Goal: Communication & Community: Share content

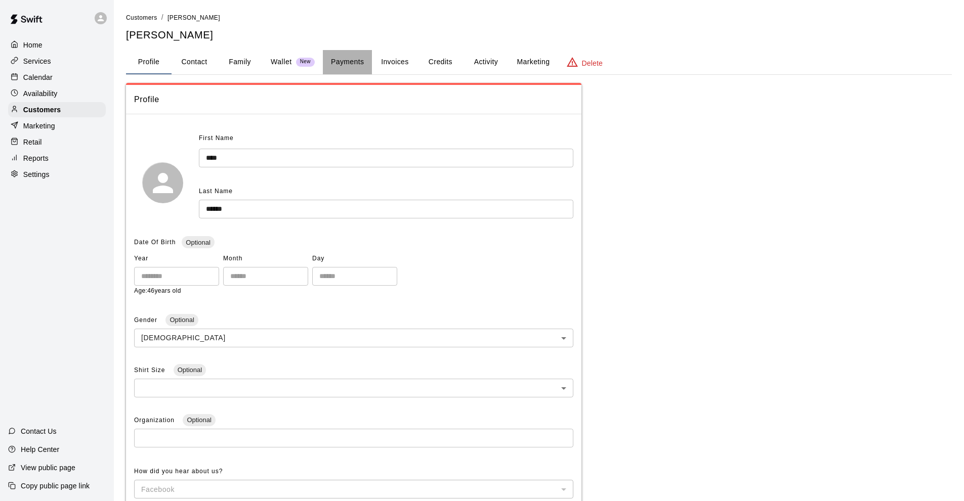
click at [348, 60] on button "Payments" at bounding box center [347, 62] width 49 height 24
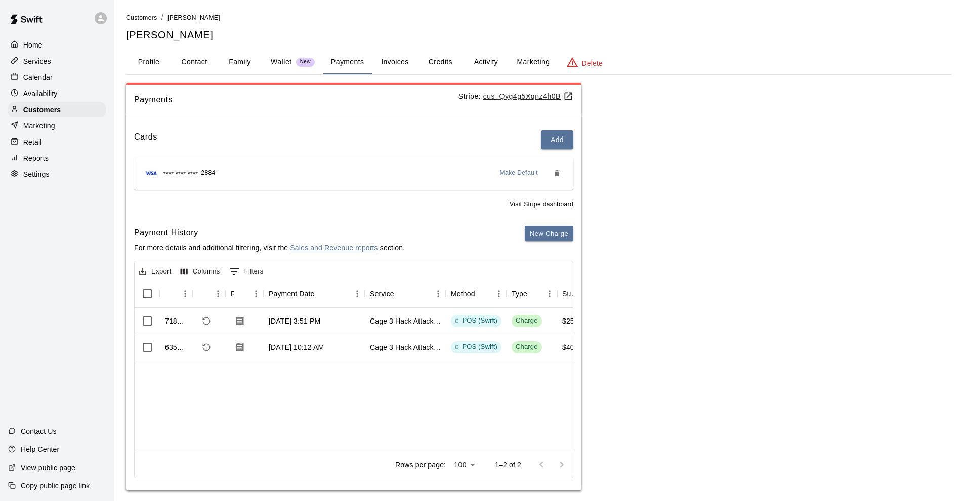
click at [44, 78] on p "Calendar" at bounding box center [37, 77] width 29 height 10
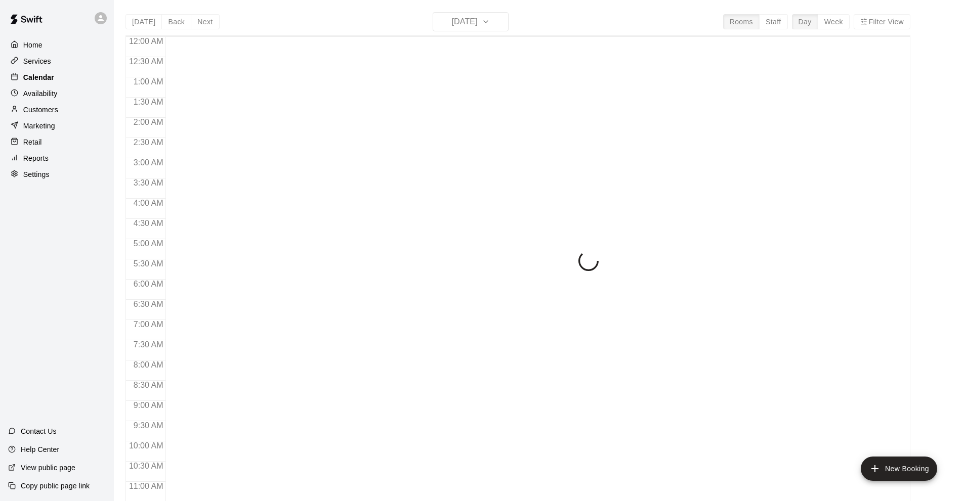
scroll to position [495, 0]
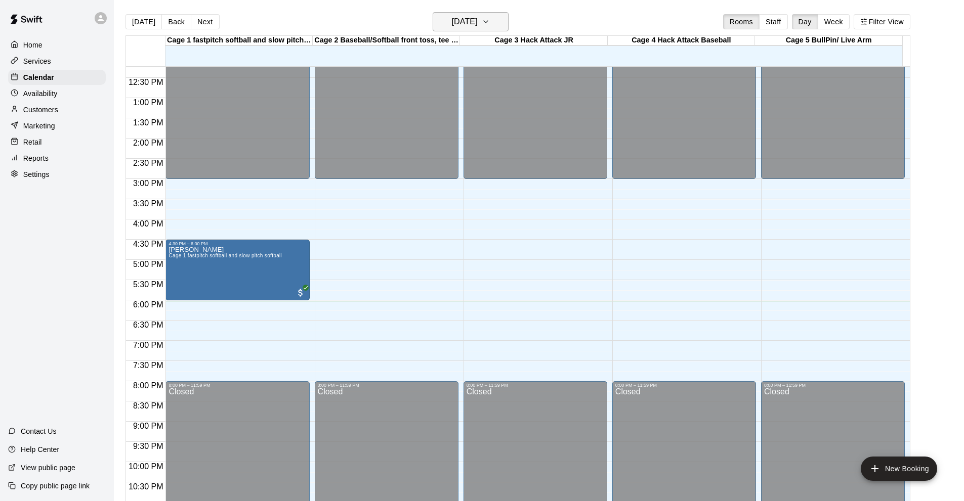
click at [490, 20] on icon "button" at bounding box center [486, 22] width 8 height 12
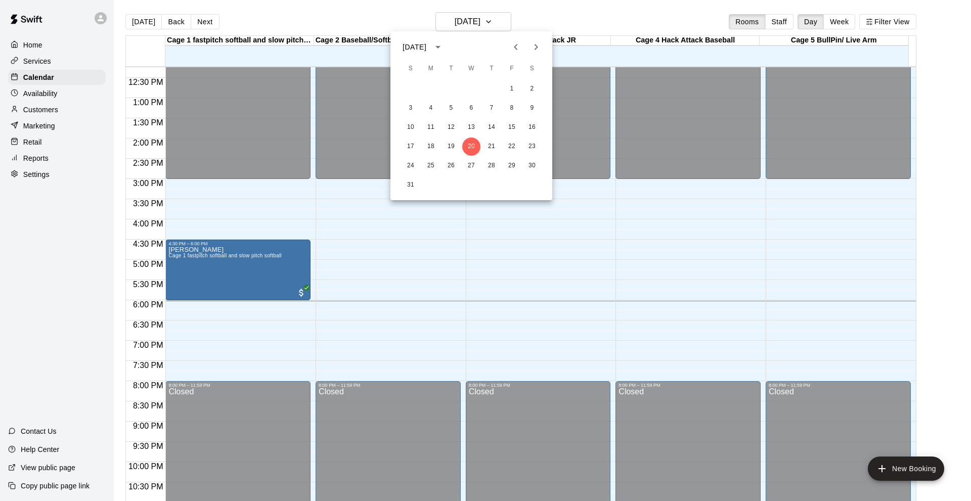
click at [534, 46] on icon "Next month" at bounding box center [536, 47] width 12 height 12
click at [531, 108] on button "13" at bounding box center [532, 108] width 18 height 18
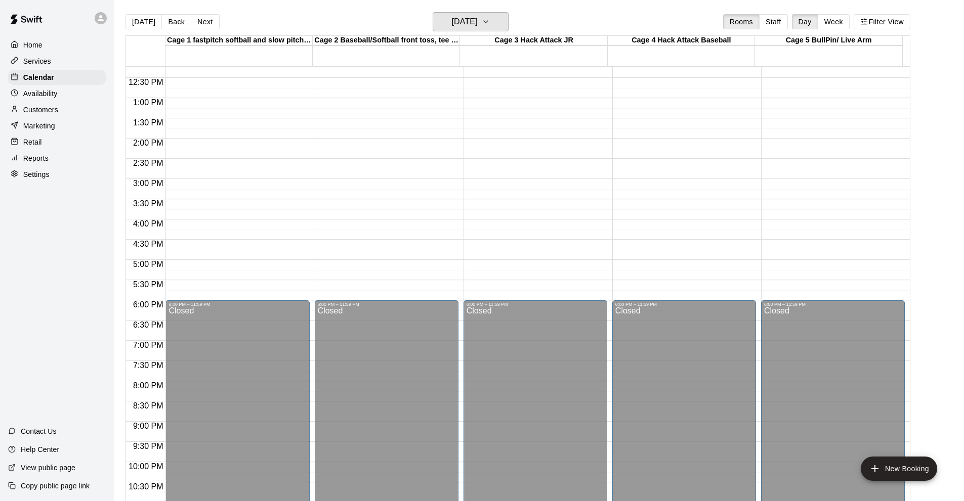
scroll to position [293, 0]
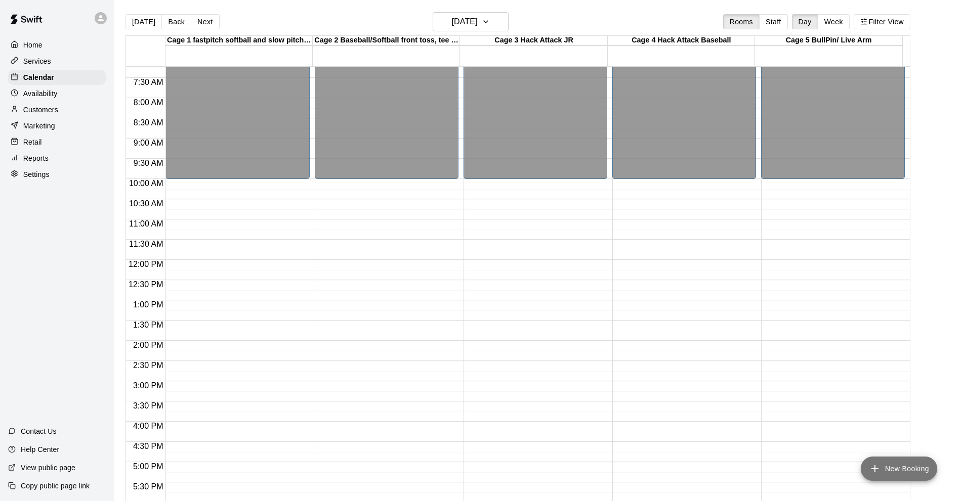
click at [892, 472] on button "New Booking" at bounding box center [898, 469] width 76 height 24
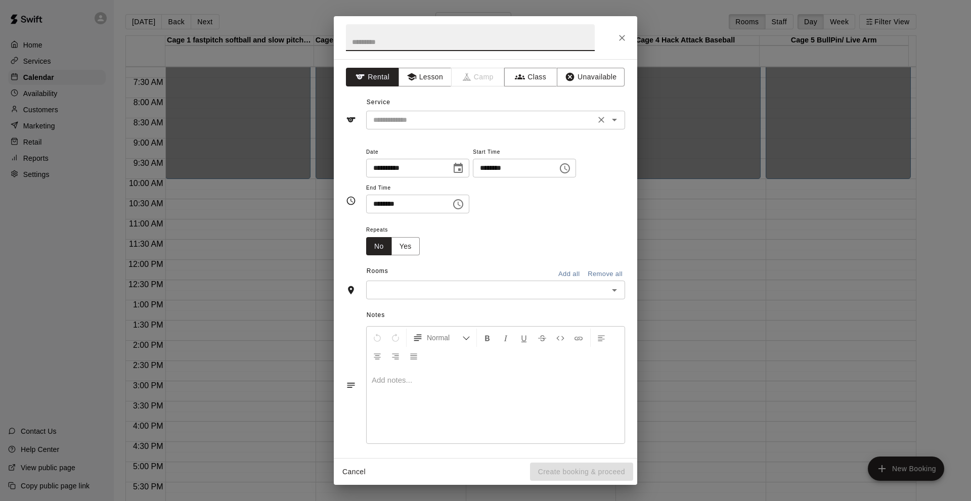
click at [395, 124] on input "text" at bounding box center [480, 120] width 223 height 13
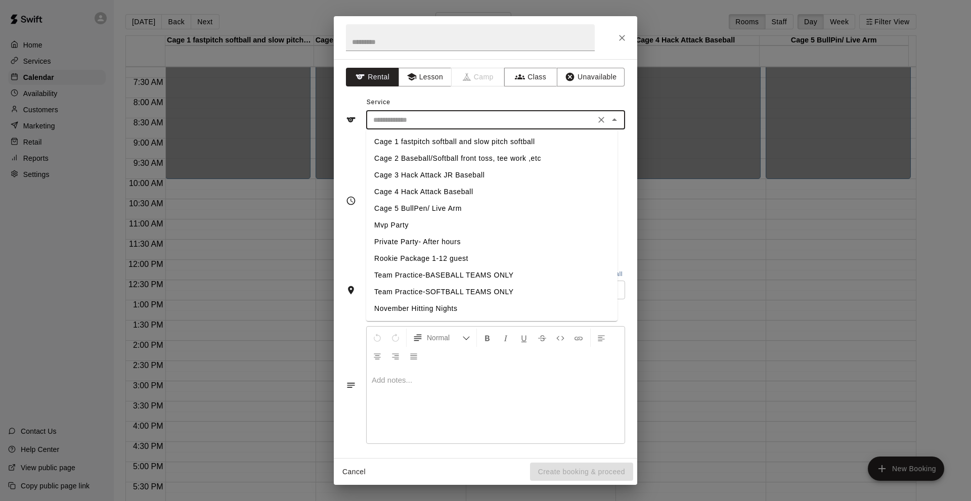
click at [392, 228] on li "Mvp Party" at bounding box center [491, 225] width 251 height 17
type input "*********"
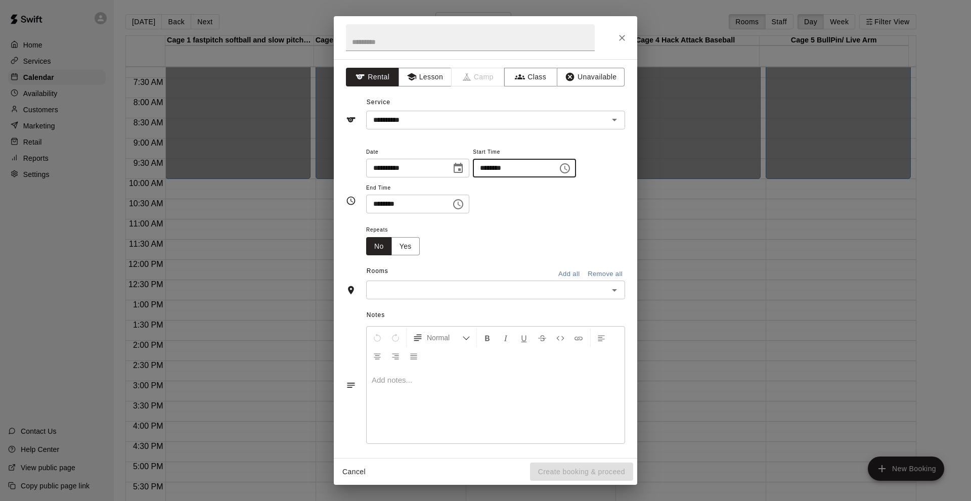
click at [491, 167] on input "********" at bounding box center [512, 168] width 78 height 19
type input "********"
click at [380, 206] on input "********" at bounding box center [405, 204] width 78 height 19
type input "********"
click at [625, 38] on icon "Close" at bounding box center [622, 38] width 10 height 10
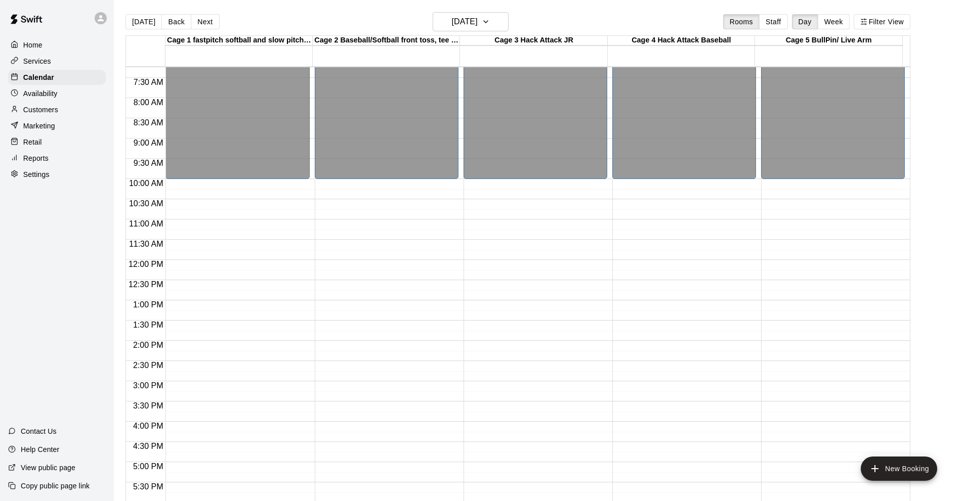
click at [49, 64] on p "Services" at bounding box center [37, 61] width 28 height 10
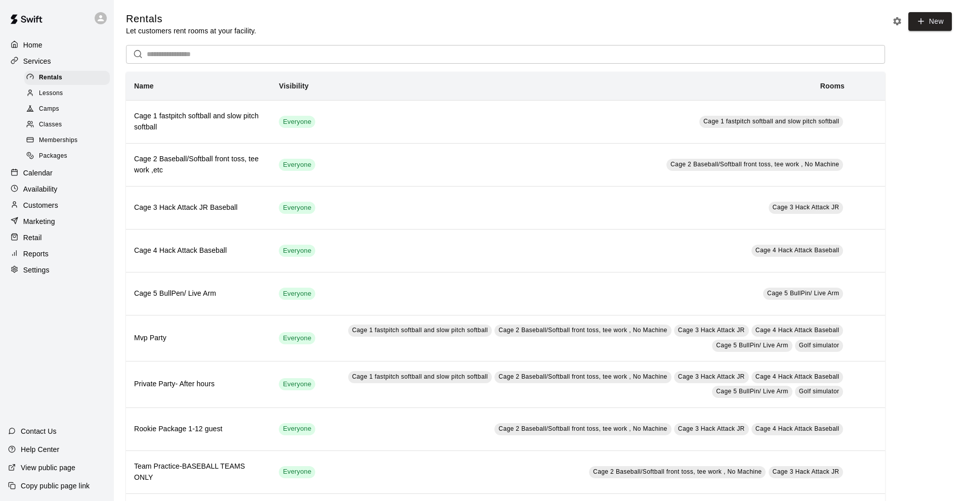
click at [52, 130] on span "Classes" at bounding box center [50, 125] width 23 height 10
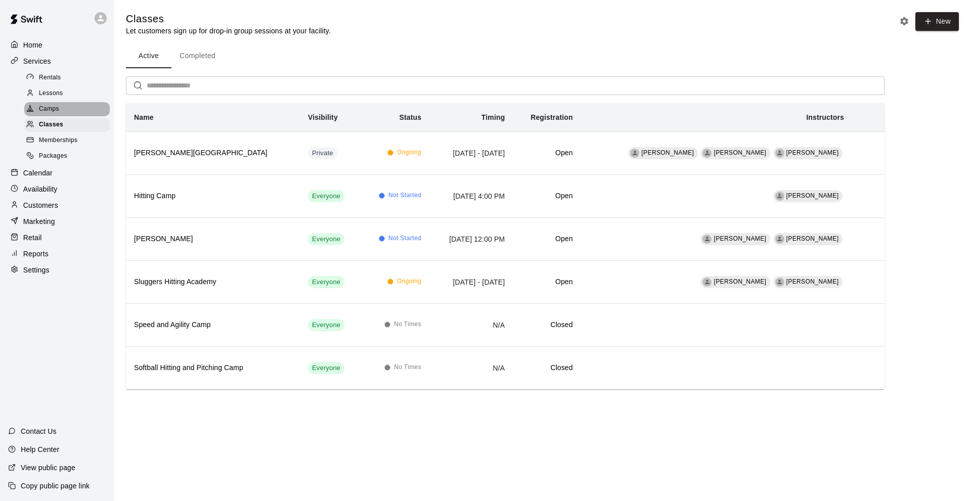
click at [53, 108] on span "Camps" at bounding box center [49, 109] width 20 height 10
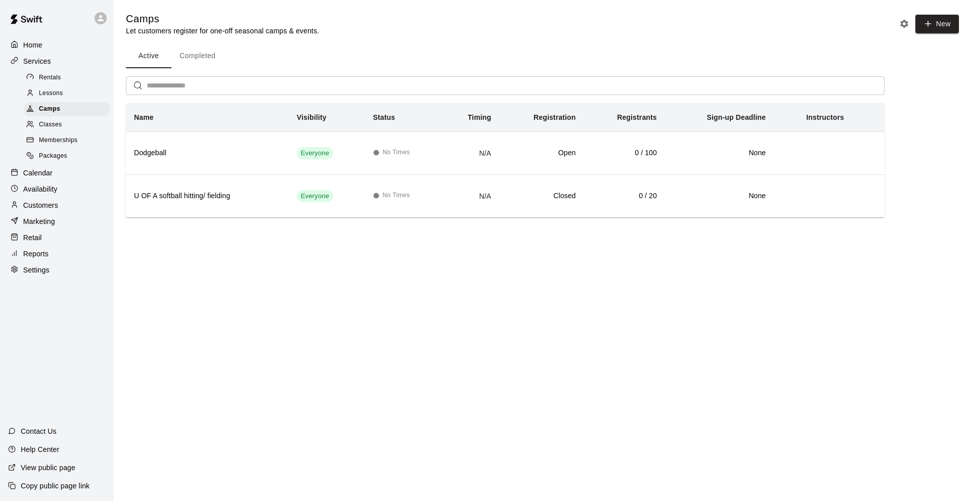
click at [53, 94] on span "Lessons" at bounding box center [51, 94] width 24 height 10
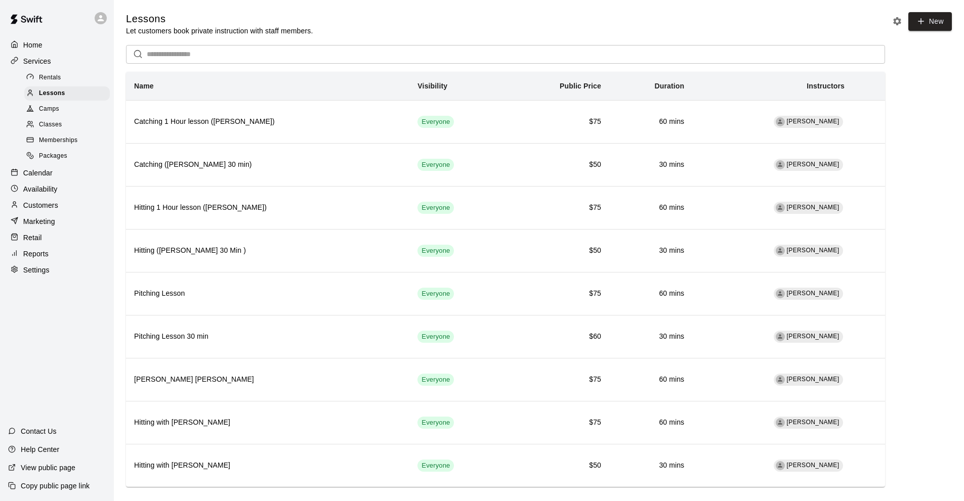
click at [52, 79] on span "Rentals" at bounding box center [50, 78] width 22 height 10
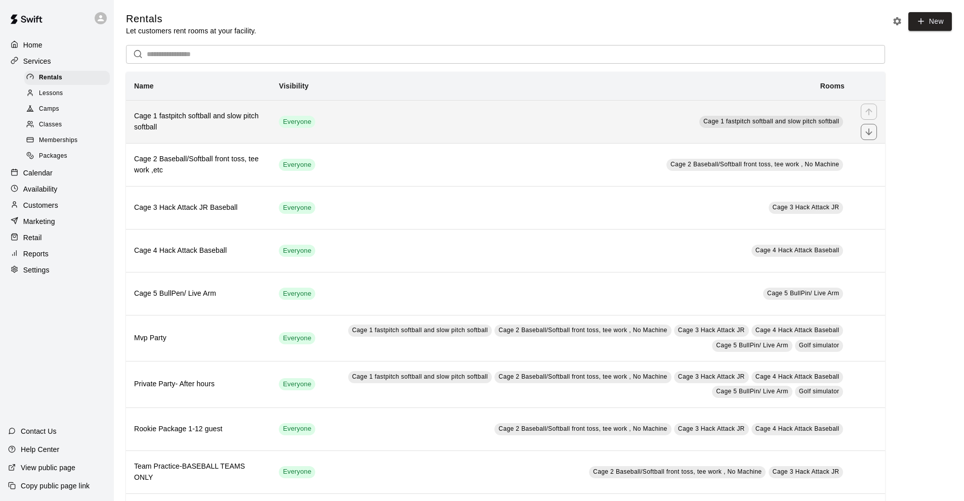
scroll to position [103, 0]
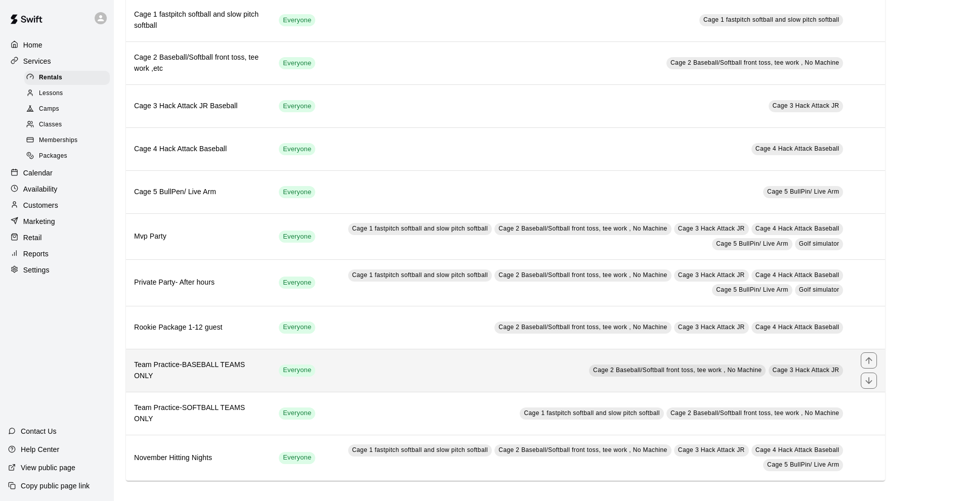
click at [227, 374] on h6 "Team Practice-BASEBALL TEAMS ONLY" at bounding box center [198, 371] width 128 height 22
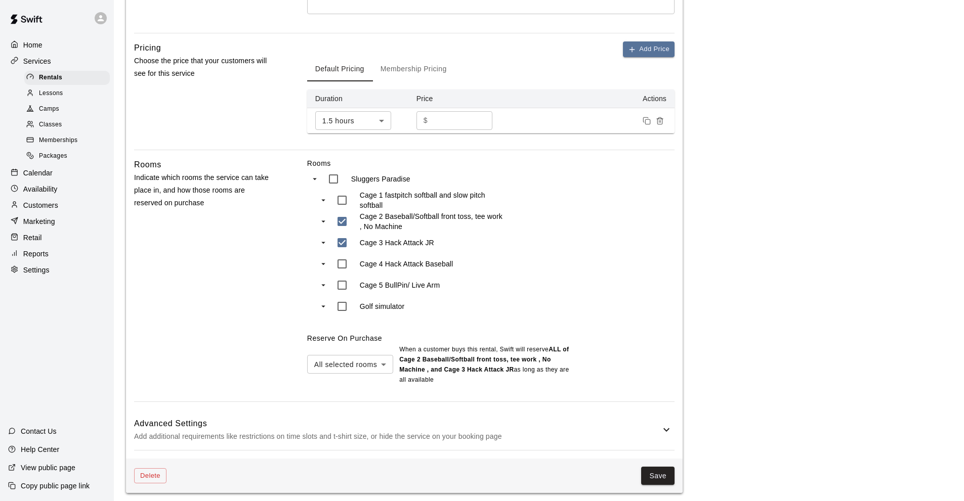
scroll to position [308, 0]
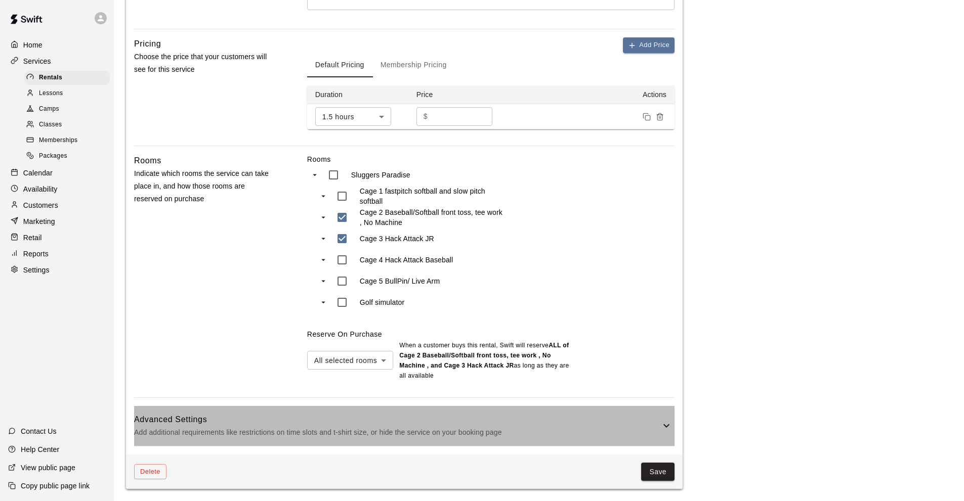
click at [661, 419] on div "Advanced Settings Add additional requirements like restrictions on time slots a…" at bounding box center [404, 426] width 540 height 40
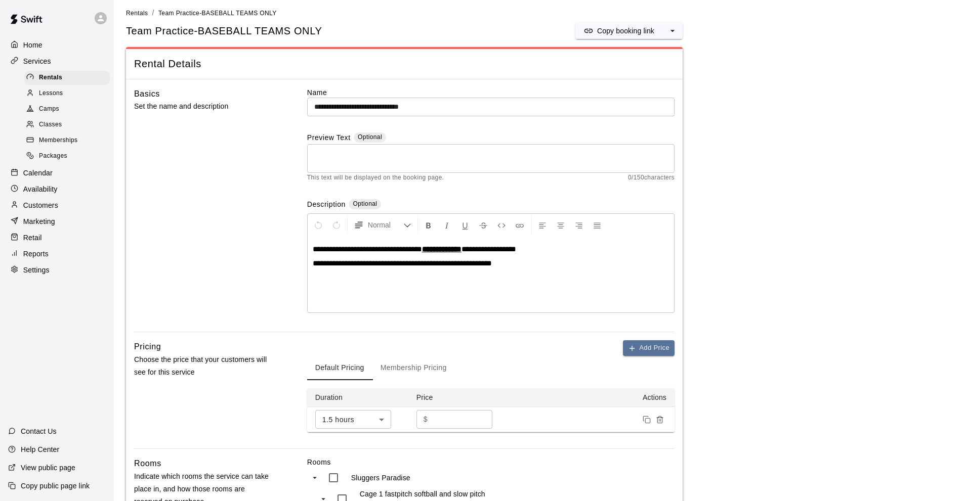
scroll to position [0, 0]
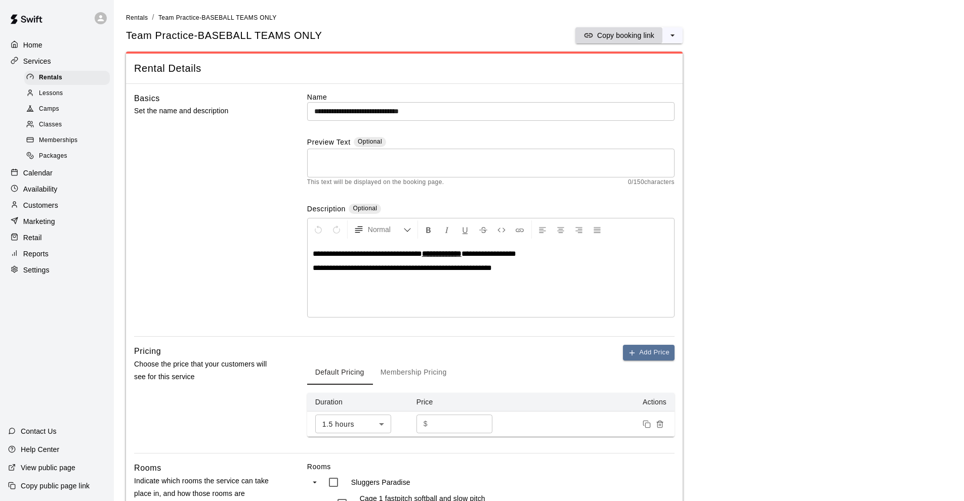
click at [625, 30] on p "Copy booking link" at bounding box center [625, 35] width 57 height 10
click at [137, 15] on span "Rentals" at bounding box center [137, 17] width 22 height 7
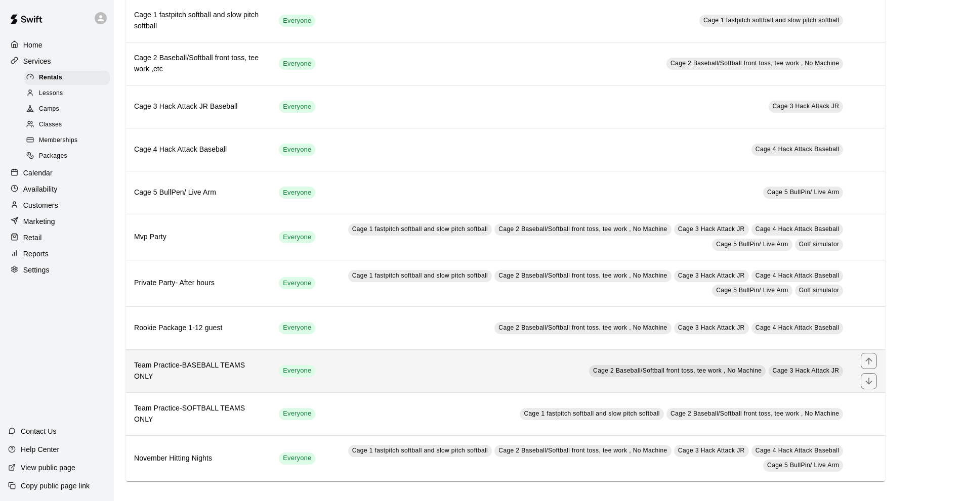
scroll to position [103, 0]
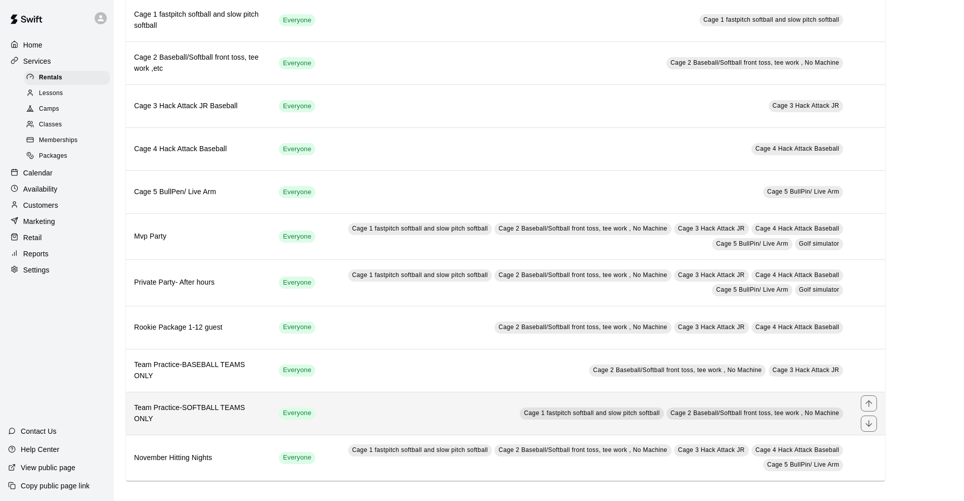
click at [237, 416] on h6 "Team Practice-SOFTBALL TEAMS ONLY" at bounding box center [198, 414] width 128 height 22
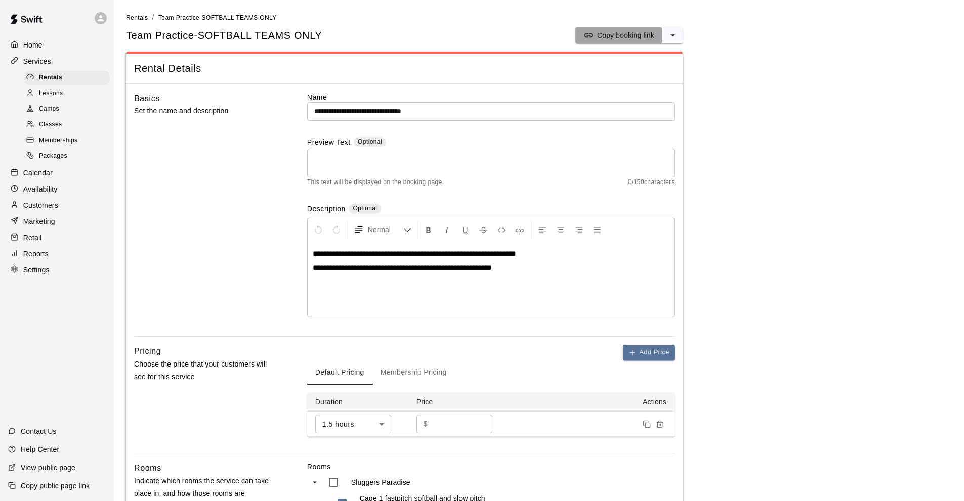
click at [604, 36] on p "Copy booking link" at bounding box center [625, 35] width 57 height 10
click at [63, 161] on span "Packages" at bounding box center [53, 156] width 28 height 10
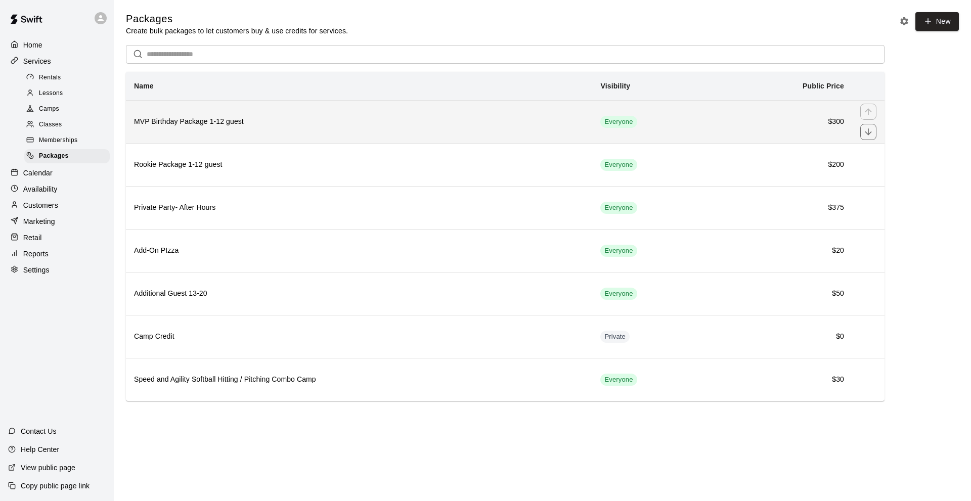
click at [190, 133] on th "MVP Birthday Package 1-12 guest" at bounding box center [359, 121] width 466 height 43
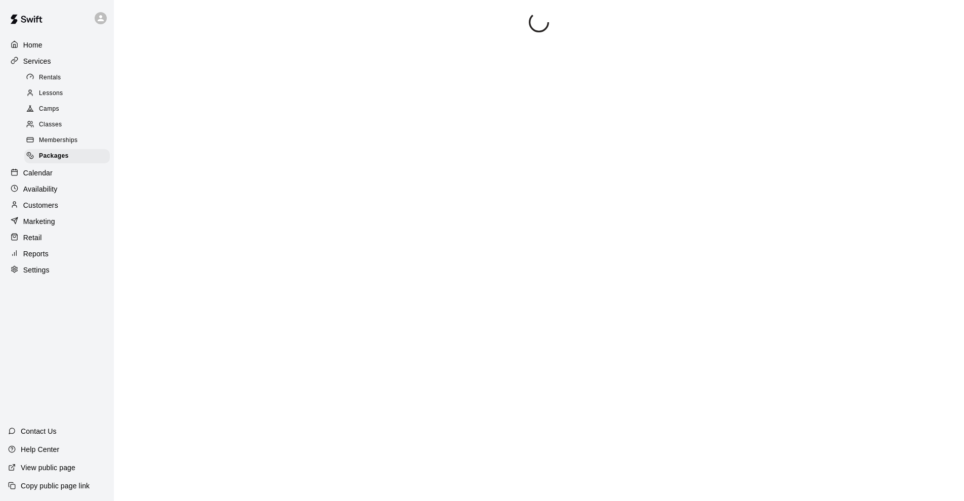
scroll to position [4, 0]
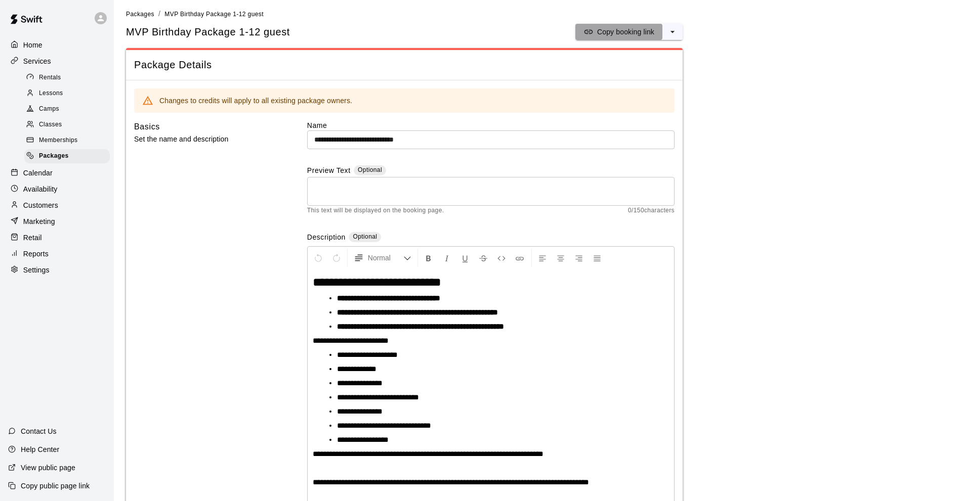
click at [603, 30] on p "Copy booking link" at bounding box center [625, 32] width 57 height 10
click at [140, 15] on span "Packages" at bounding box center [140, 14] width 28 height 7
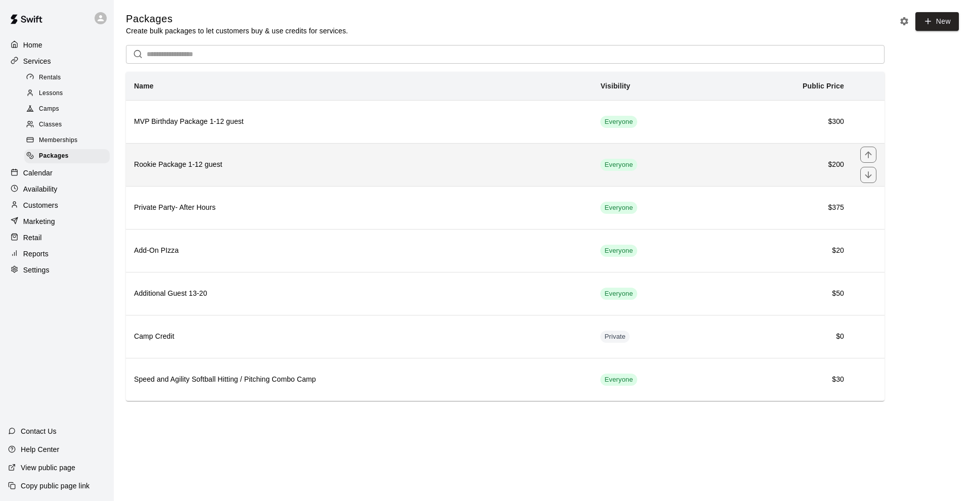
click at [261, 174] on th "Rookie Package 1-12 guest" at bounding box center [359, 164] width 466 height 43
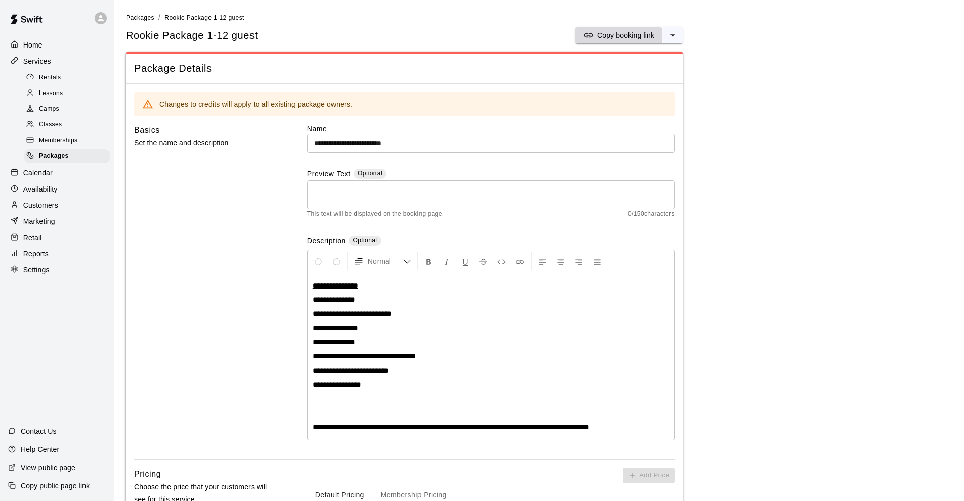
click at [619, 32] on p "Copy booking link" at bounding box center [625, 35] width 57 height 10
click at [149, 18] on span "Packages" at bounding box center [140, 17] width 28 height 7
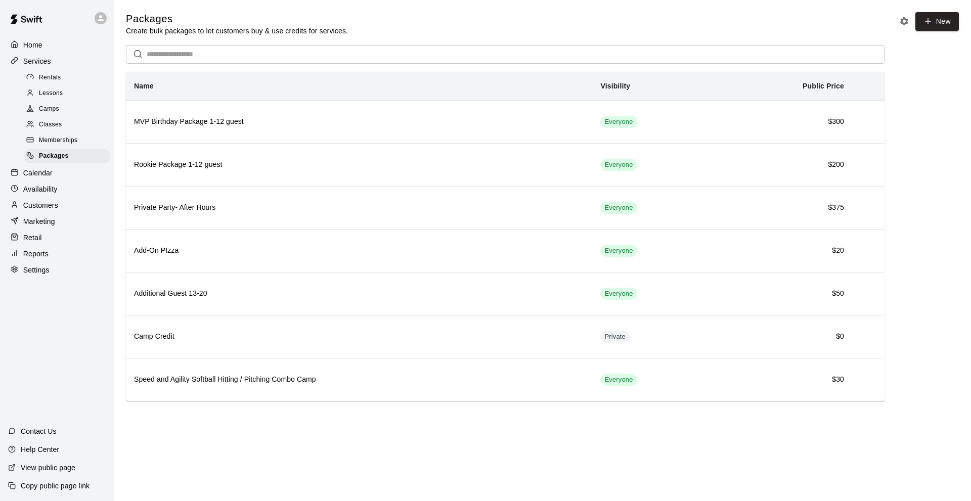
click at [44, 74] on span "Rentals" at bounding box center [50, 78] width 22 height 10
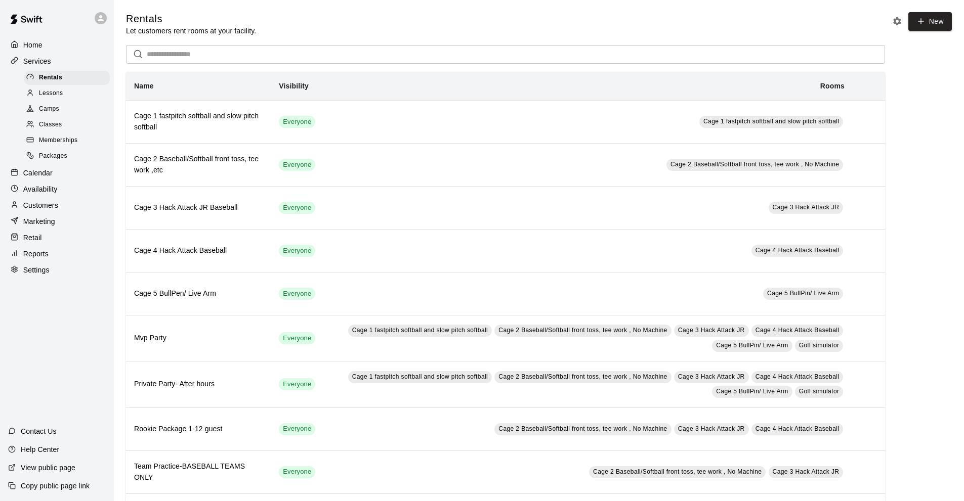
click at [69, 144] on span "Memberships" at bounding box center [58, 141] width 38 height 10
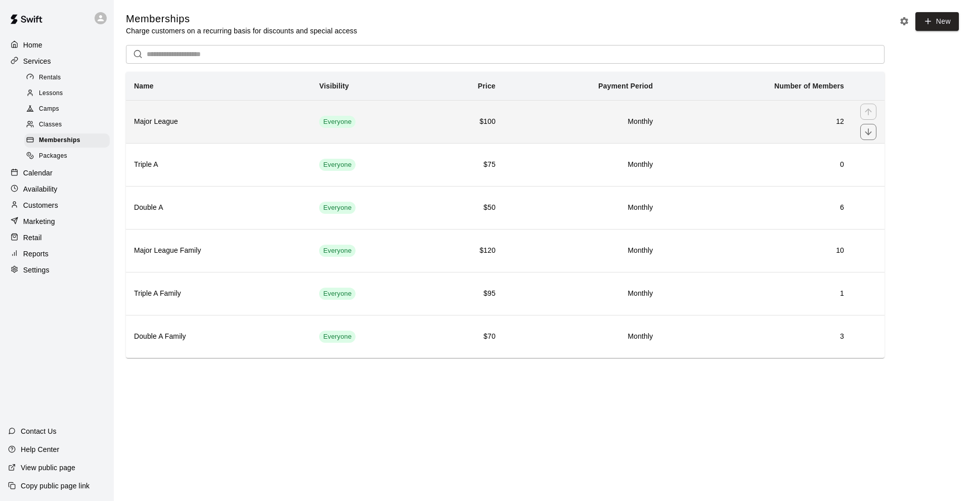
click at [171, 124] on h6 "Major League" at bounding box center [218, 121] width 169 height 11
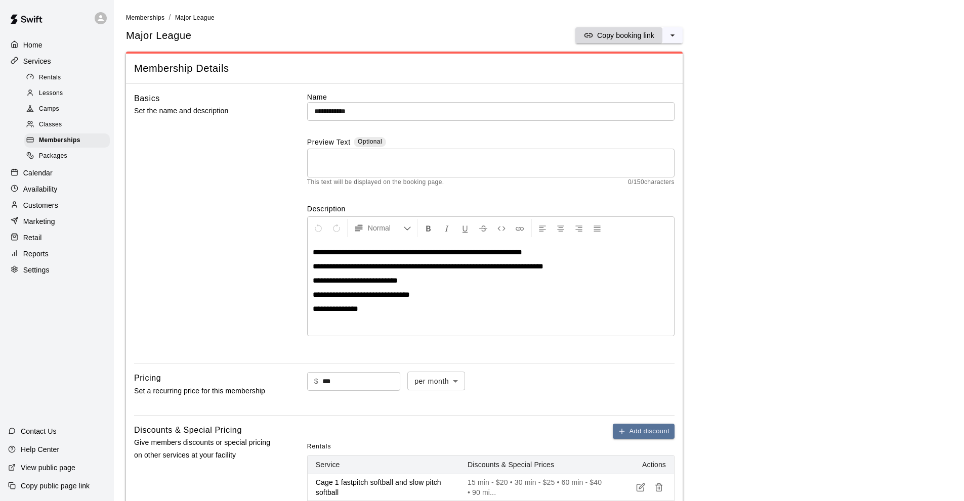
click at [608, 32] on p "Copy booking link" at bounding box center [625, 35] width 57 height 10
click at [134, 20] on span "Memberships" at bounding box center [145, 17] width 38 height 7
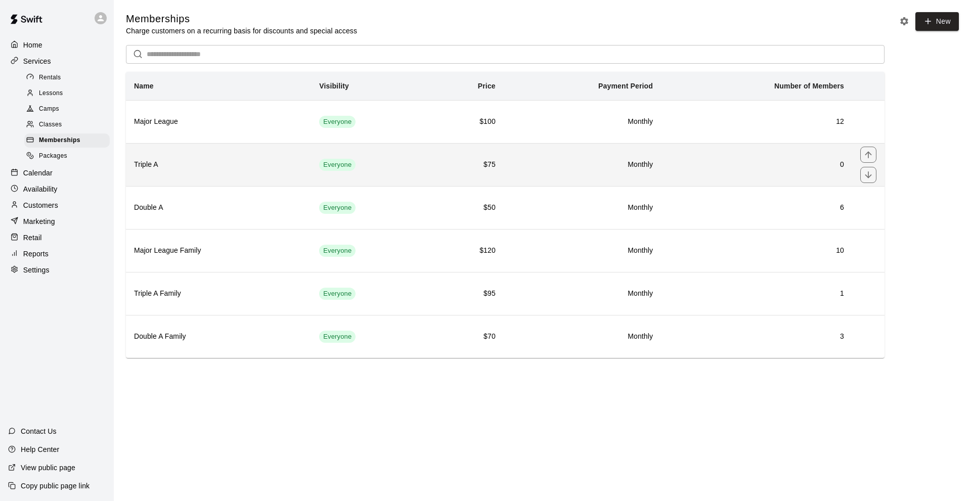
click at [158, 167] on h6 "Triple A" at bounding box center [218, 164] width 169 height 11
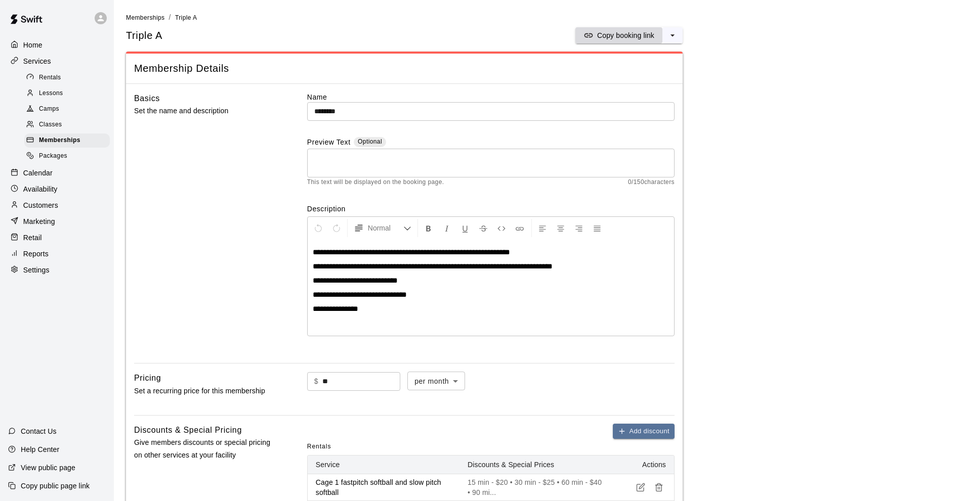
click at [611, 35] on p "Copy booking link" at bounding box center [625, 35] width 57 height 10
drag, startPoint x: 627, startPoint y: 34, endPoint x: 568, endPoint y: 2, distance: 68.1
click at [627, 33] on p "Copy booking link" at bounding box center [625, 35] width 57 height 10
click at [137, 19] on span "Memberships" at bounding box center [145, 17] width 38 height 7
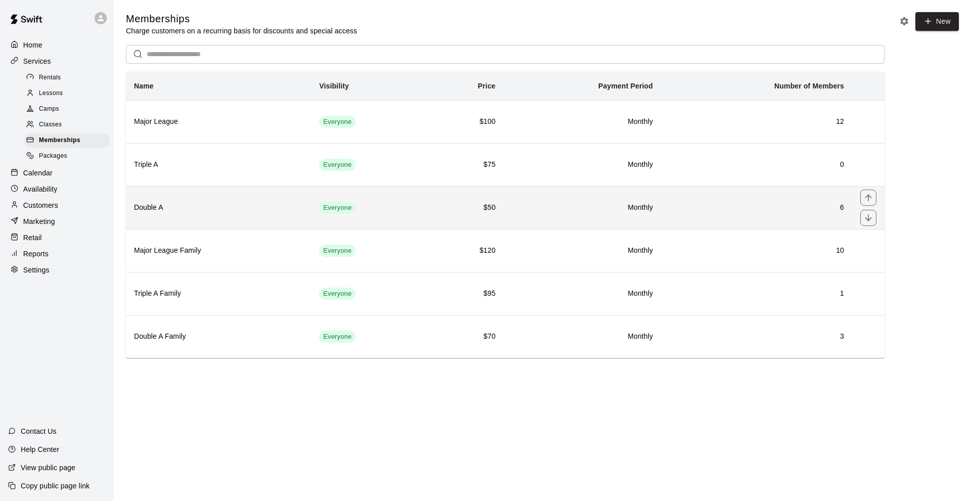
click at [188, 206] on h6 "Double A" at bounding box center [218, 207] width 169 height 11
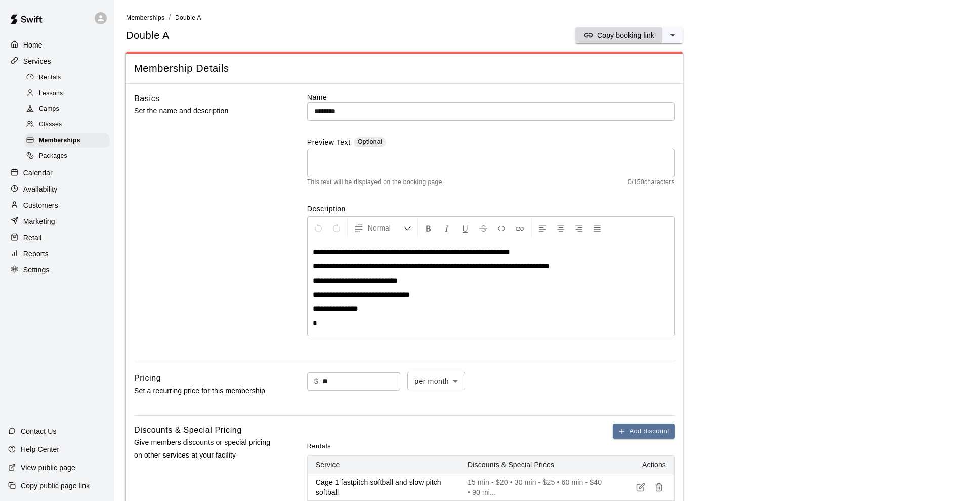
click at [603, 35] on p "Copy booking link" at bounding box center [625, 35] width 57 height 10
click at [141, 18] on span "Memberships" at bounding box center [145, 17] width 38 height 7
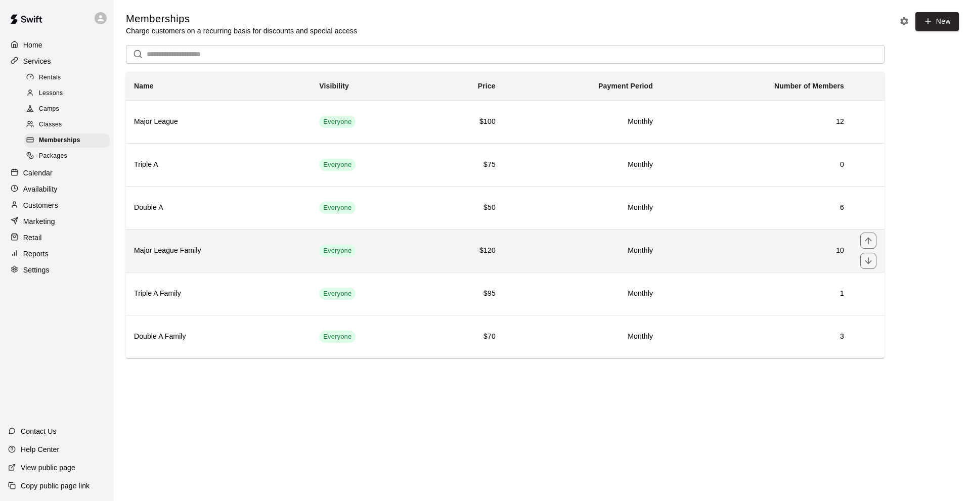
click at [251, 255] on h6 "Major League Family" at bounding box center [218, 250] width 169 height 11
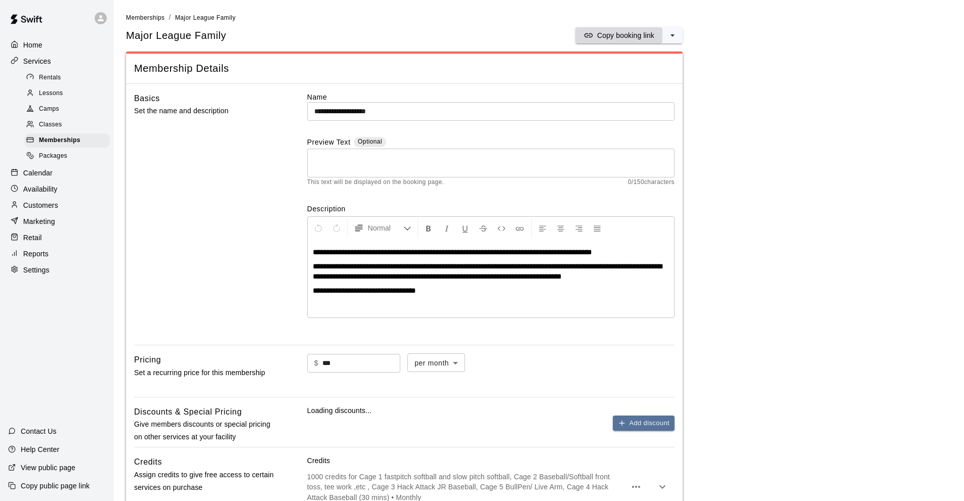
click at [638, 33] on p "Copy booking link" at bounding box center [625, 35] width 57 height 10
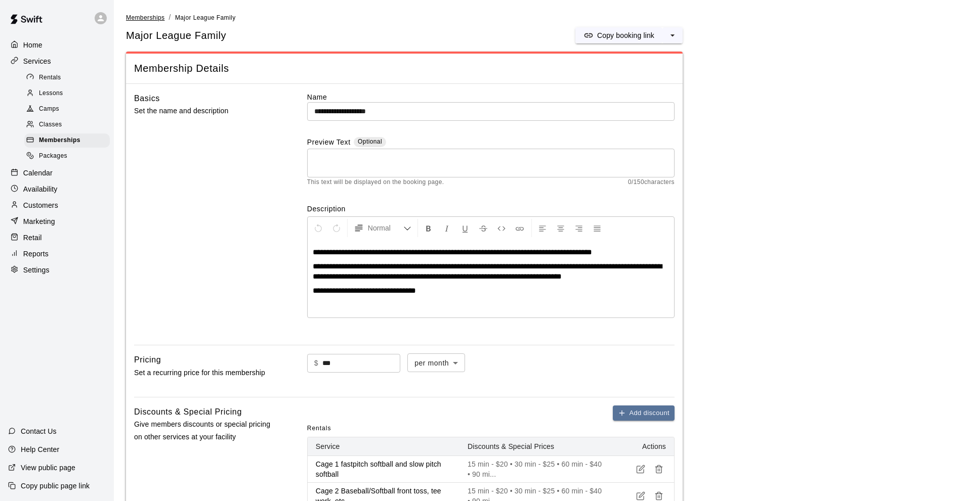
click at [134, 17] on span "Memberships" at bounding box center [145, 17] width 38 height 7
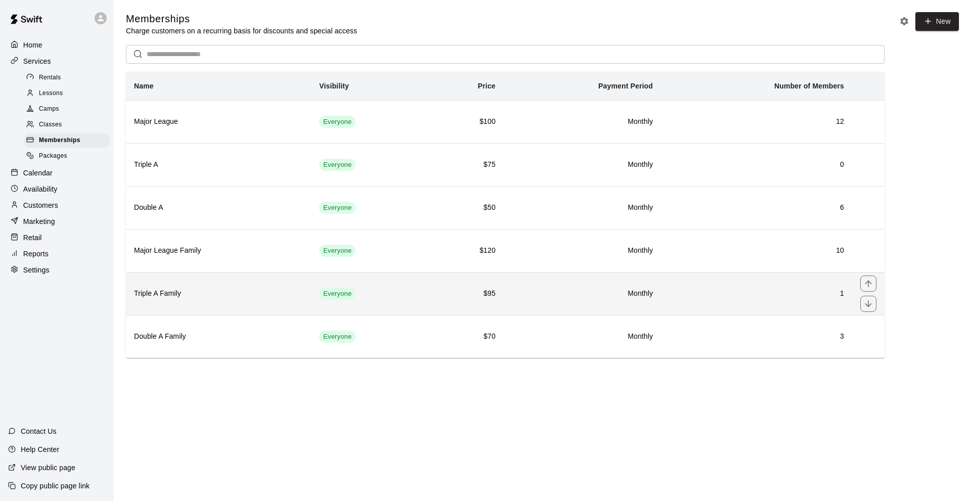
click at [206, 294] on h6 "Triple A Family" at bounding box center [218, 293] width 169 height 11
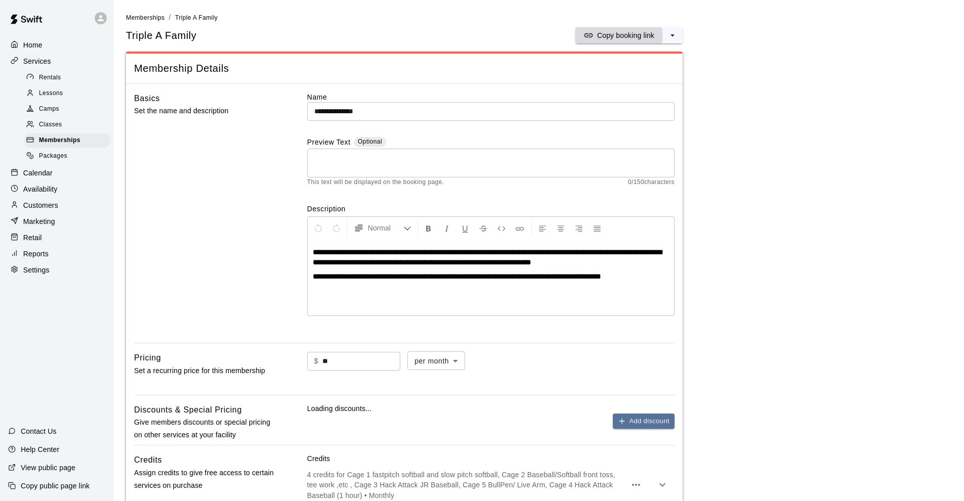
click at [624, 32] on p "Copy booking link" at bounding box center [625, 35] width 57 height 10
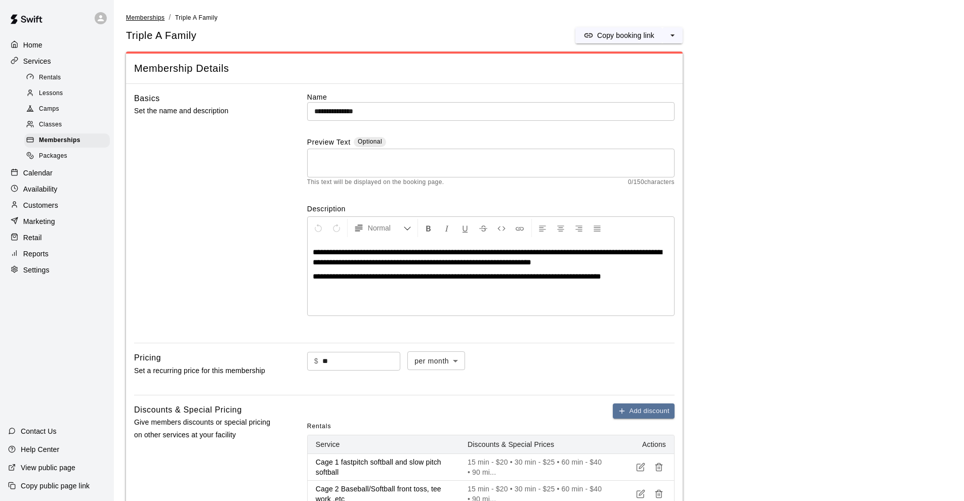
click at [140, 17] on span "Memberships" at bounding box center [145, 17] width 38 height 7
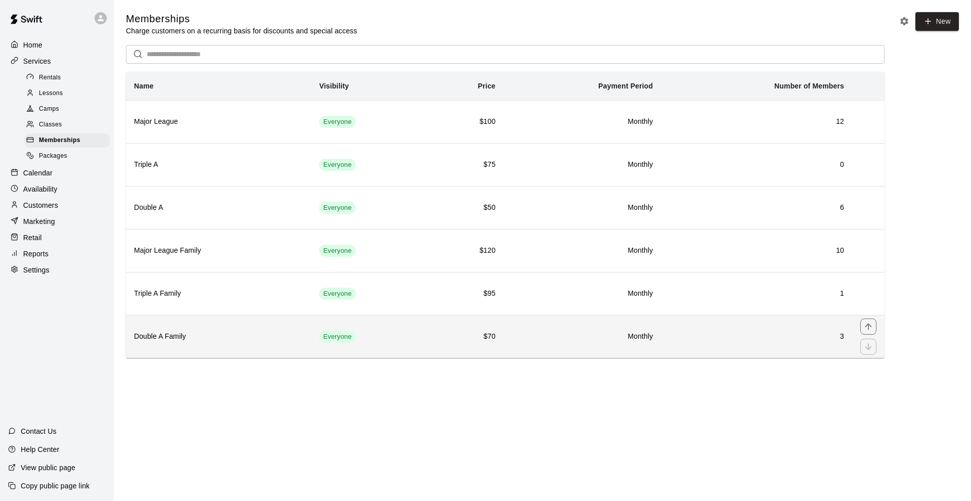
click at [191, 331] on th "Double A Family" at bounding box center [218, 336] width 185 height 43
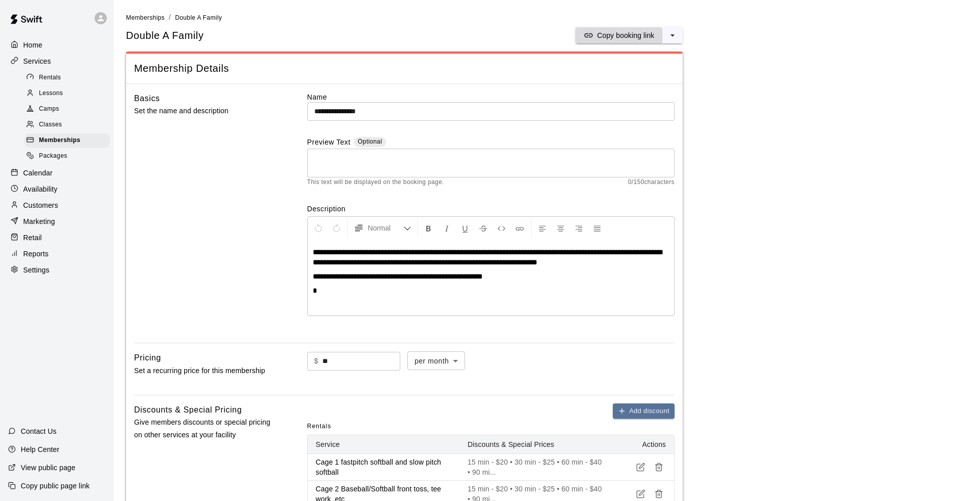
click at [607, 36] on p "Copy booking link" at bounding box center [625, 35] width 57 height 10
click at [58, 77] on span "Rentals" at bounding box center [50, 78] width 22 height 10
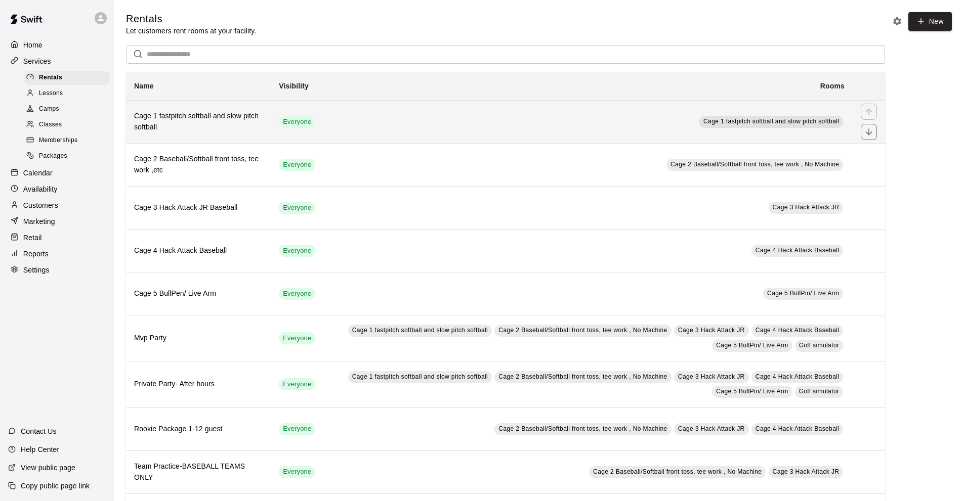
click at [164, 125] on h6 "Cage 1 fastpitch softball and slow pitch softball" at bounding box center [198, 122] width 128 height 22
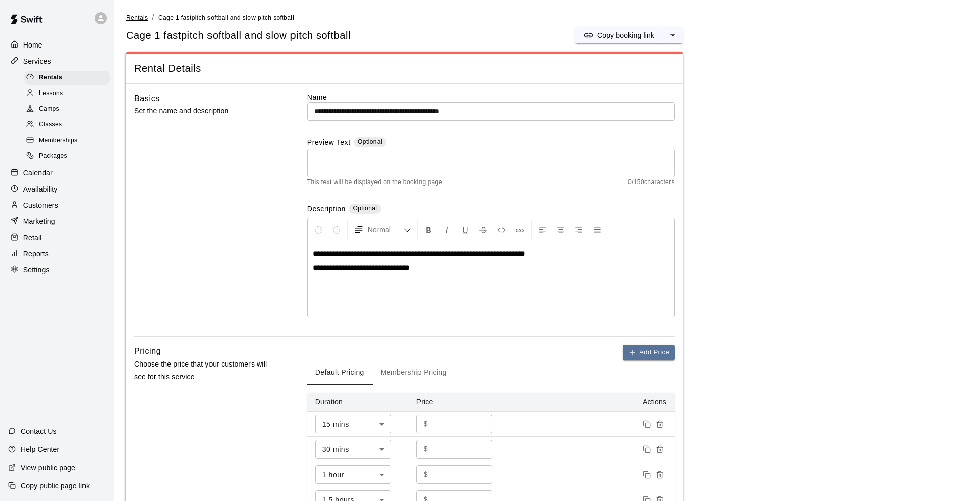
click at [139, 16] on span "Rentals" at bounding box center [137, 17] width 22 height 7
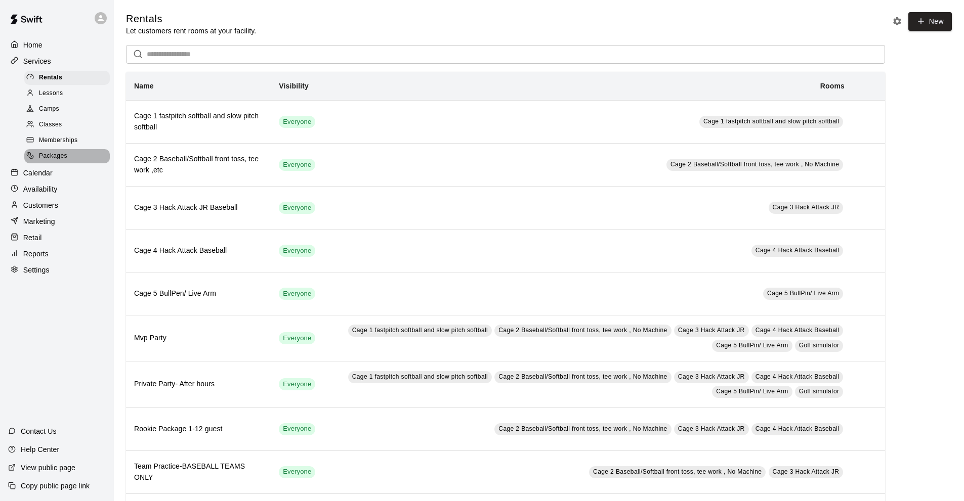
click at [61, 158] on span "Packages" at bounding box center [53, 156] width 28 height 10
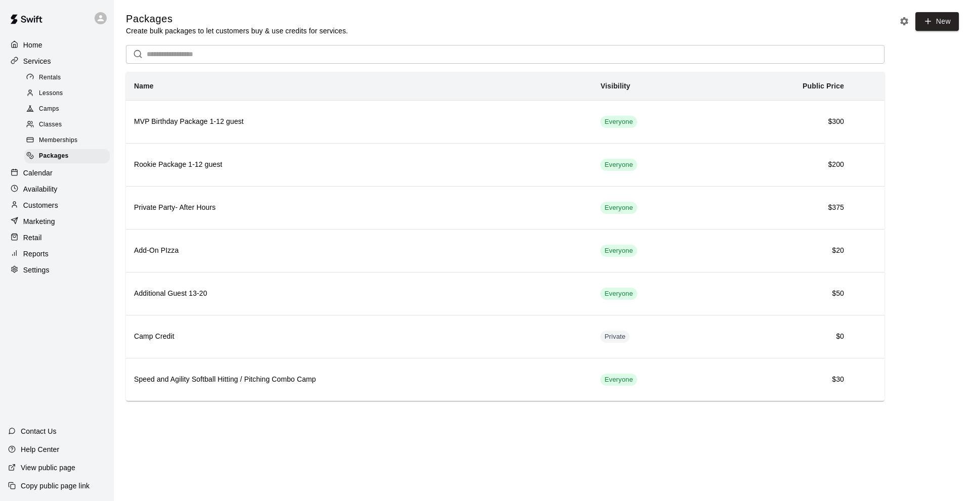
click at [35, 61] on p "Services" at bounding box center [37, 61] width 28 height 10
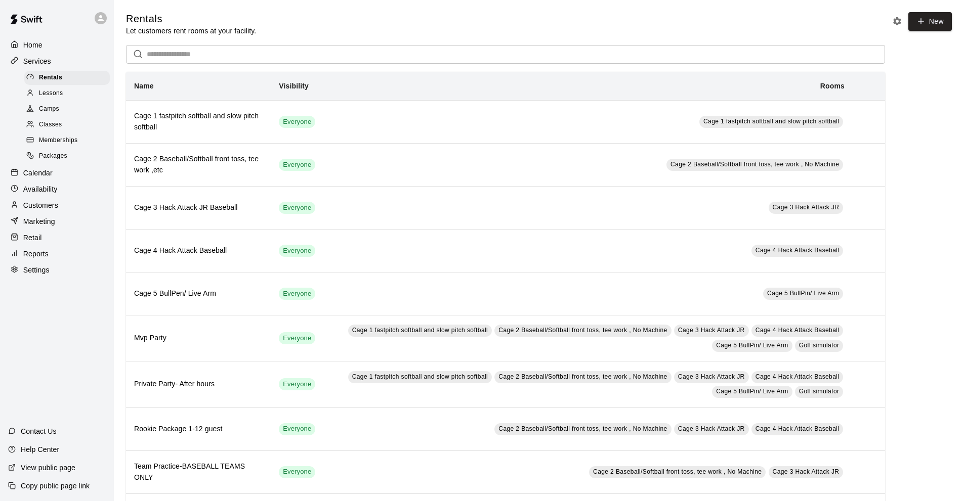
click at [47, 114] on span "Camps" at bounding box center [49, 109] width 20 height 10
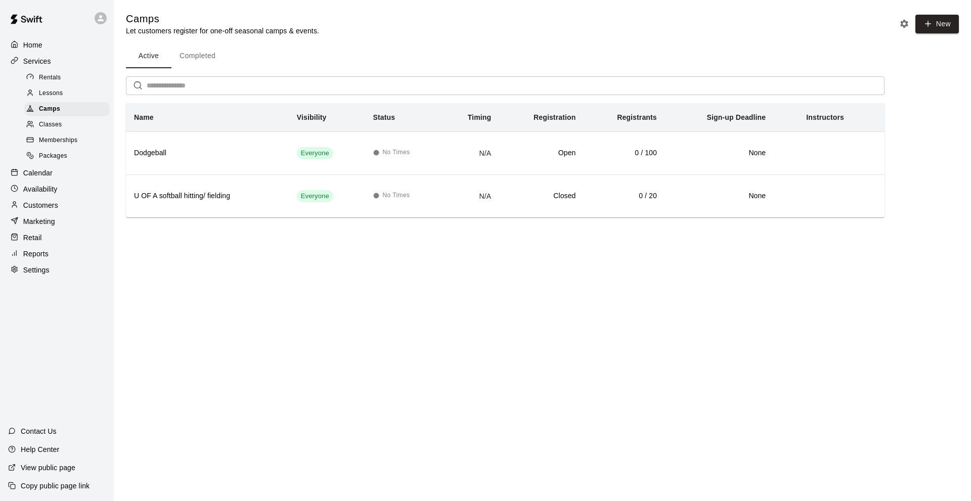
click at [51, 130] on span "Classes" at bounding box center [50, 125] width 23 height 10
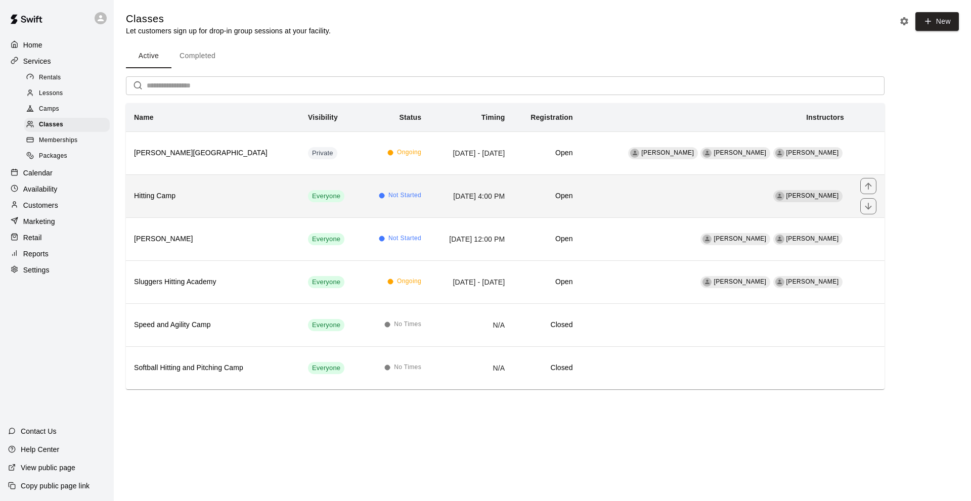
click at [203, 199] on h6 "Hitting Camp" at bounding box center [213, 196] width 158 height 11
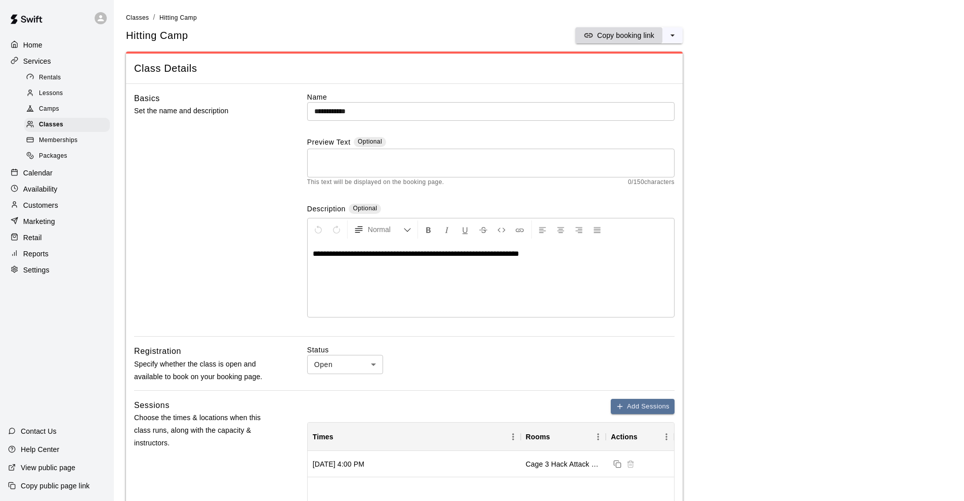
click at [601, 34] on p "Copy booking link" at bounding box center [625, 35] width 57 height 10
click at [618, 32] on p "Copy booking link" at bounding box center [625, 35] width 57 height 10
click at [63, 160] on span "Packages" at bounding box center [53, 156] width 28 height 10
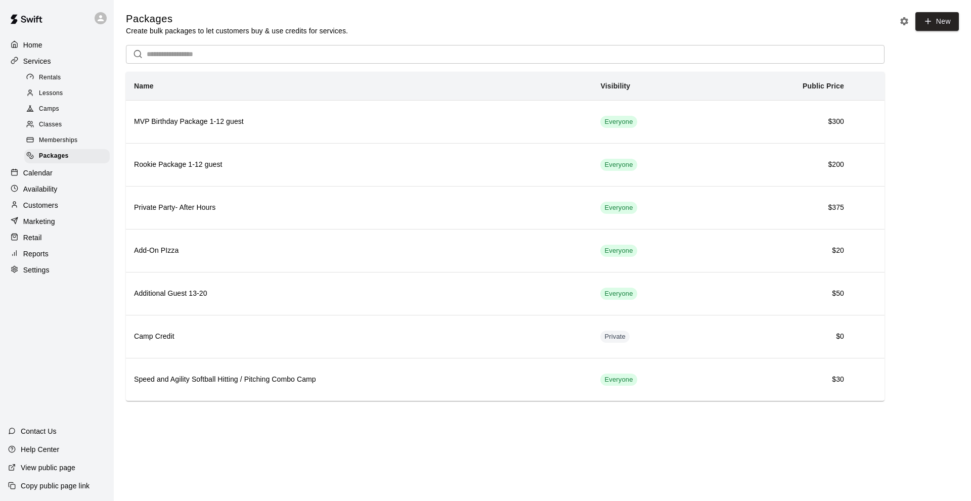
click at [27, 62] on p "Services" at bounding box center [37, 61] width 28 height 10
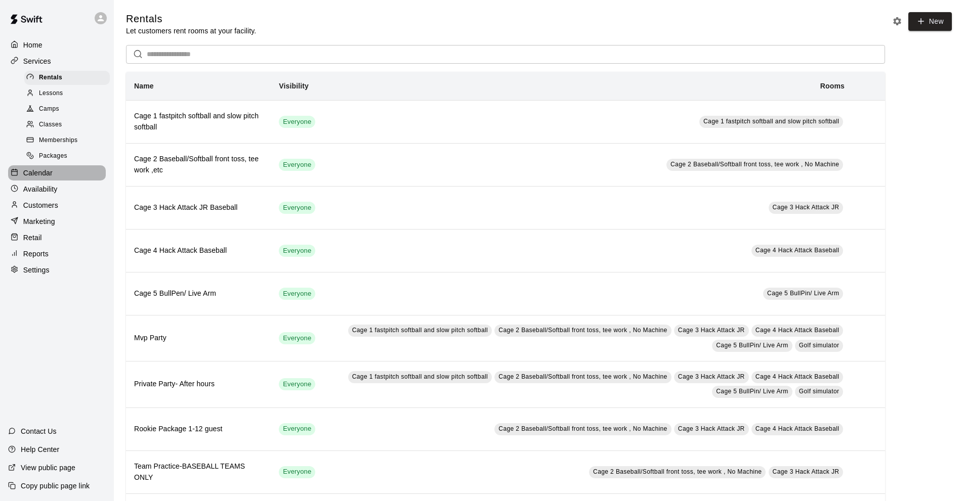
click at [39, 178] on p "Calendar" at bounding box center [37, 173] width 29 height 10
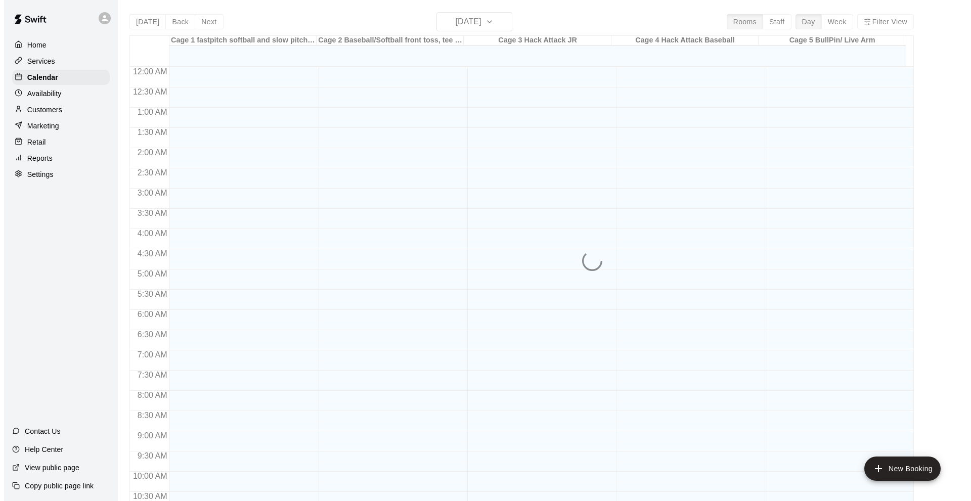
scroll to position [495, 0]
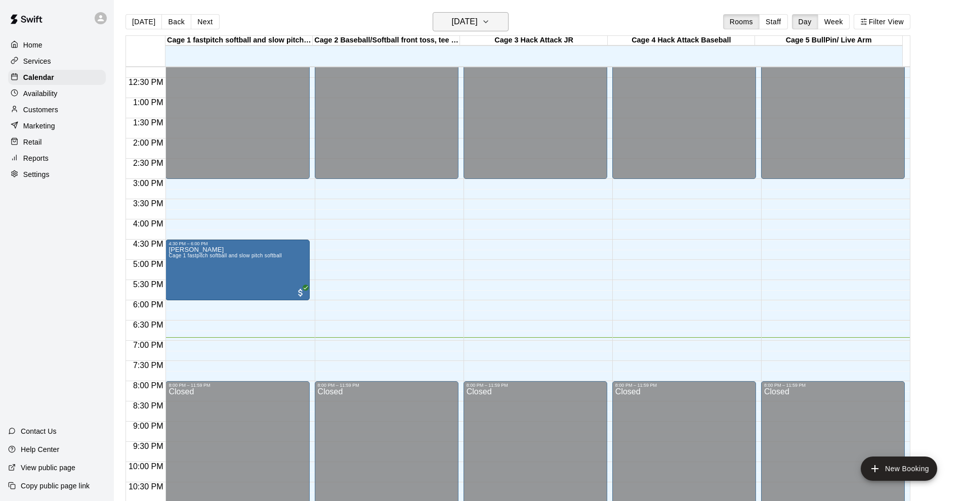
click at [490, 23] on icon "button" at bounding box center [486, 22] width 8 height 12
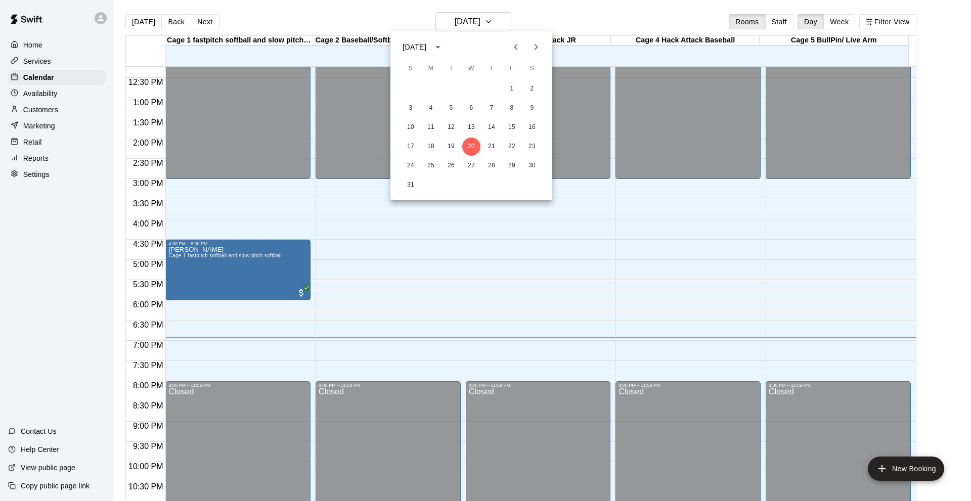
click at [539, 47] on icon "Next month" at bounding box center [536, 47] width 12 height 12
click at [533, 105] on button "13" at bounding box center [532, 108] width 18 height 18
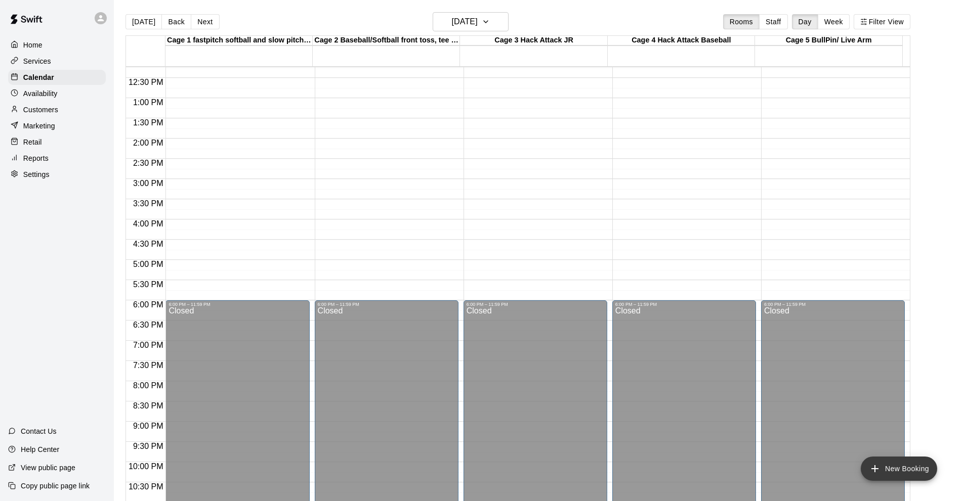
click at [884, 472] on button "New Booking" at bounding box center [898, 469] width 76 height 24
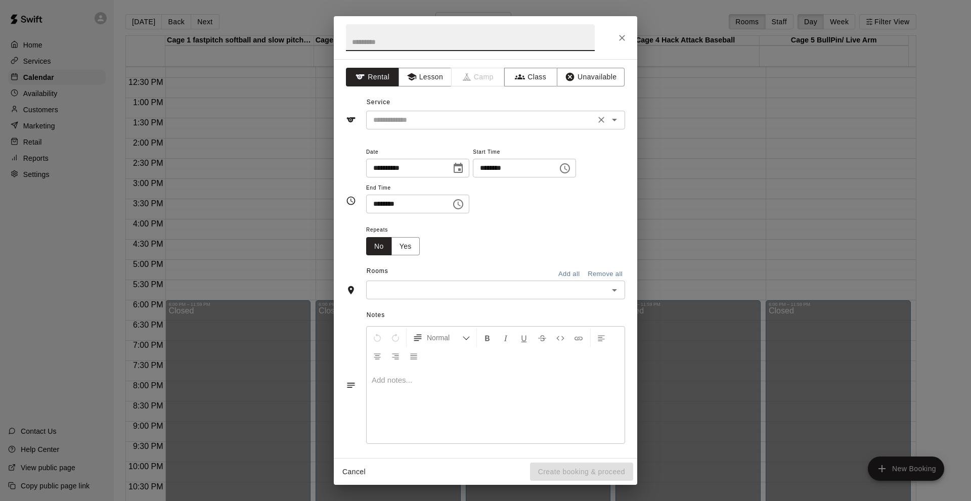
click at [403, 122] on input "text" at bounding box center [480, 120] width 223 height 13
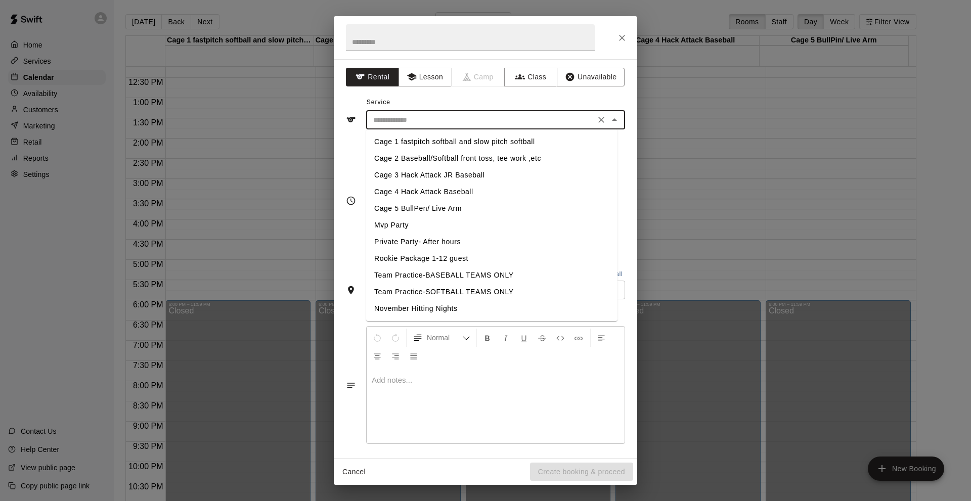
click at [397, 225] on li "Mvp Party" at bounding box center [491, 225] width 251 height 17
type input "*********"
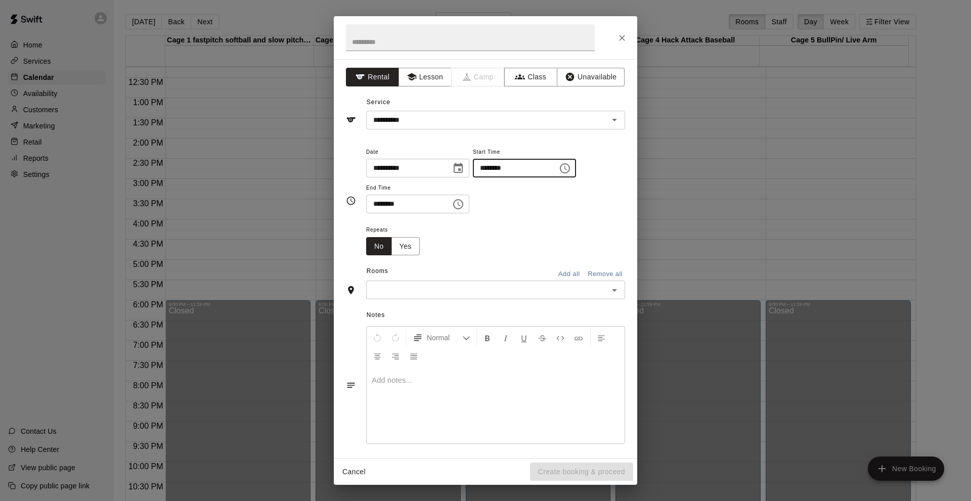
click at [494, 171] on input "********" at bounding box center [512, 168] width 78 height 19
type input "********"
click at [381, 203] on input "********" at bounding box center [405, 204] width 78 height 19
type input "********"
click at [554, 273] on button "Add all" at bounding box center [569, 275] width 32 height 16
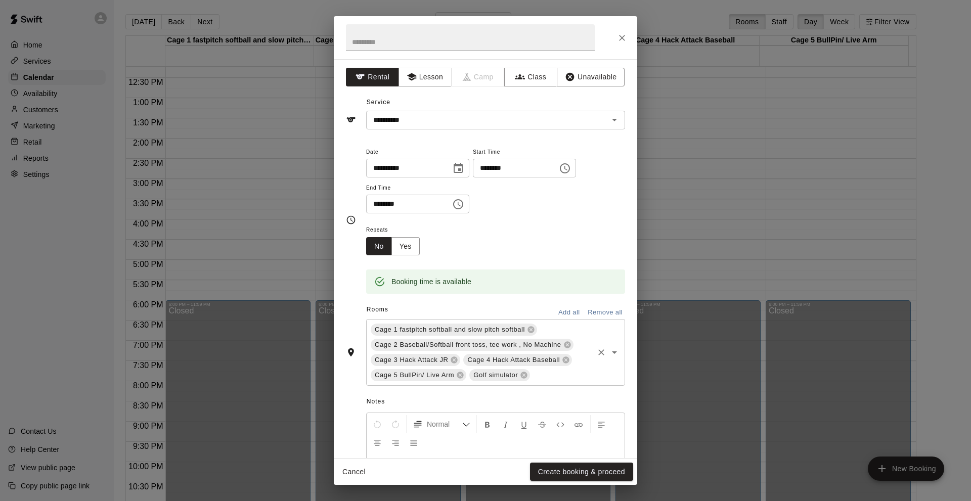
click at [485, 346] on span "Cage 2 Baseball/Softball front toss, tee work , No Machine" at bounding box center [468, 345] width 195 height 10
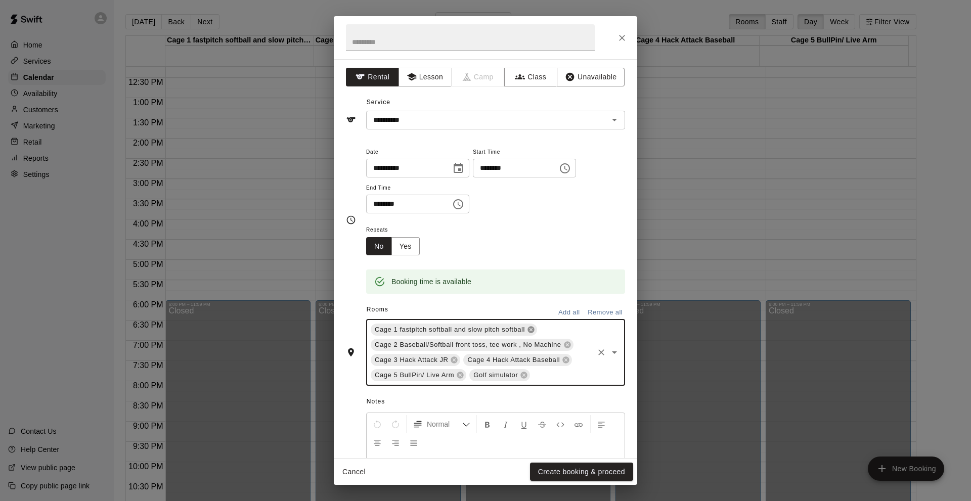
click at [532, 332] on icon at bounding box center [531, 330] width 7 height 7
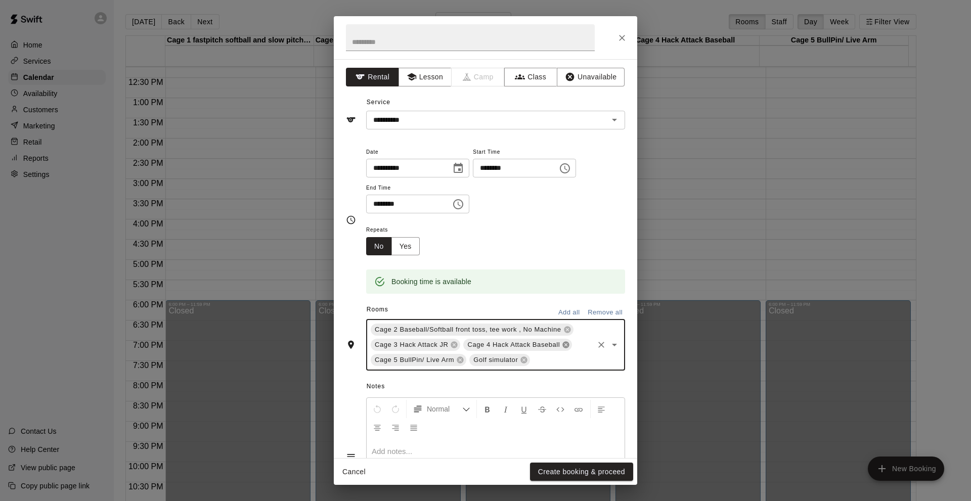
click at [568, 345] on icon at bounding box center [566, 345] width 8 height 8
click at [552, 345] on icon at bounding box center [553, 345] width 7 height 7
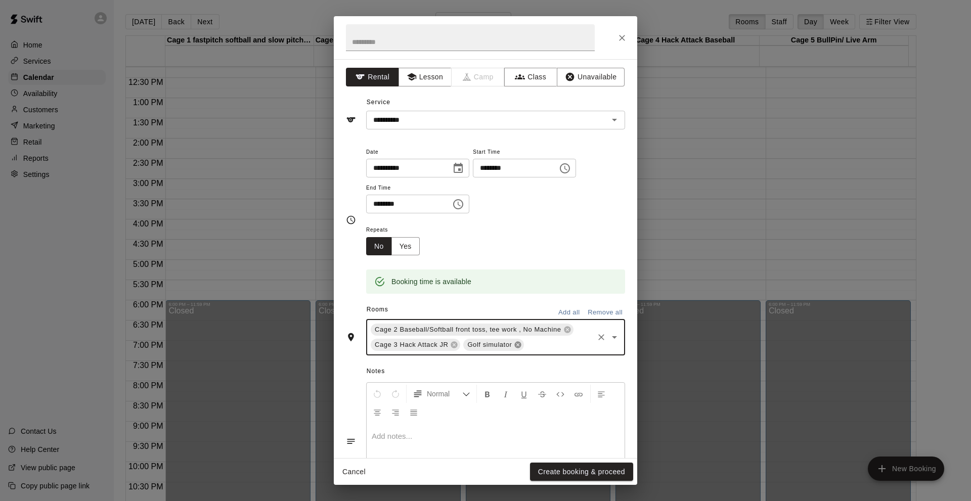
click at [522, 345] on icon at bounding box center [518, 345] width 7 height 7
click at [370, 436] on div at bounding box center [496, 462] width 258 height 76
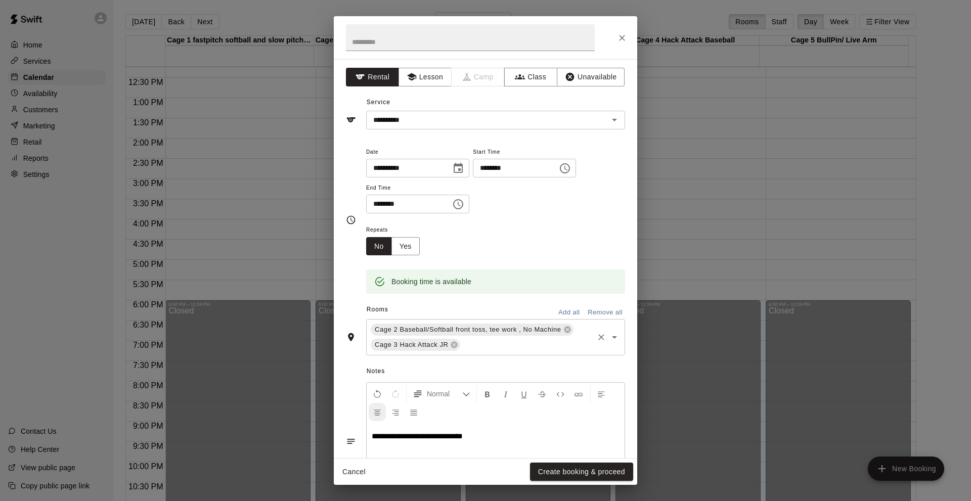
scroll to position [61, 0]
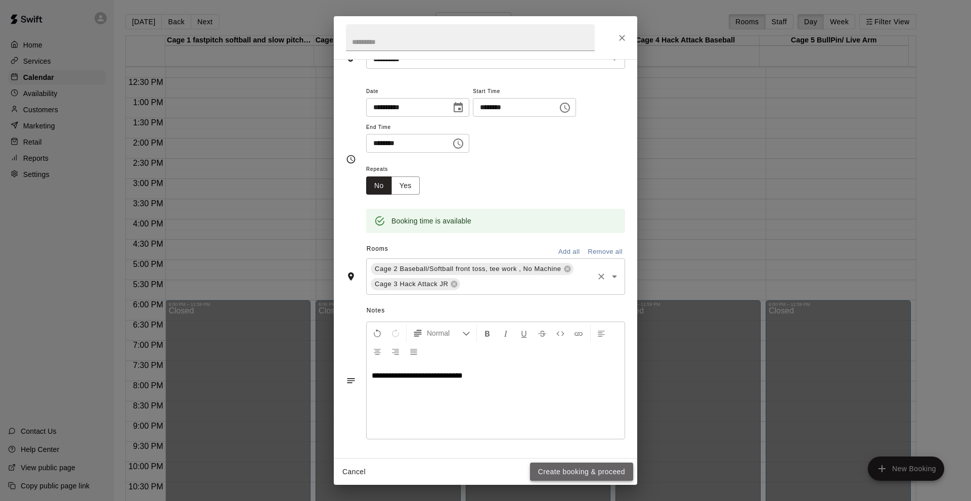
click at [552, 475] on button "Create booking & proceed" at bounding box center [581, 472] width 103 height 19
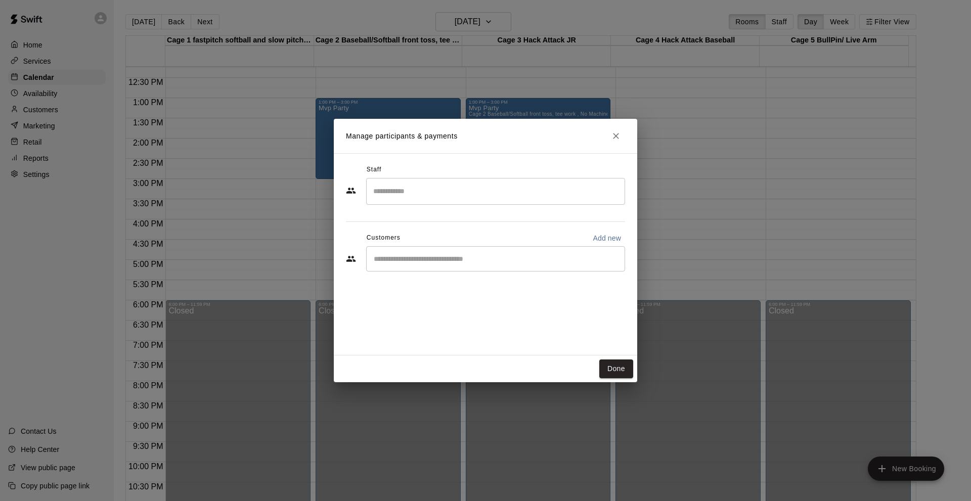
click at [393, 194] on input "Search staff" at bounding box center [496, 192] width 250 height 18
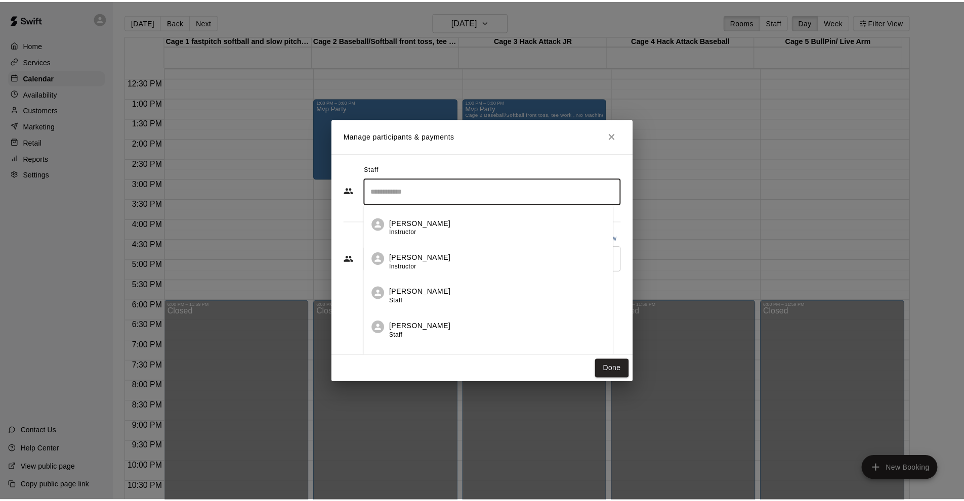
scroll to position [149, 0]
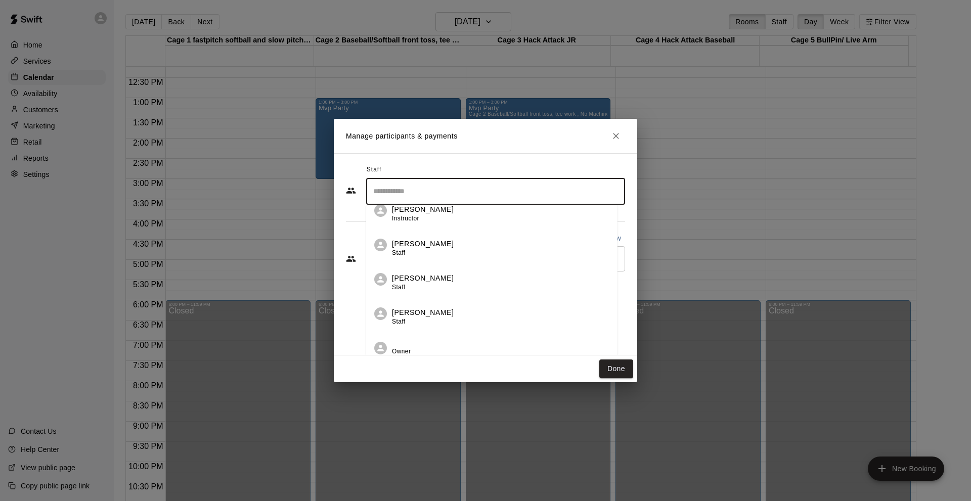
click at [403, 314] on p "[PERSON_NAME]" at bounding box center [423, 313] width 62 height 11
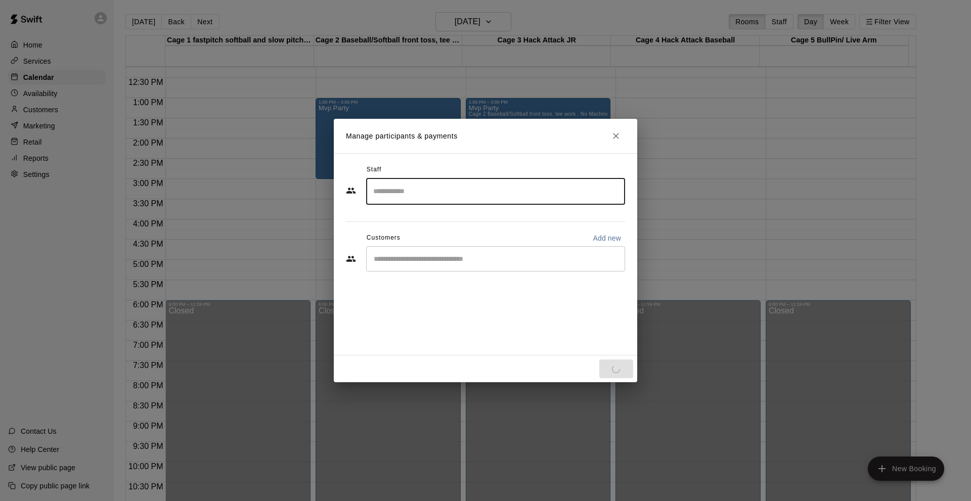
click at [379, 258] on input "Start typing to search customers..." at bounding box center [496, 259] width 250 height 10
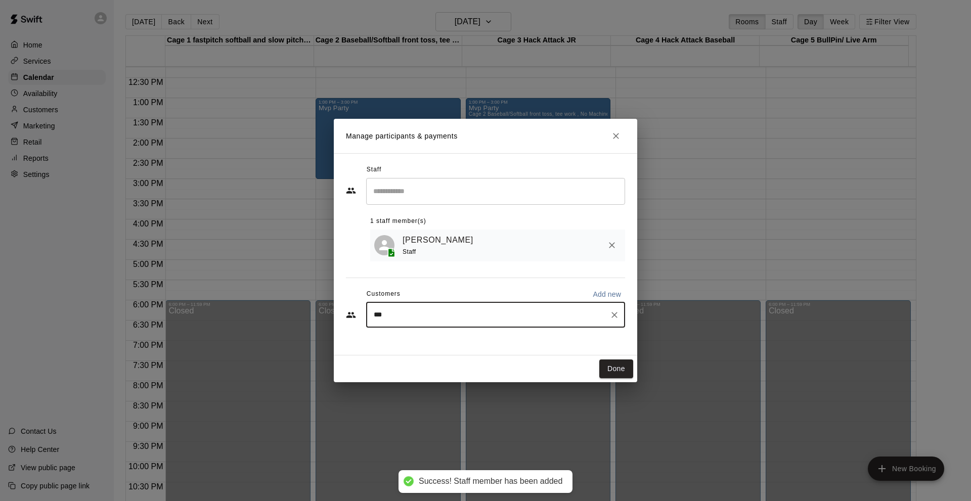
type input "****"
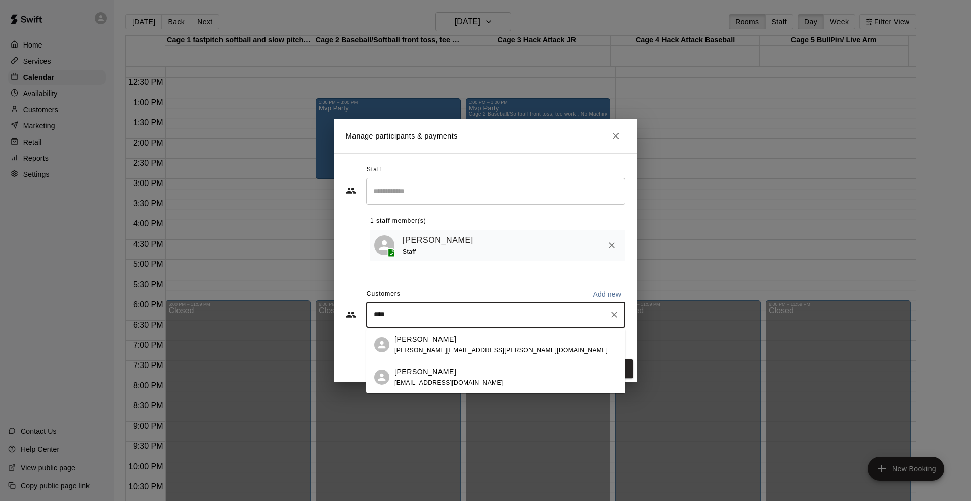
click at [407, 344] on p "[PERSON_NAME]" at bounding box center [426, 339] width 62 height 11
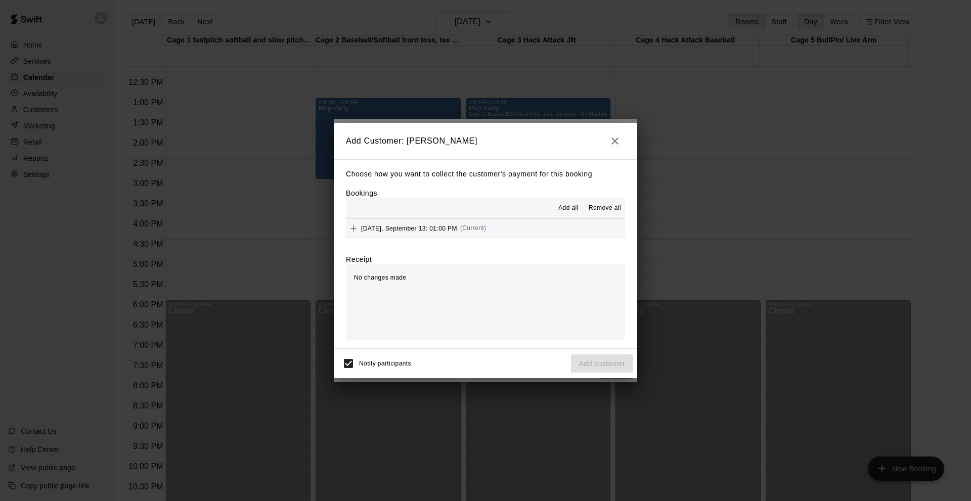
click at [394, 225] on span "[DATE], September 13: 01:00 PM" at bounding box center [409, 228] width 96 height 7
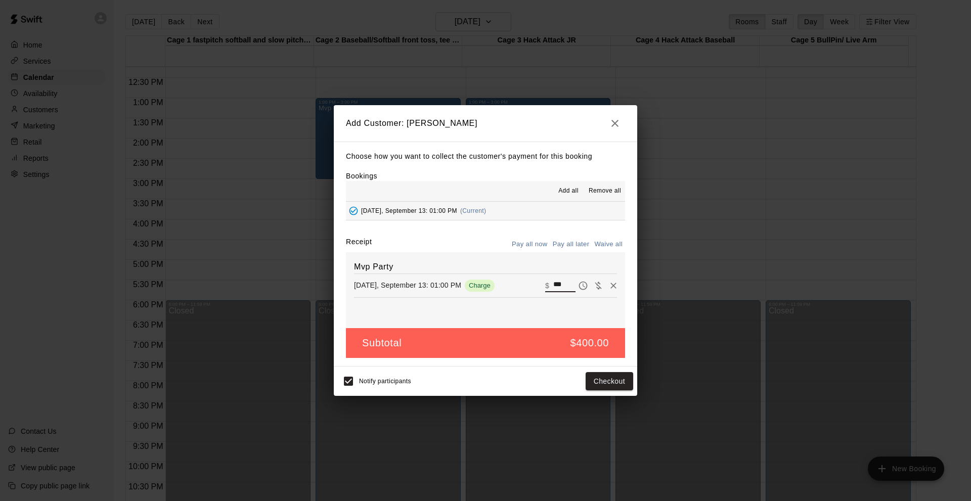
click at [562, 286] on input "***" at bounding box center [564, 285] width 22 height 13
drag, startPoint x: 562, startPoint y: 286, endPoint x: 545, endPoint y: 287, distance: 16.7
click at [545, 287] on div "​ $ ***" at bounding box center [560, 285] width 30 height 13
click at [618, 119] on icon "button" at bounding box center [615, 123] width 12 height 12
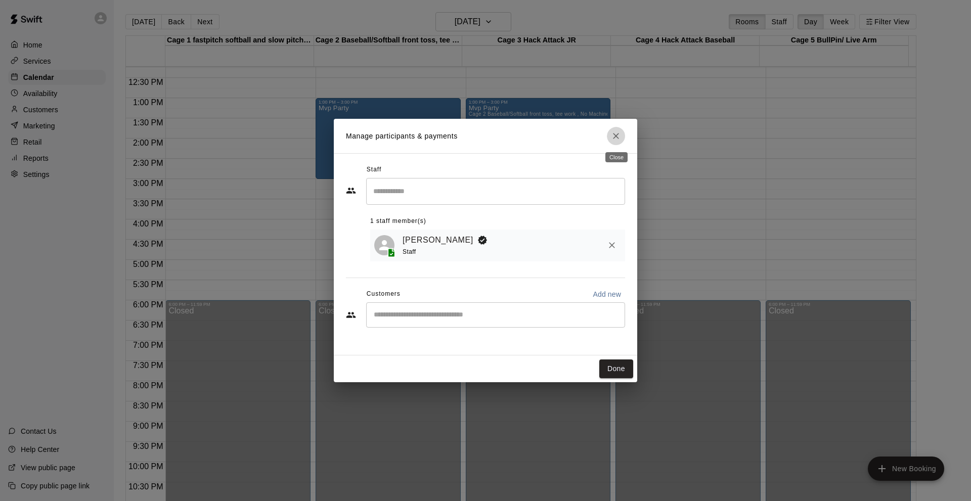
click at [617, 137] on icon "Close" at bounding box center [616, 136] width 6 height 6
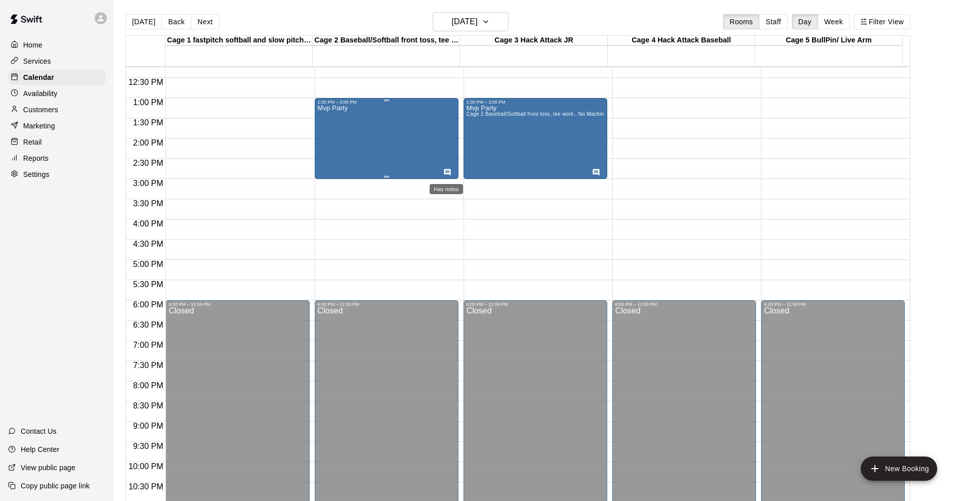
click at [446, 170] on icon "Has notes" at bounding box center [447, 172] width 7 height 7
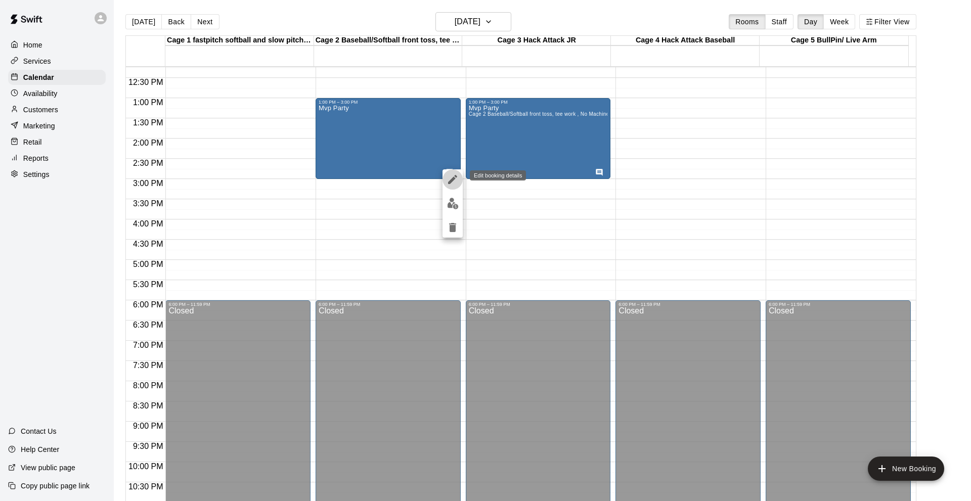
click at [447, 174] on icon "edit" at bounding box center [453, 180] width 12 height 12
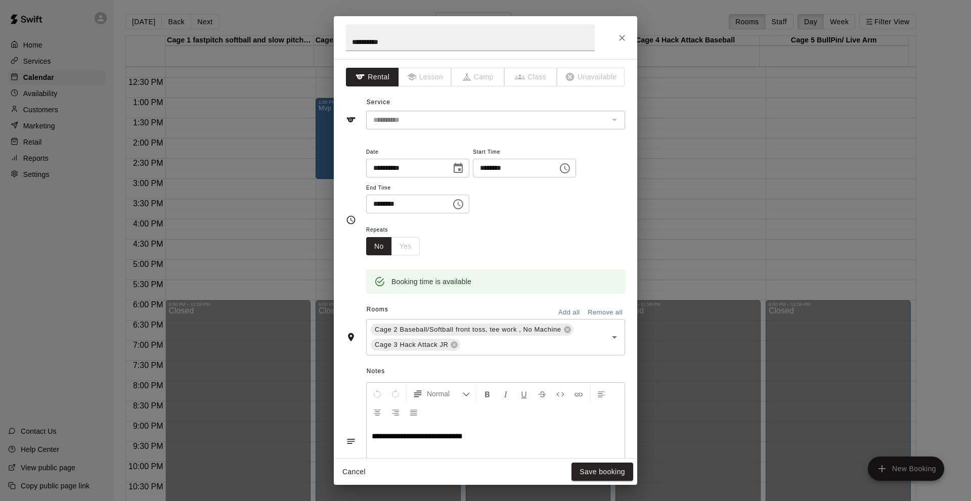
click at [382, 207] on input "********" at bounding box center [405, 204] width 78 height 19
type input "********"
click at [592, 471] on button "Save booking" at bounding box center [603, 472] width 62 height 19
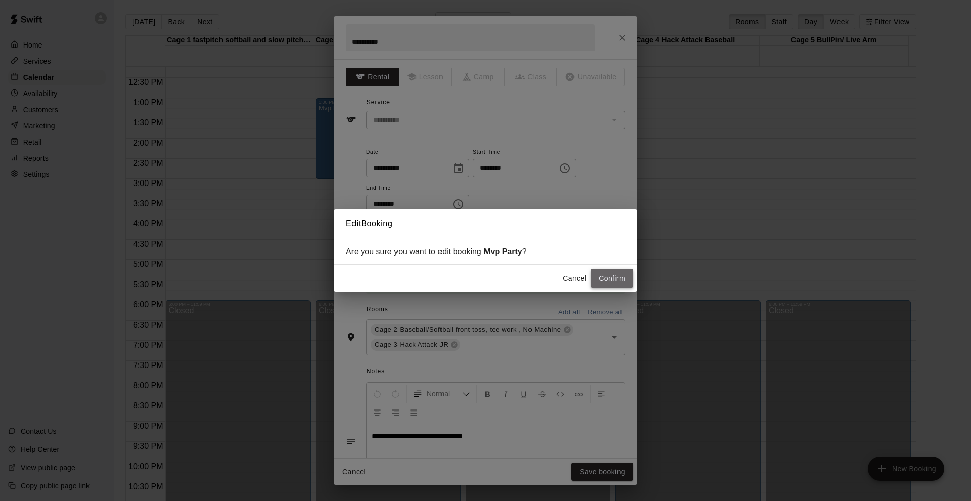
click at [604, 277] on button "Confirm" at bounding box center [612, 278] width 42 height 19
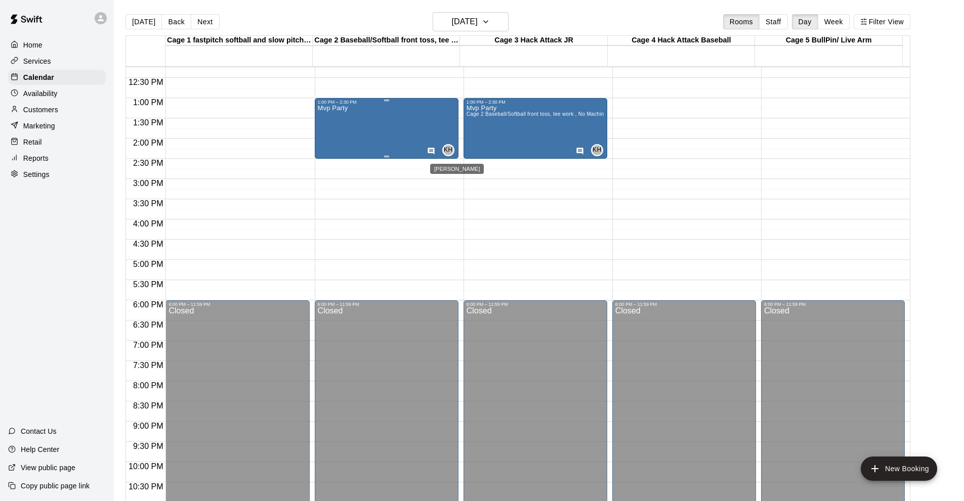
click at [447, 151] on span "KH" at bounding box center [448, 150] width 9 height 10
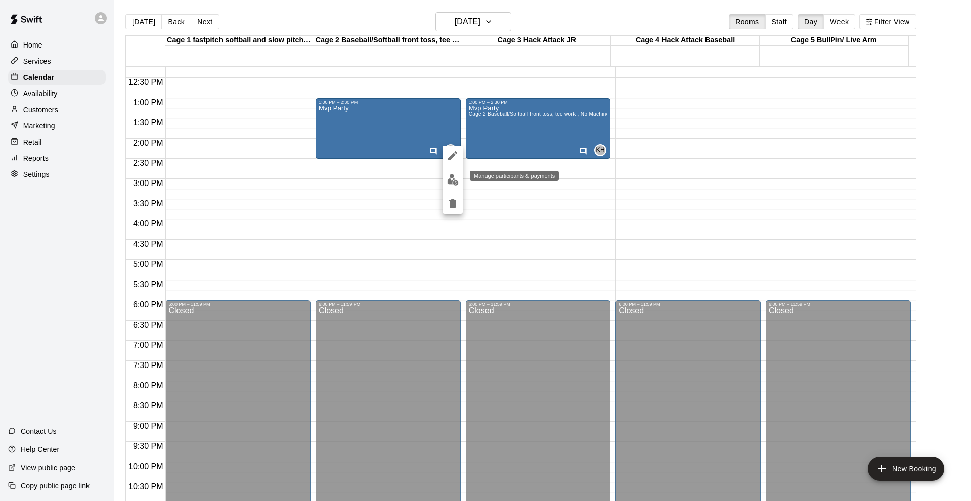
click at [451, 180] on img "edit" at bounding box center [453, 180] width 12 height 12
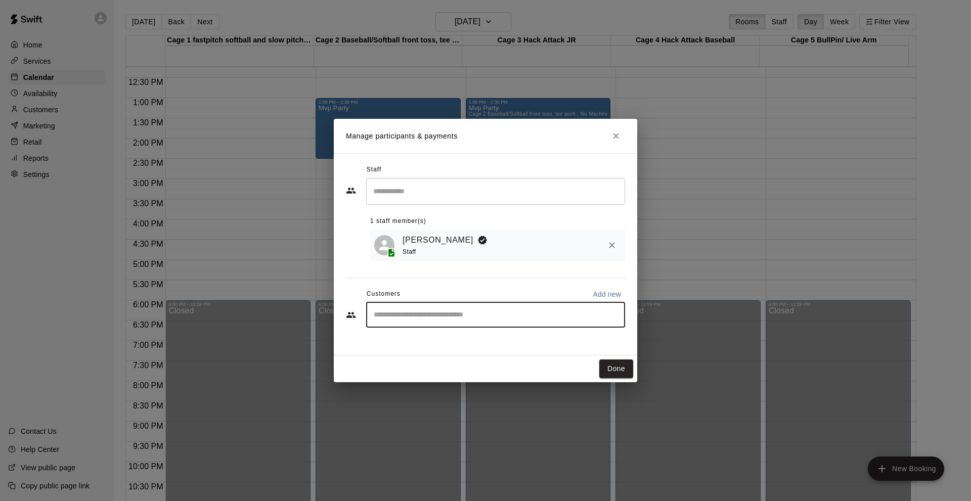
click at [393, 315] on input "Start typing to search customers..." at bounding box center [496, 315] width 250 height 10
type input "****"
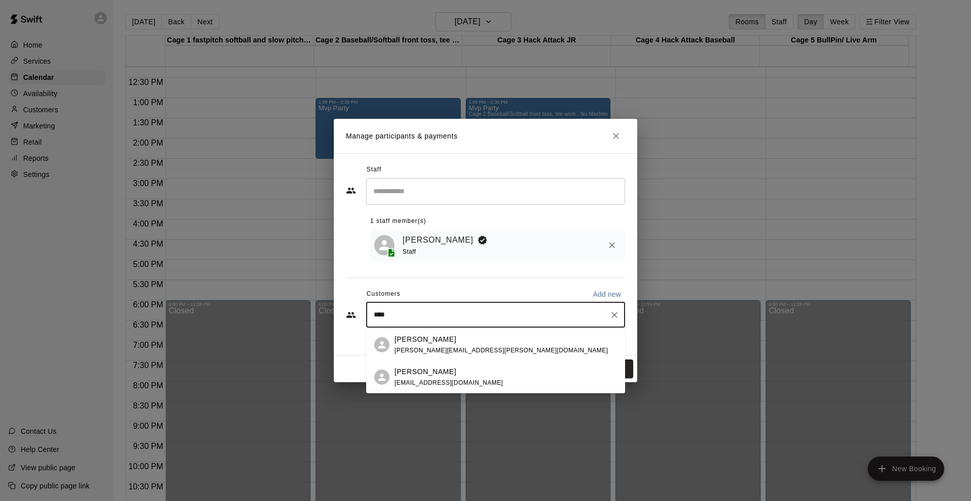
click at [414, 341] on p "[PERSON_NAME]" at bounding box center [426, 339] width 62 height 11
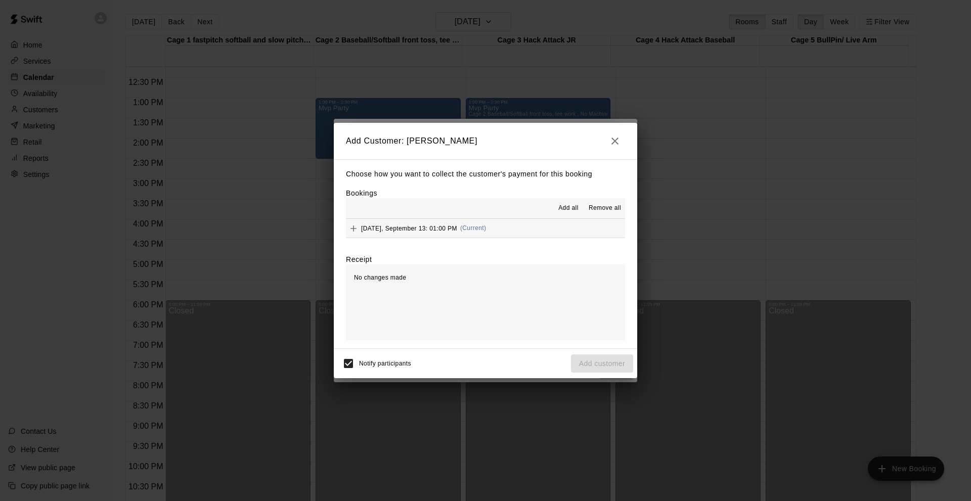
click at [433, 232] on span "[DATE], September 13: 01:00 PM" at bounding box center [409, 228] width 96 height 7
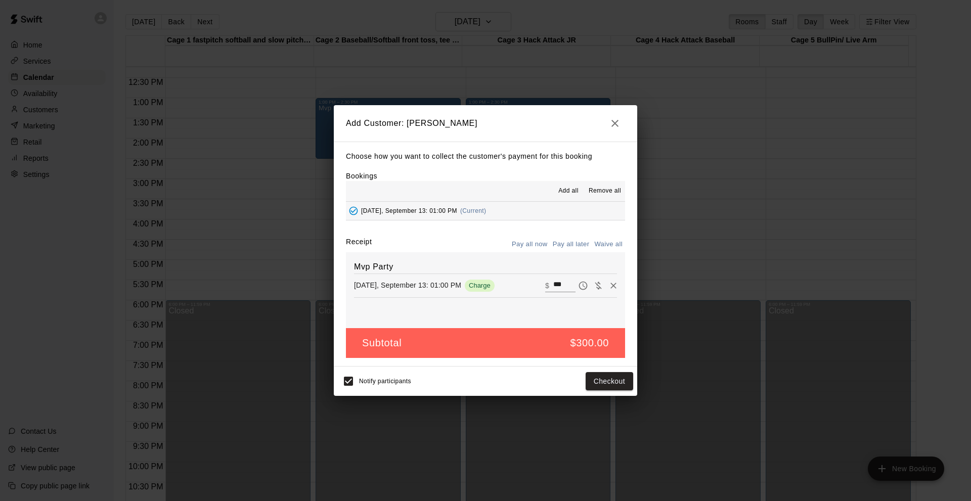
click at [443, 210] on span "[DATE], September 13: 01:00 PM" at bounding box center [409, 210] width 96 height 7
click at [619, 122] on icon "button" at bounding box center [615, 123] width 12 height 12
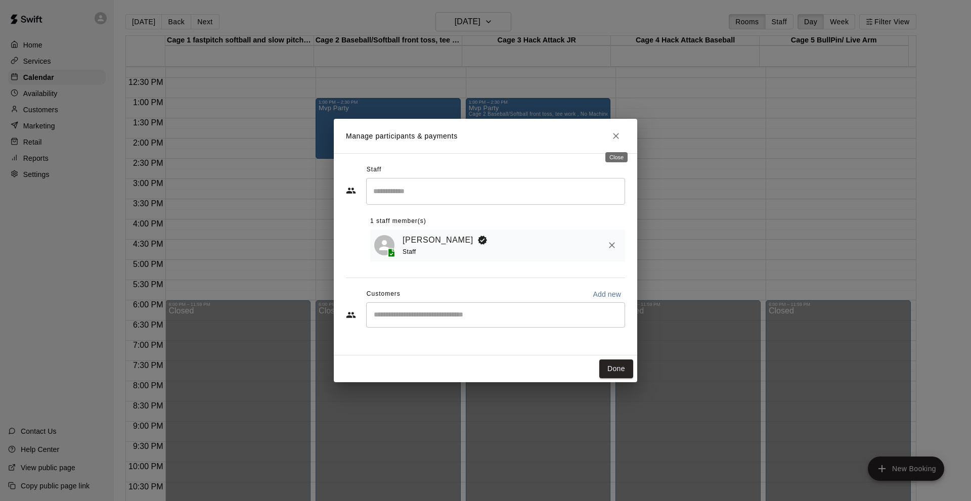
click at [616, 138] on icon "Close" at bounding box center [616, 136] width 10 height 10
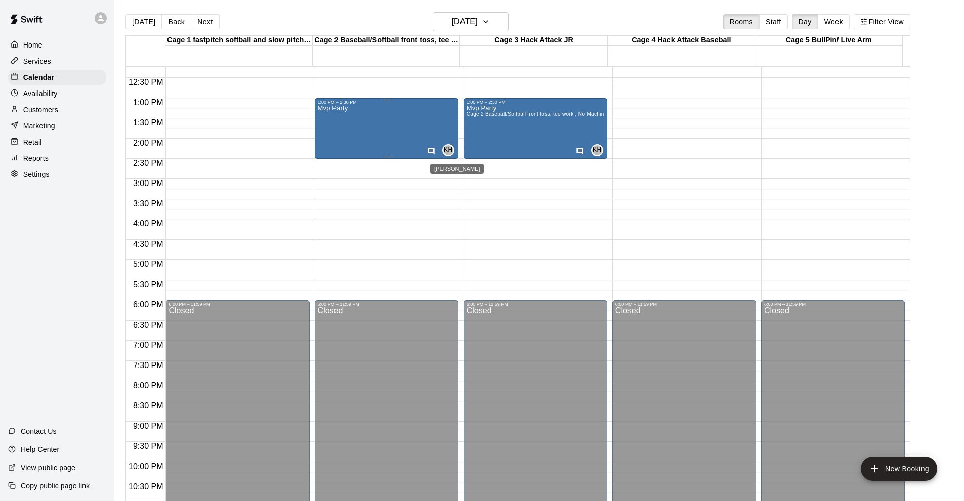
click at [448, 149] on span "KH" at bounding box center [448, 150] width 9 height 10
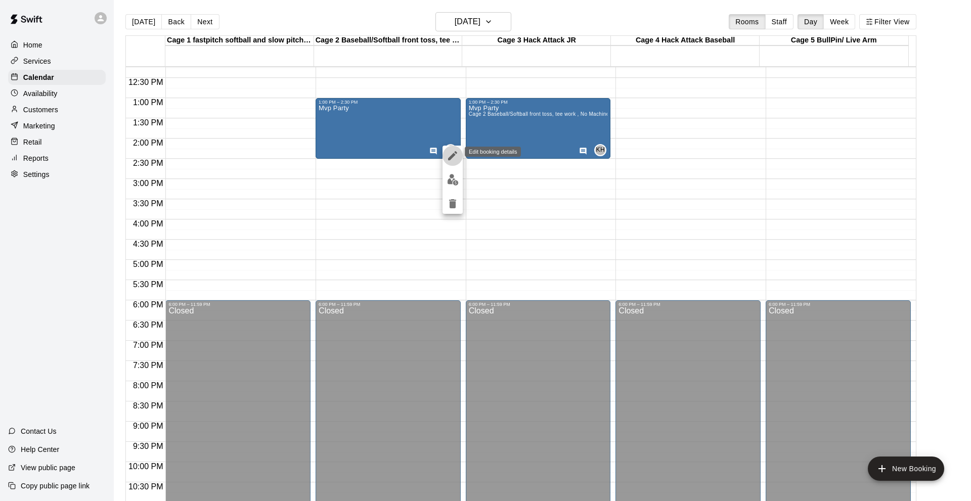
click at [456, 160] on icon "edit" at bounding box center [453, 156] width 12 height 12
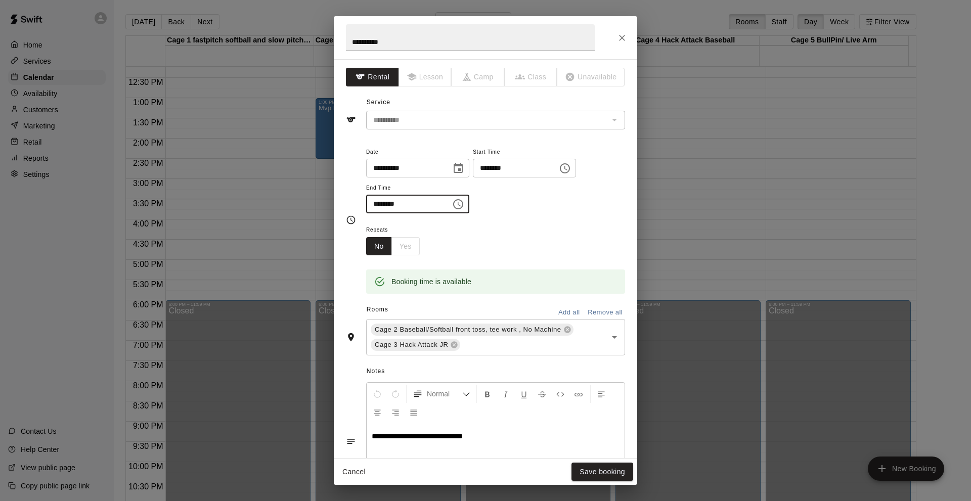
click at [384, 203] on input "********" at bounding box center [405, 204] width 78 height 19
click at [379, 209] on input "********" at bounding box center [405, 204] width 78 height 19
type input "********"
click at [610, 468] on button "Save booking" at bounding box center [603, 472] width 62 height 19
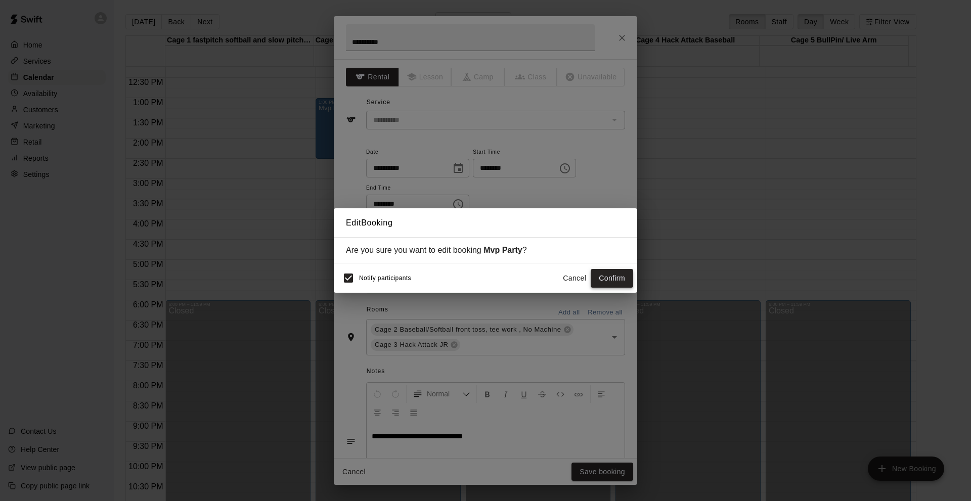
click at [619, 279] on button "Confirm" at bounding box center [612, 278] width 42 height 19
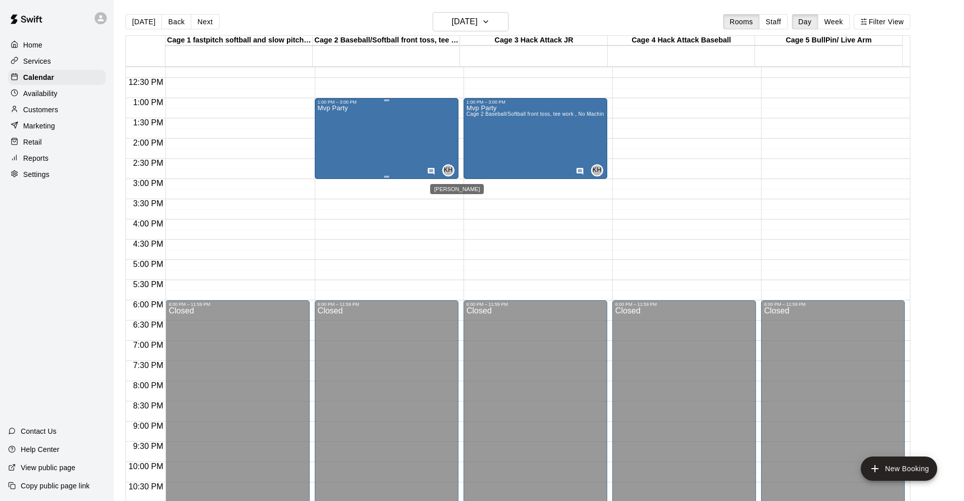
click at [444, 171] on span "KH" at bounding box center [448, 170] width 9 height 10
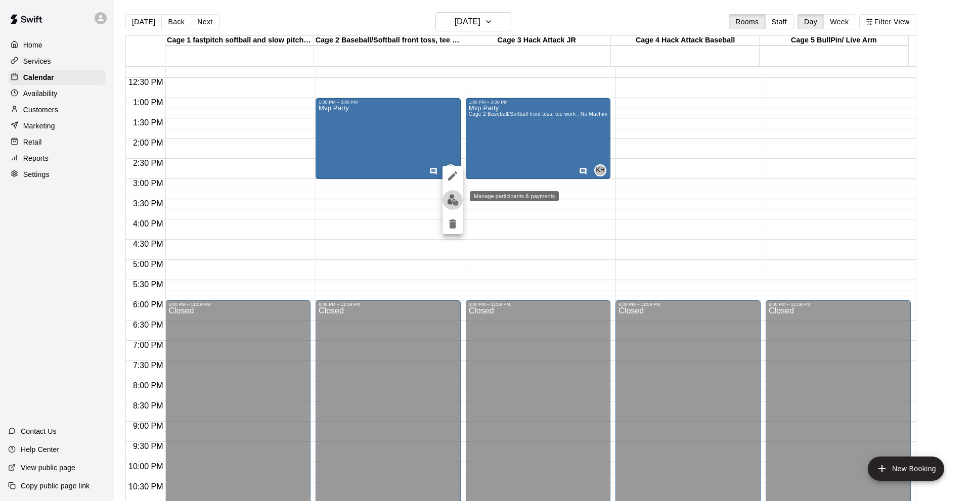
click at [451, 198] on img "edit" at bounding box center [453, 200] width 12 height 12
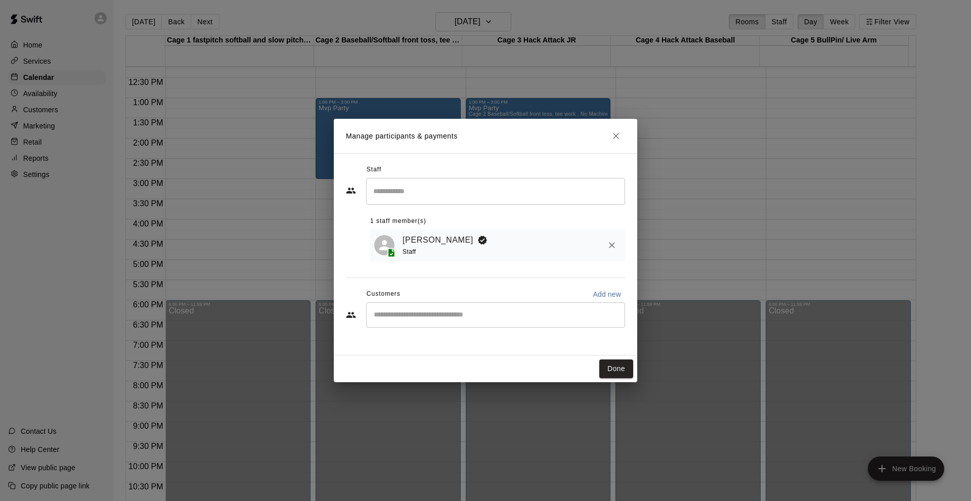
click at [396, 317] on input "Start typing to search customers..." at bounding box center [496, 315] width 250 height 10
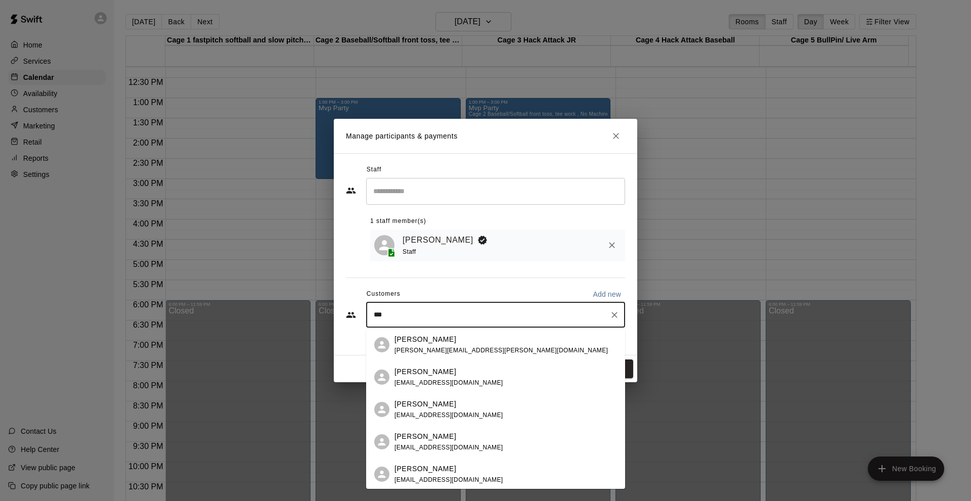
type input "****"
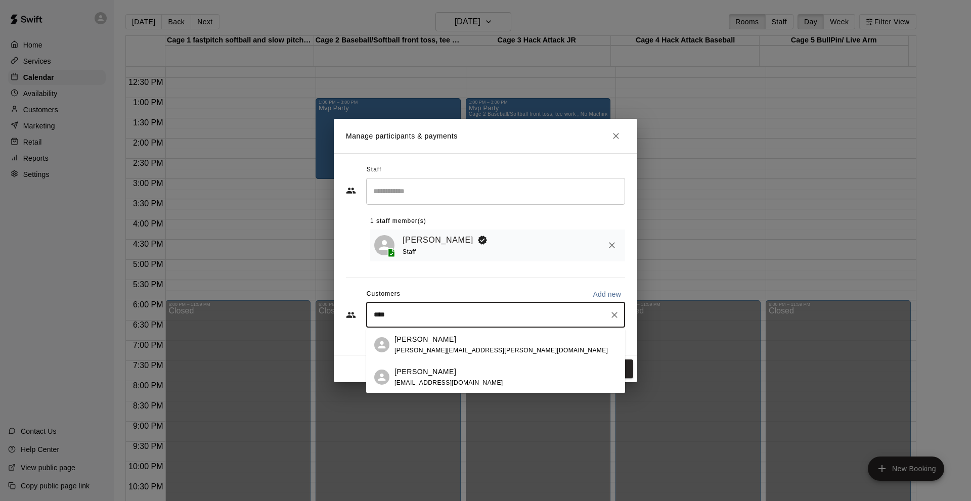
click at [397, 339] on p "[PERSON_NAME]" at bounding box center [426, 339] width 62 height 11
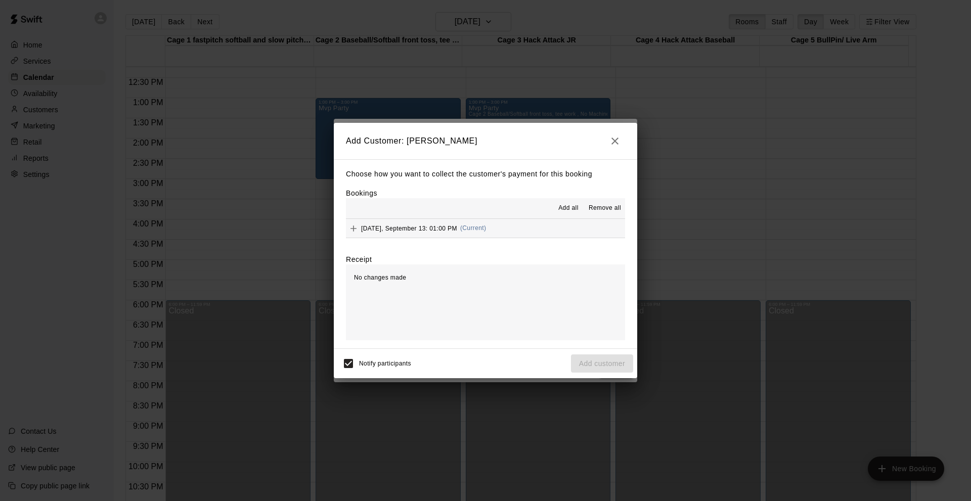
click at [418, 227] on span "[DATE], September 13: 01:00 PM" at bounding box center [409, 228] width 96 height 7
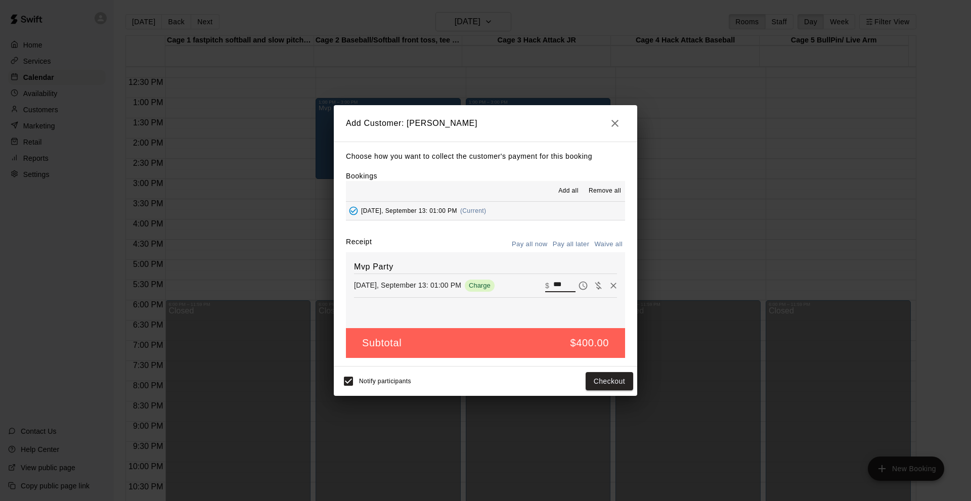
click at [559, 284] on input "***" at bounding box center [564, 285] width 22 height 13
type input "*"
type input "***"
click at [605, 377] on button "Checkout" at bounding box center [610, 381] width 48 height 19
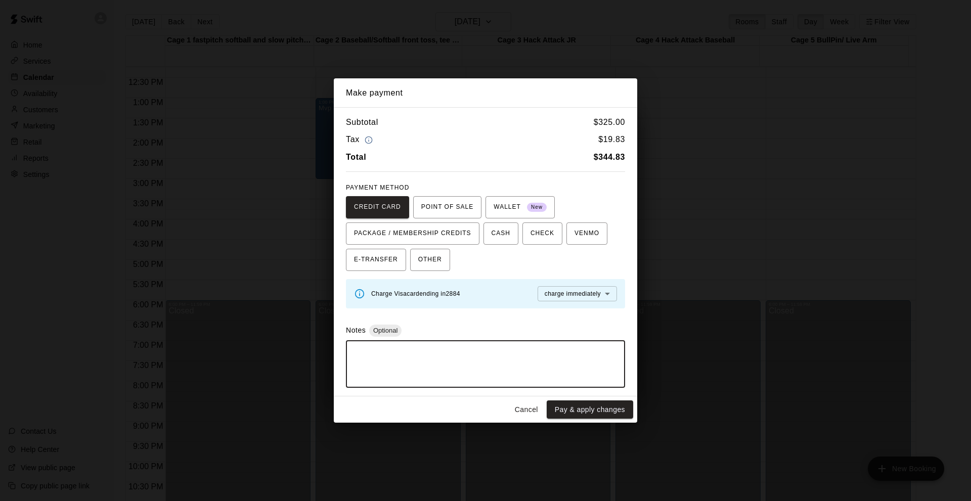
click at [398, 358] on textarea at bounding box center [485, 364] width 265 height 30
type textarea "**********"
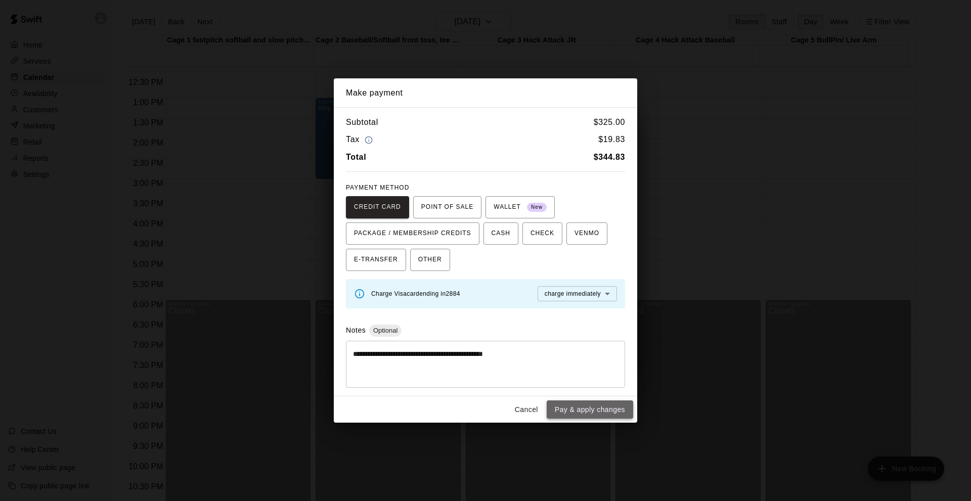
click at [591, 409] on button "Pay & apply changes" at bounding box center [590, 410] width 86 height 19
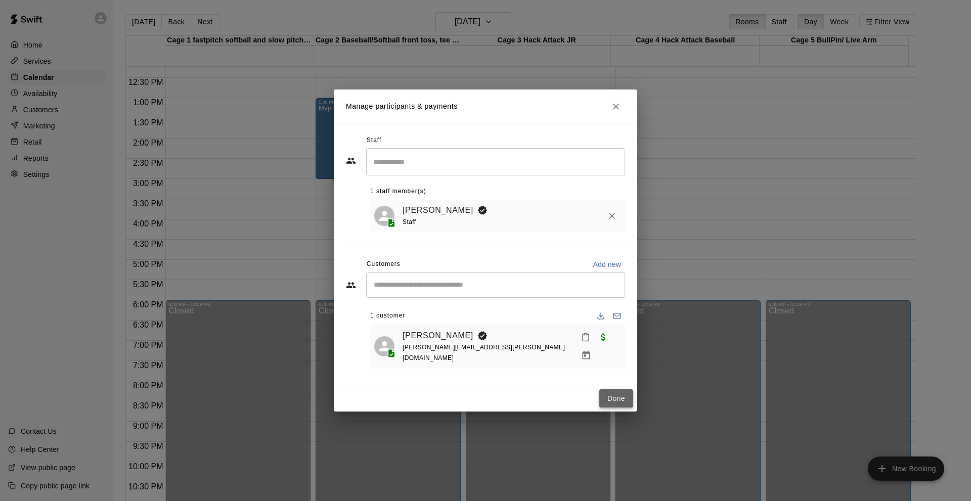
click at [616, 390] on button "Done" at bounding box center [616, 398] width 34 height 19
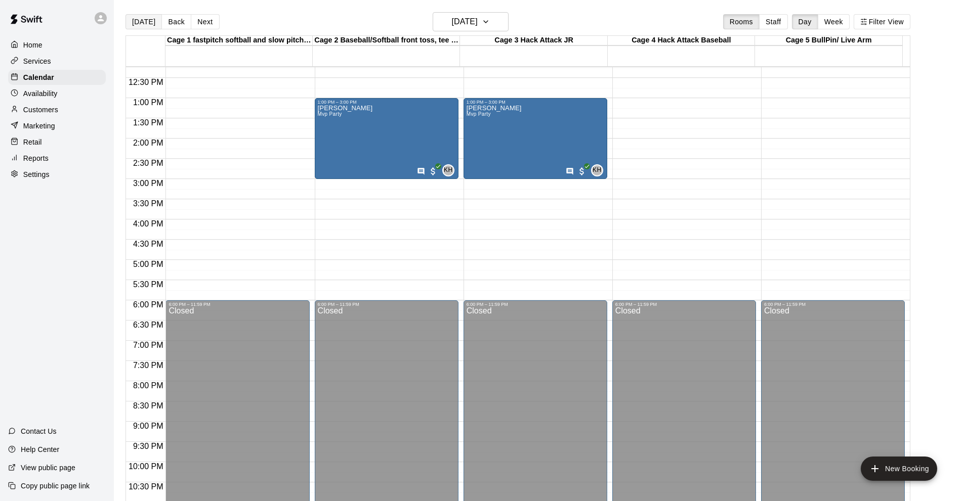
click at [141, 21] on button "[DATE]" at bounding box center [143, 21] width 36 height 15
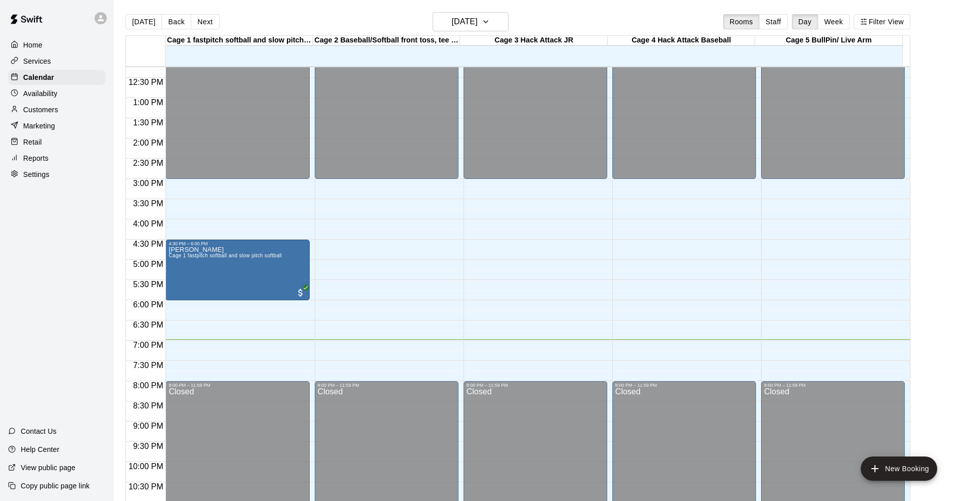
click at [204, 20] on button "Next" at bounding box center [205, 21] width 28 height 15
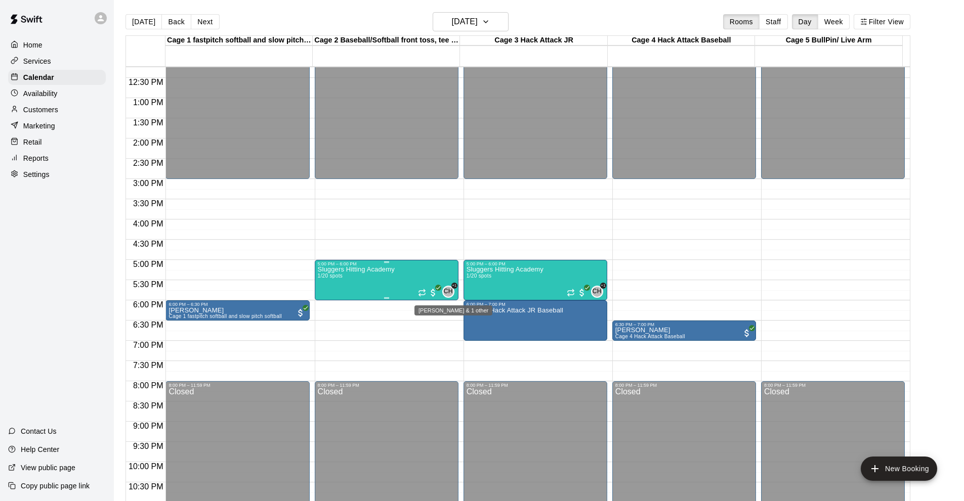
click at [448, 290] on span "CH" at bounding box center [448, 292] width 9 height 10
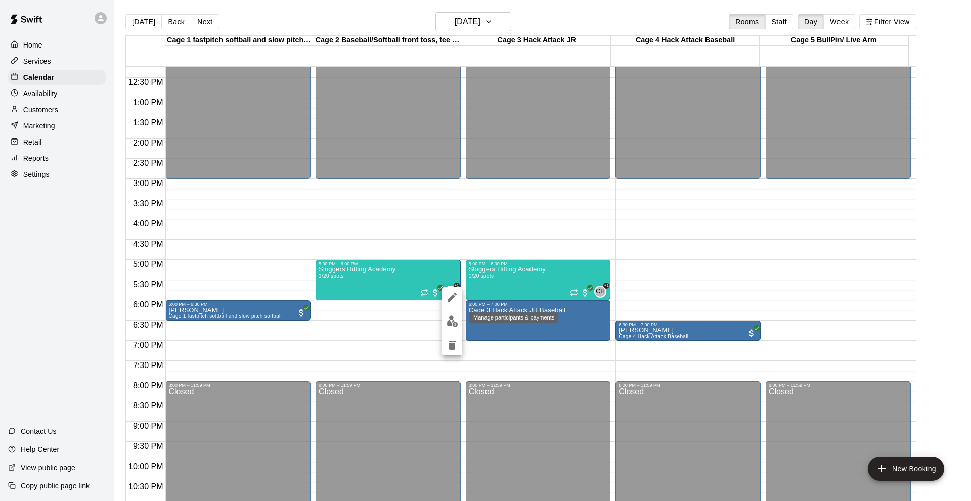
click at [454, 321] on img "edit" at bounding box center [453, 322] width 12 height 12
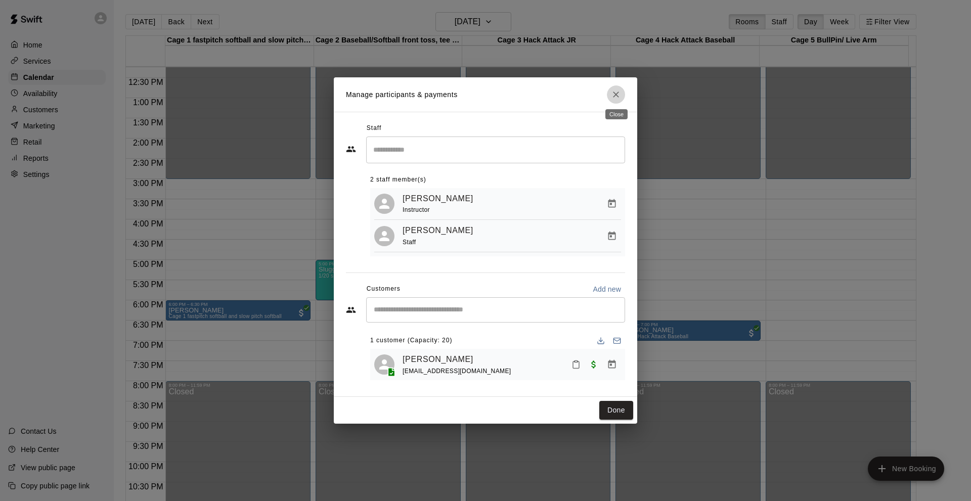
click at [620, 90] on icon "Close" at bounding box center [616, 95] width 10 height 10
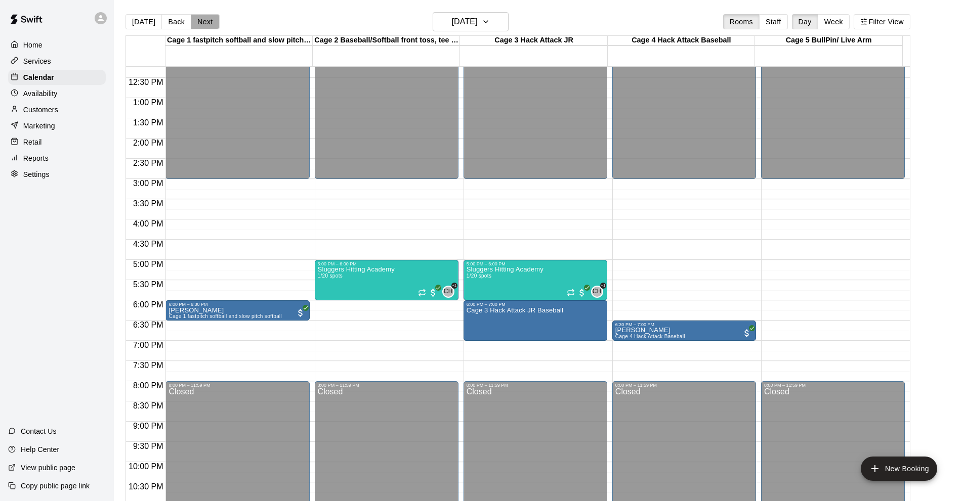
click at [200, 23] on button "Next" at bounding box center [205, 21] width 28 height 15
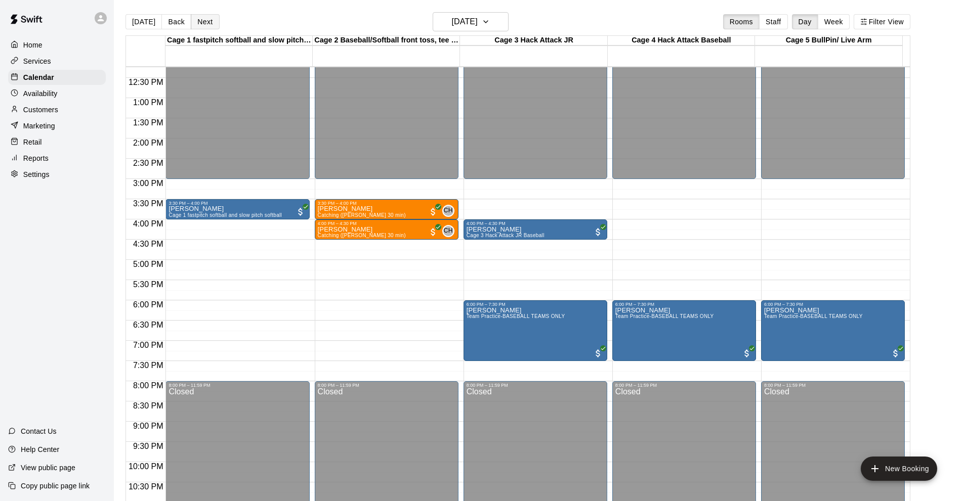
click at [200, 23] on button "Next" at bounding box center [205, 21] width 28 height 15
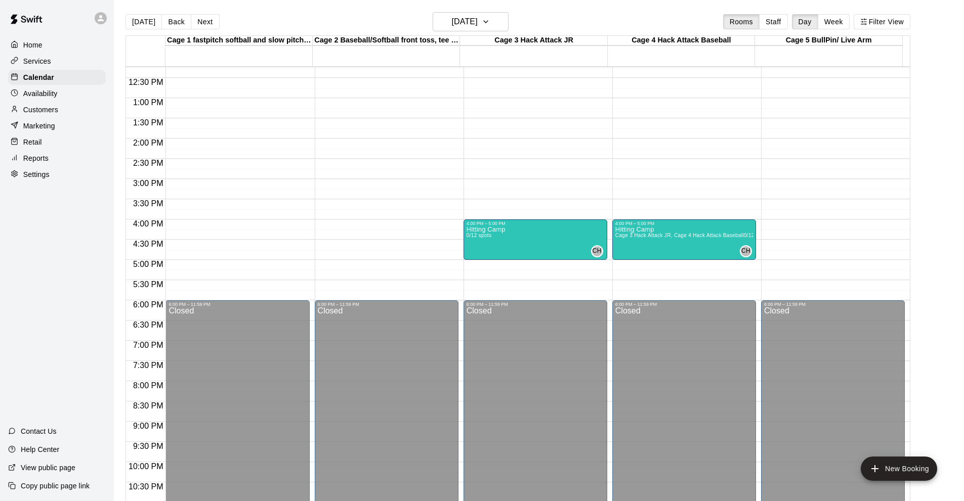
click at [20, 112] on div at bounding box center [17, 110] width 13 height 10
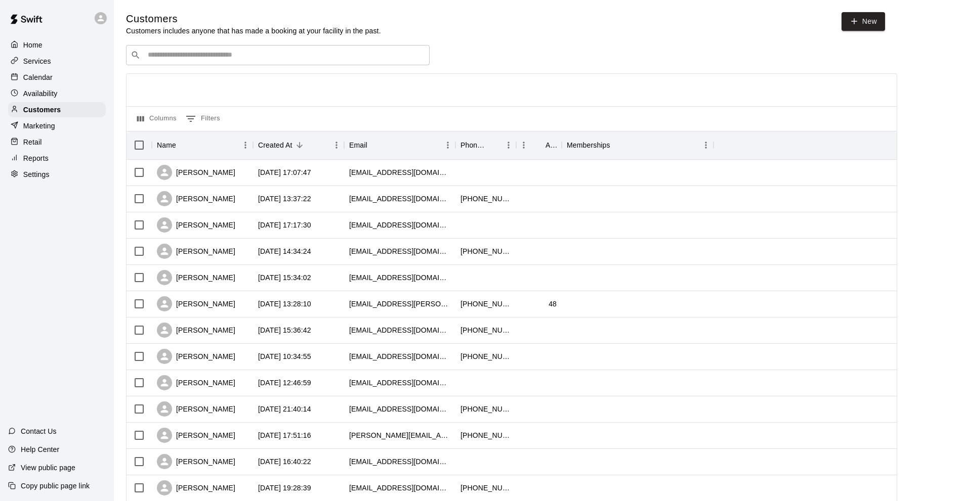
click at [46, 77] on p "Calendar" at bounding box center [37, 77] width 29 height 10
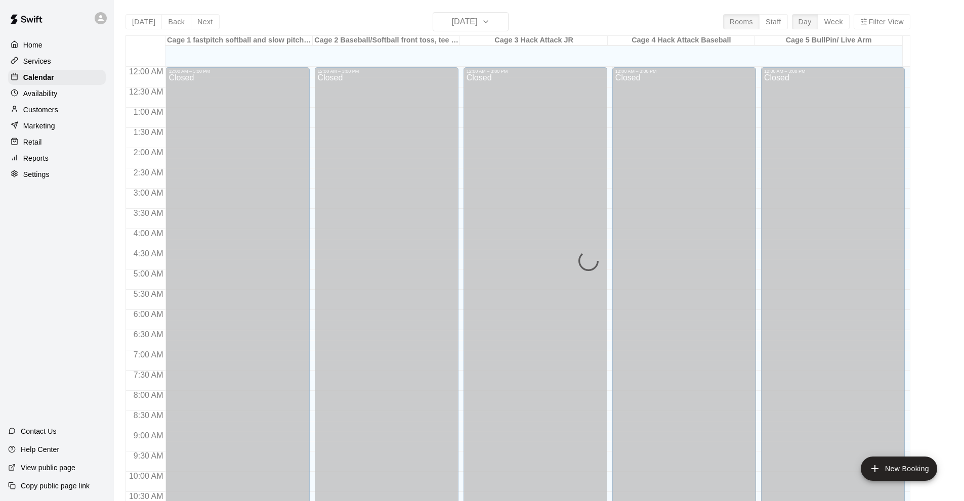
scroll to position [495, 0]
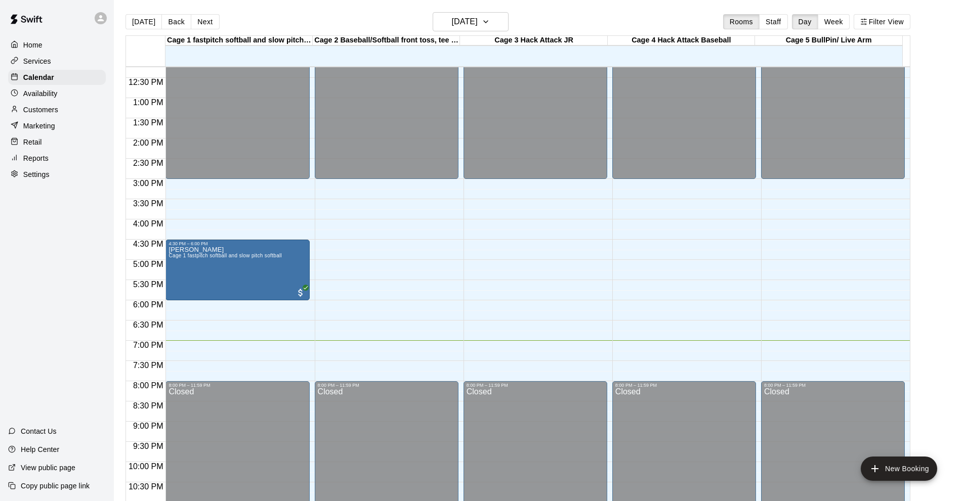
click at [46, 62] on p "Services" at bounding box center [37, 61] width 28 height 10
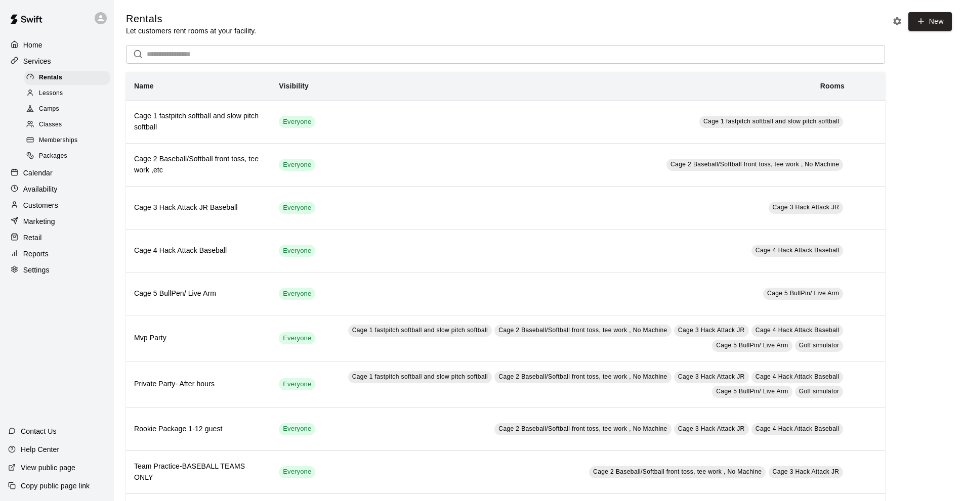
click at [62, 127] on span "Classes" at bounding box center [50, 125] width 23 height 10
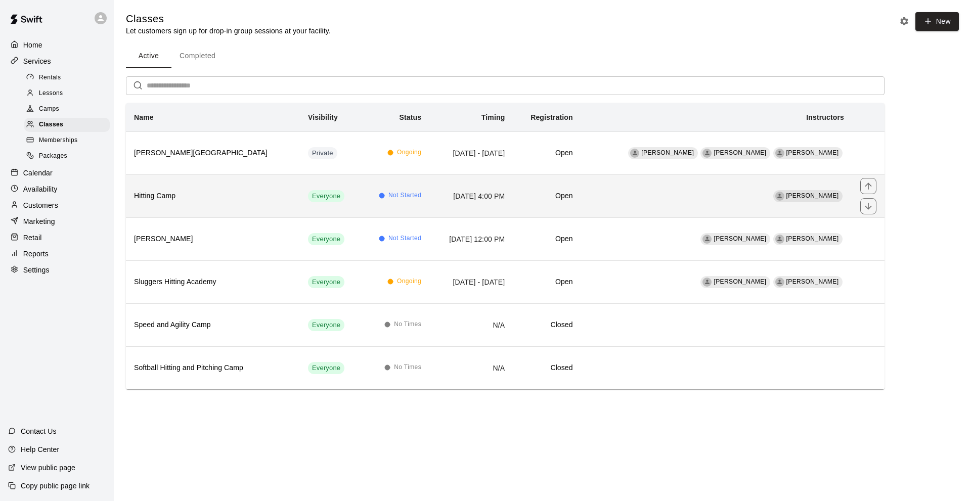
click at [253, 203] on th "Hitting Camp" at bounding box center [213, 196] width 174 height 43
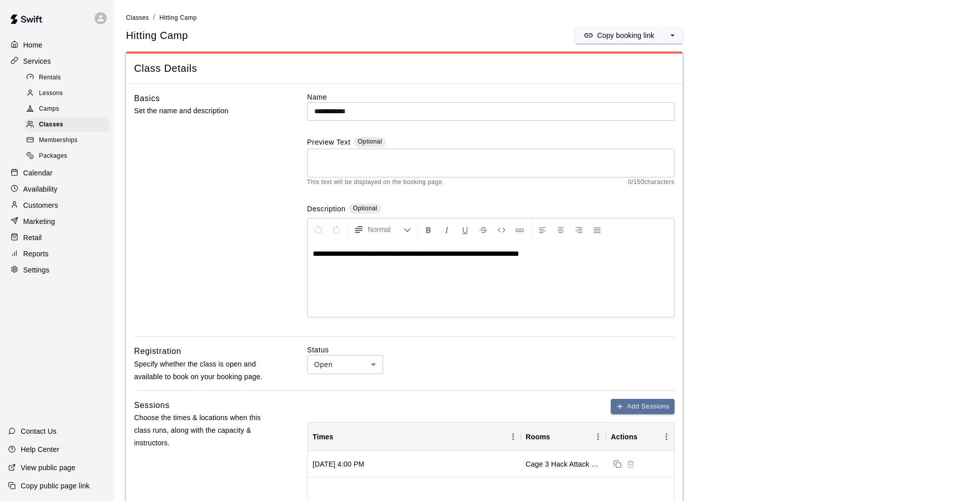
click at [46, 175] on p "Calendar" at bounding box center [37, 173] width 29 height 10
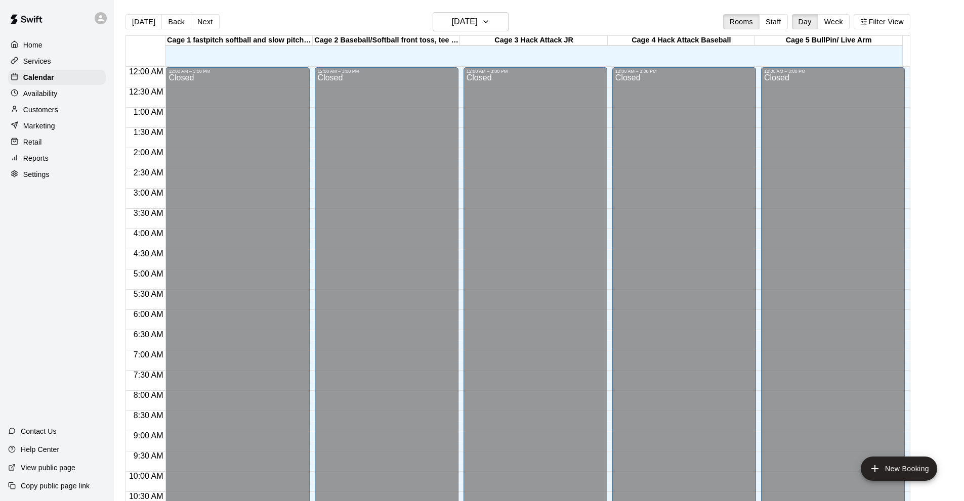
scroll to position [495, 0]
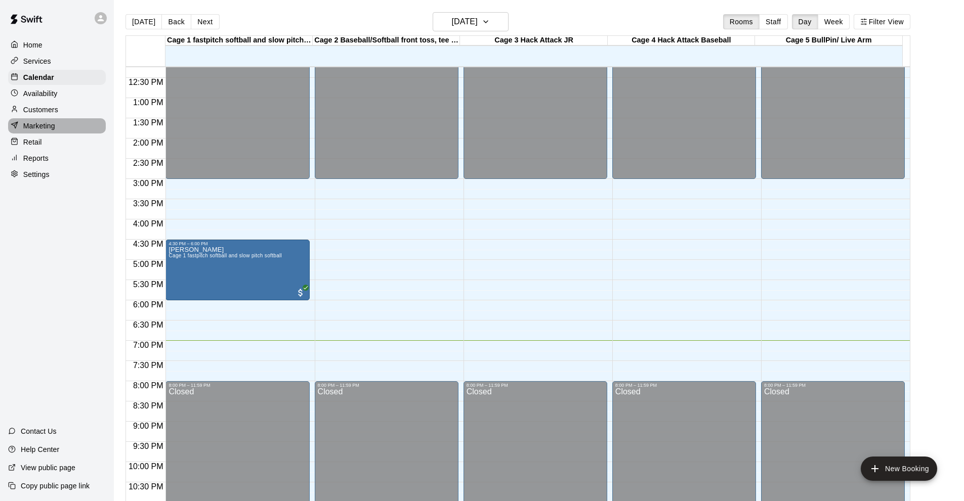
click at [42, 128] on p "Marketing" at bounding box center [39, 126] width 32 height 10
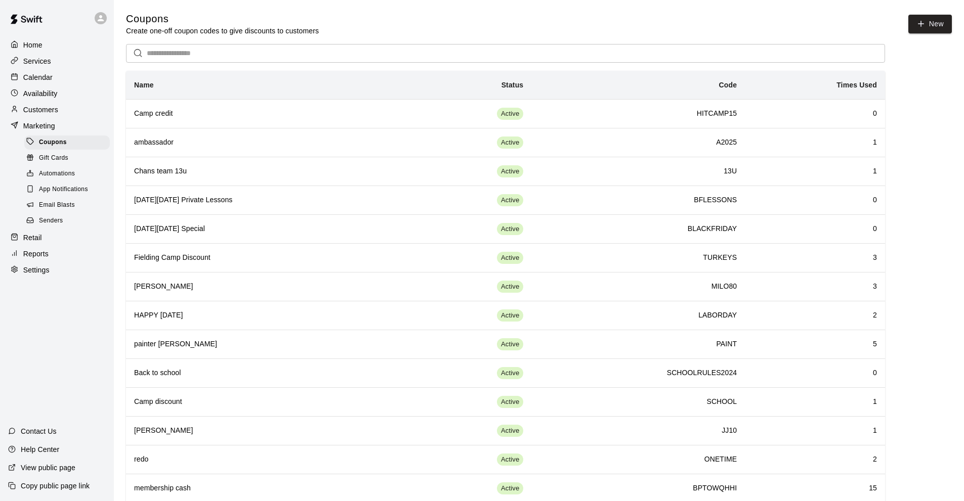
click at [61, 210] on span "Email Blasts" at bounding box center [57, 205] width 36 height 10
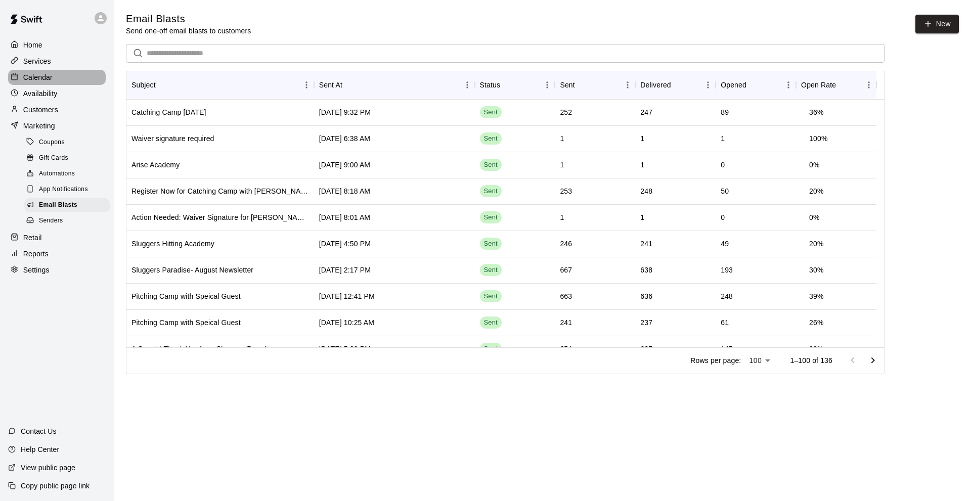
click at [41, 77] on p "Calendar" at bounding box center [37, 77] width 29 height 10
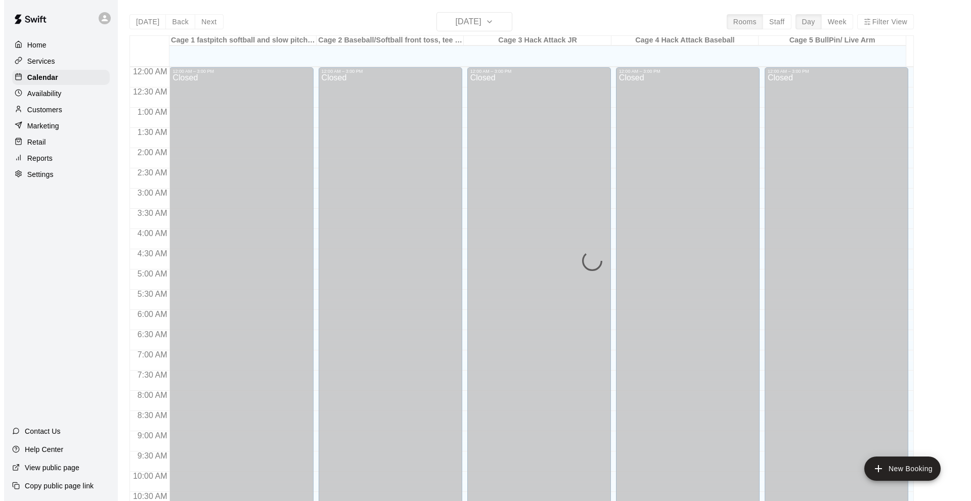
scroll to position [495, 0]
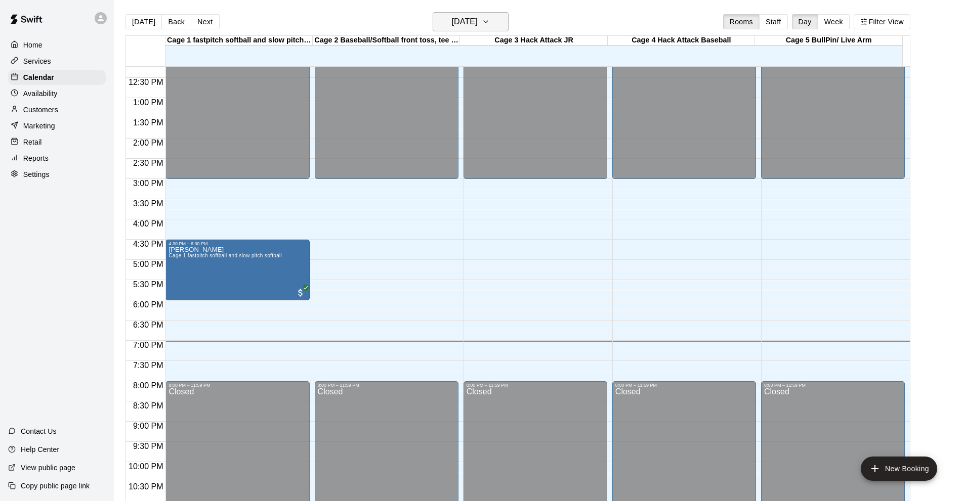
click at [490, 20] on icon "button" at bounding box center [486, 22] width 8 height 12
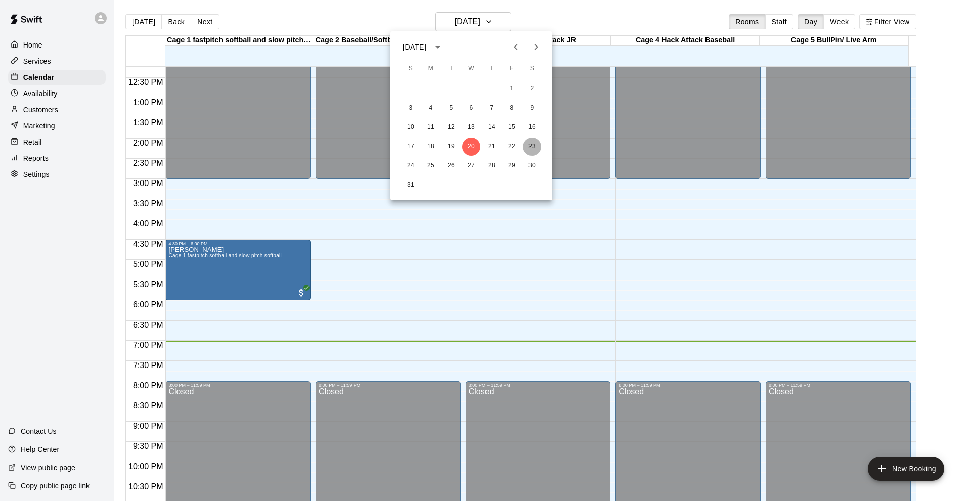
click at [531, 142] on button "23" at bounding box center [532, 147] width 18 height 18
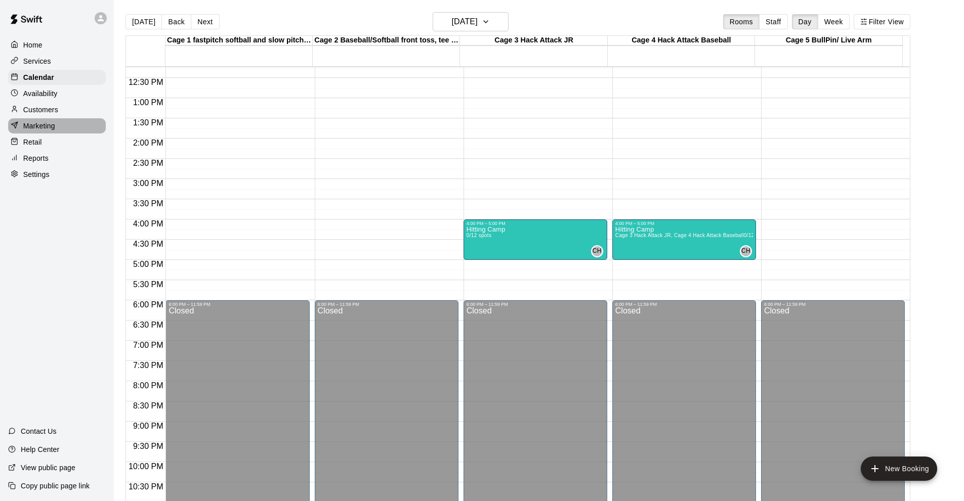
click at [42, 129] on p "Marketing" at bounding box center [39, 126] width 32 height 10
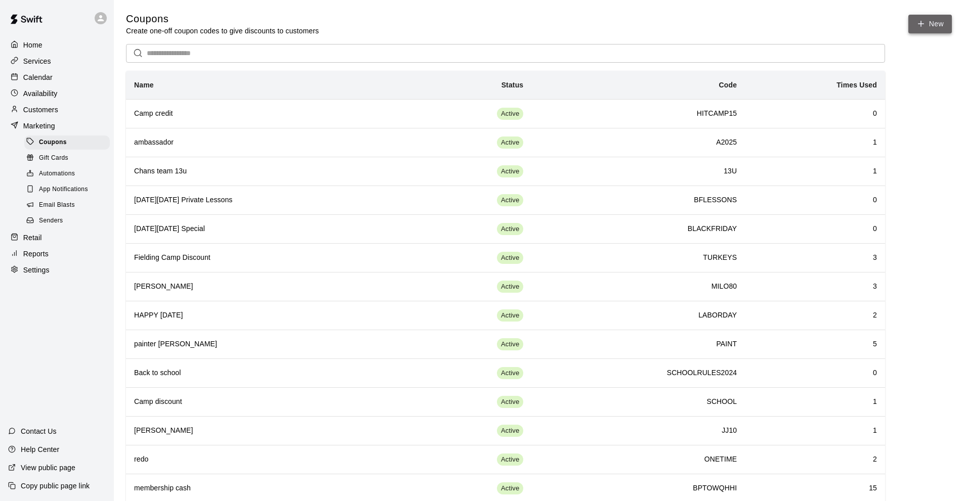
click at [925, 23] on icon "button" at bounding box center [920, 23] width 9 height 9
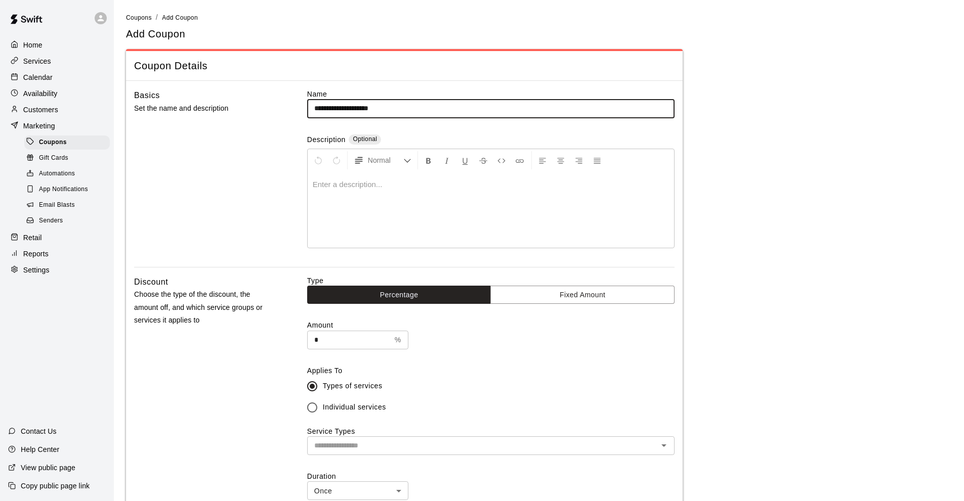
type input "**********"
click at [58, 209] on span "Email Blasts" at bounding box center [57, 205] width 36 height 10
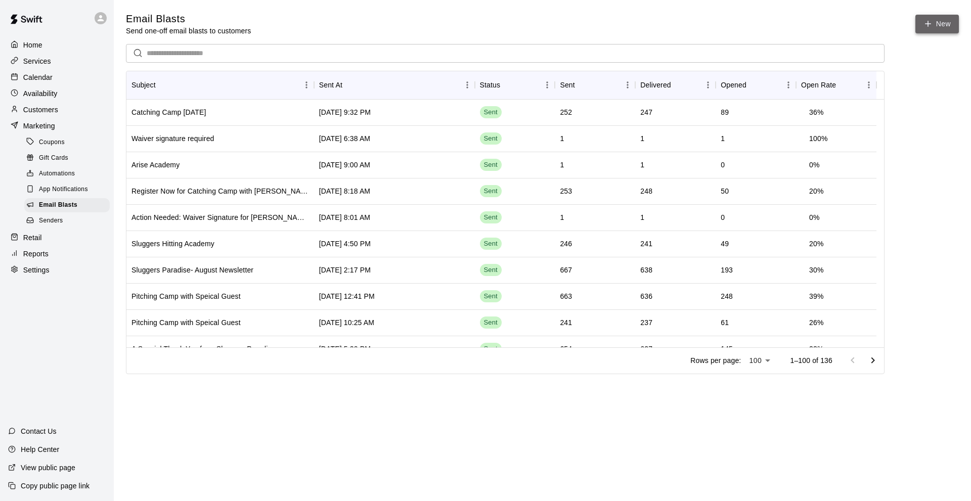
click at [932, 25] on icon at bounding box center [928, 23] width 9 height 9
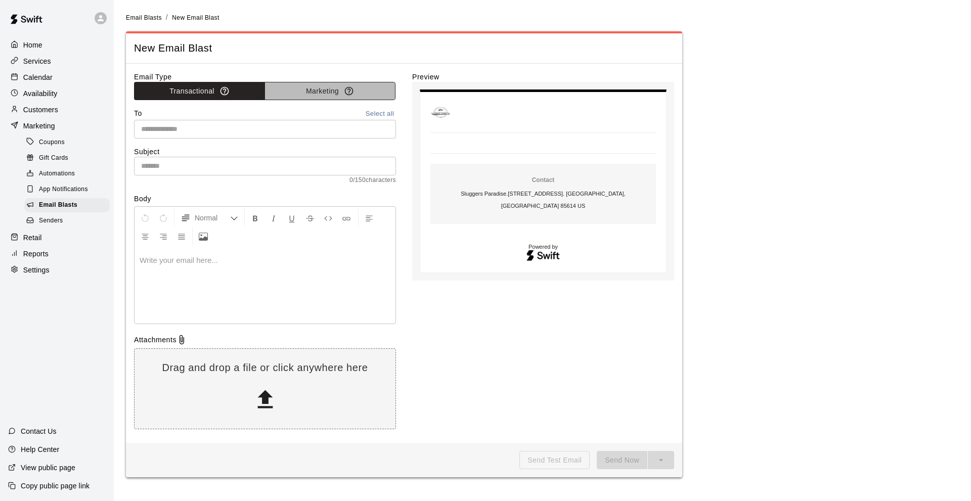
click at [327, 89] on button "Marketing" at bounding box center [330, 91] width 131 height 19
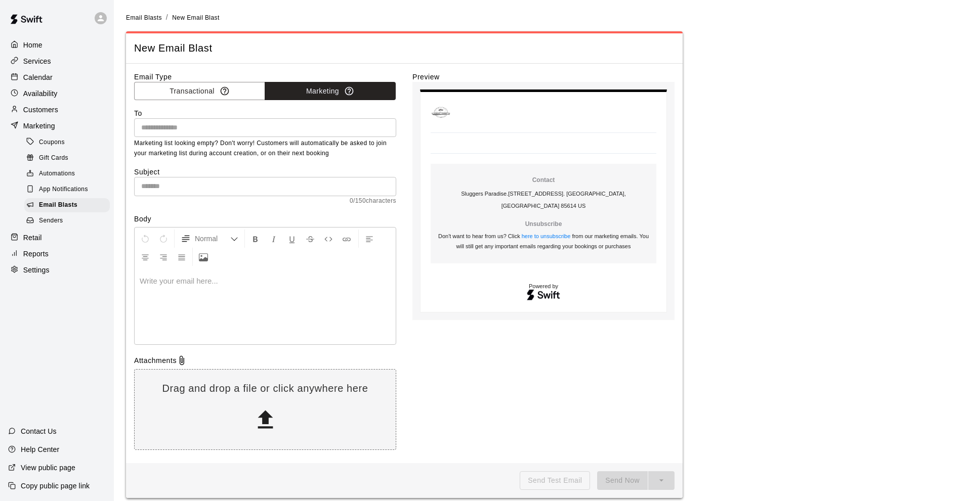
click at [169, 131] on input "text" at bounding box center [264, 127] width 254 height 13
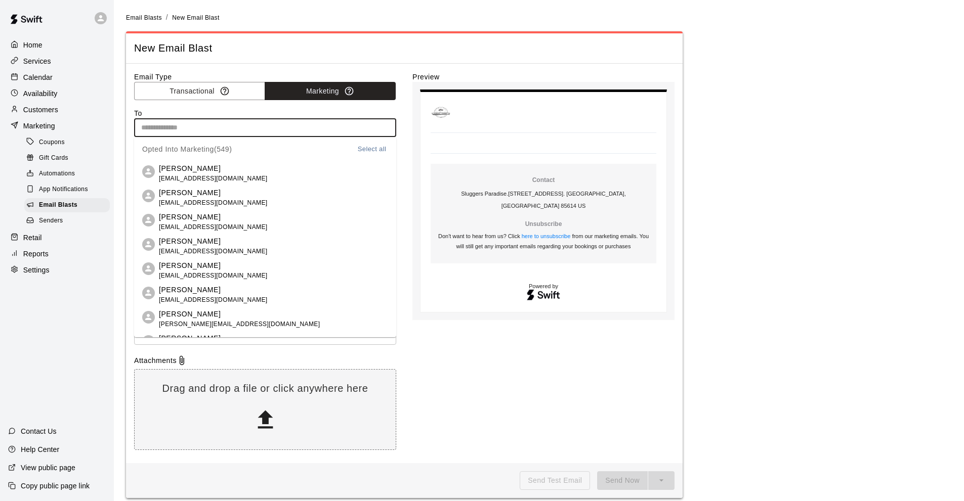
click at [372, 149] on button "Select all" at bounding box center [372, 150] width 32 height 12
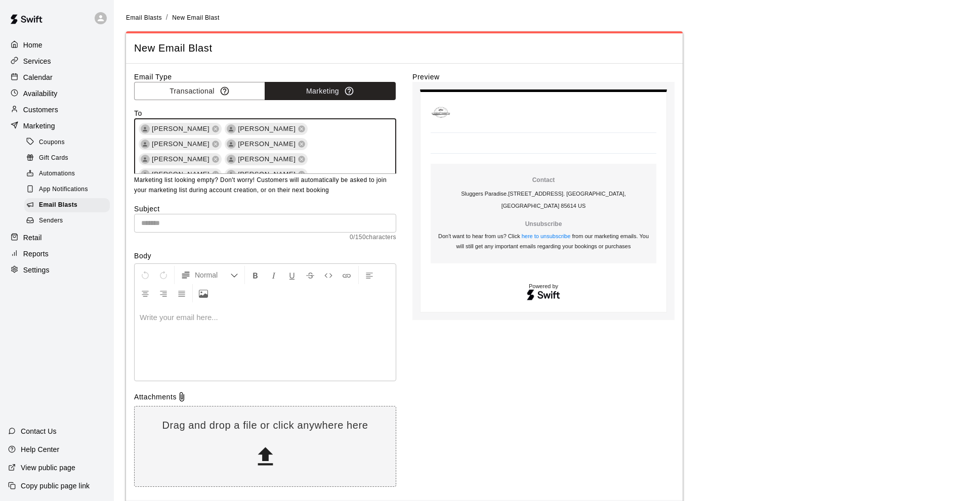
scroll to position [2925, 0]
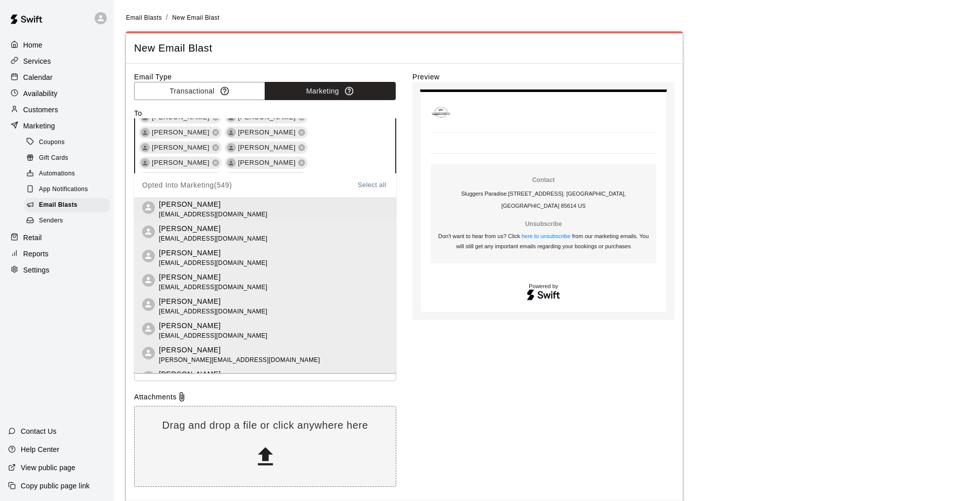
click at [403, 230] on div "Email Type Transactional Marketing To Gregory Endow Guthrie Frank Casey Curtis …" at bounding box center [404, 282] width 540 height 420
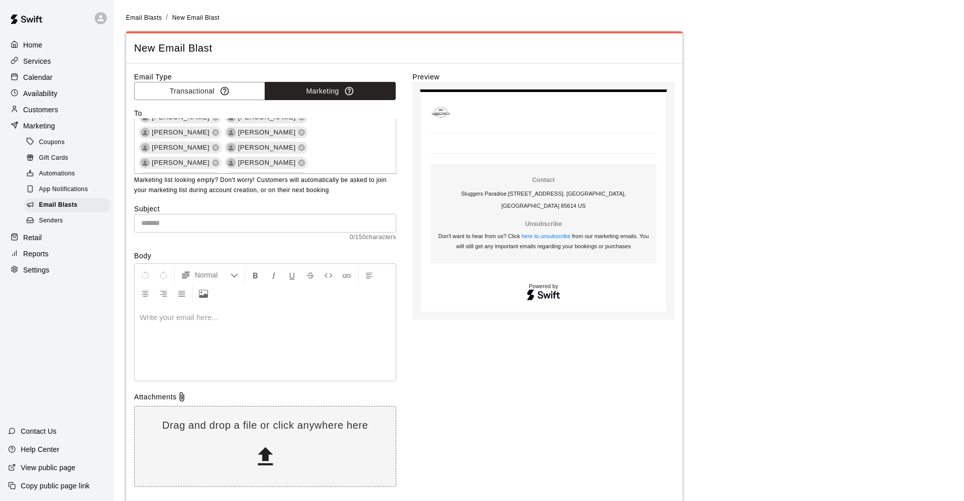
scroll to position [3107, 0]
click at [201, 219] on input "text" at bounding box center [265, 223] width 262 height 19
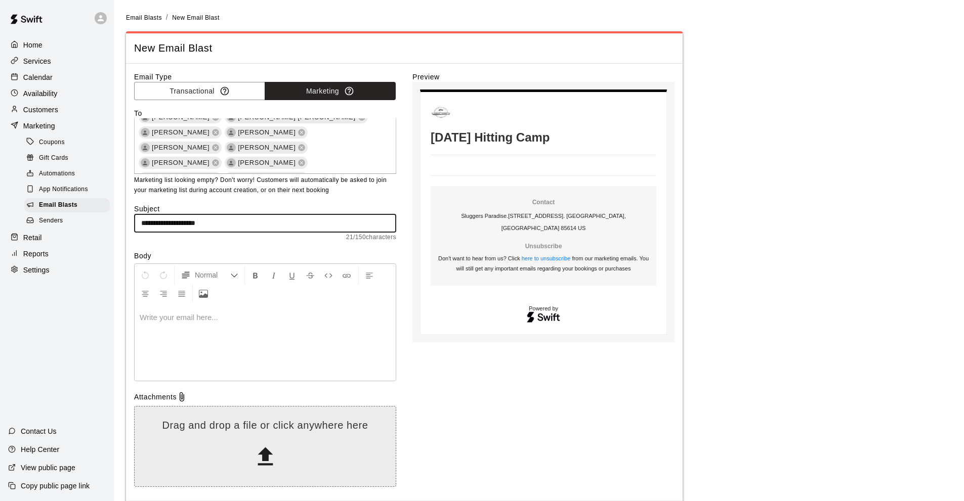
type input "**********"
click at [266, 453] on icon at bounding box center [264, 457] width 15 height 18
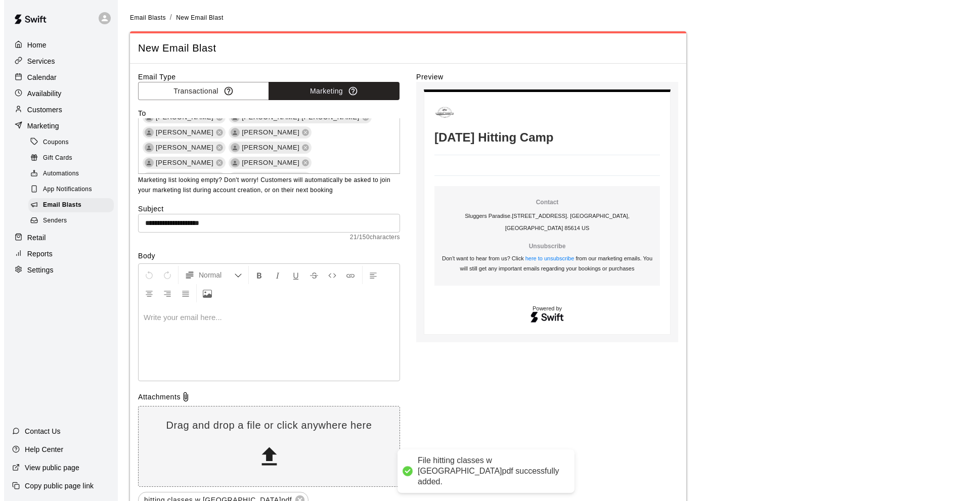
scroll to position [62, 0]
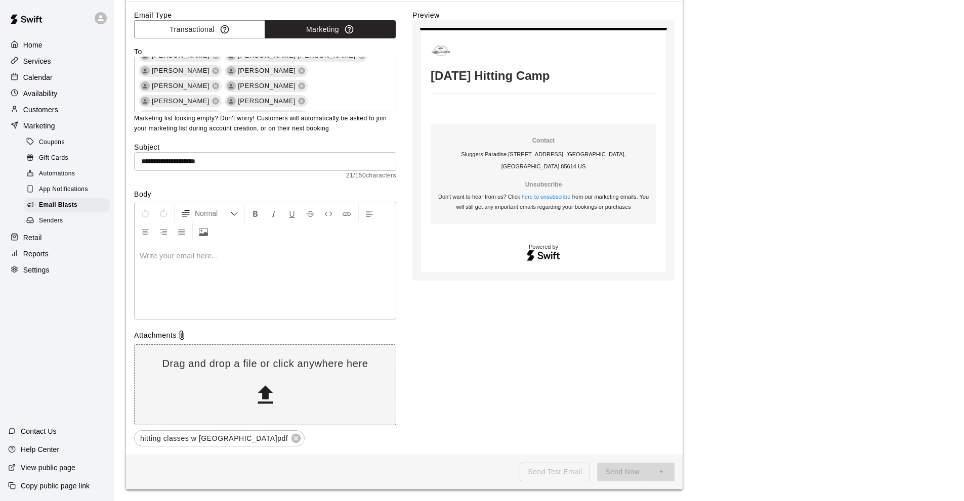
click at [155, 263] on div at bounding box center [265, 281] width 261 height 76
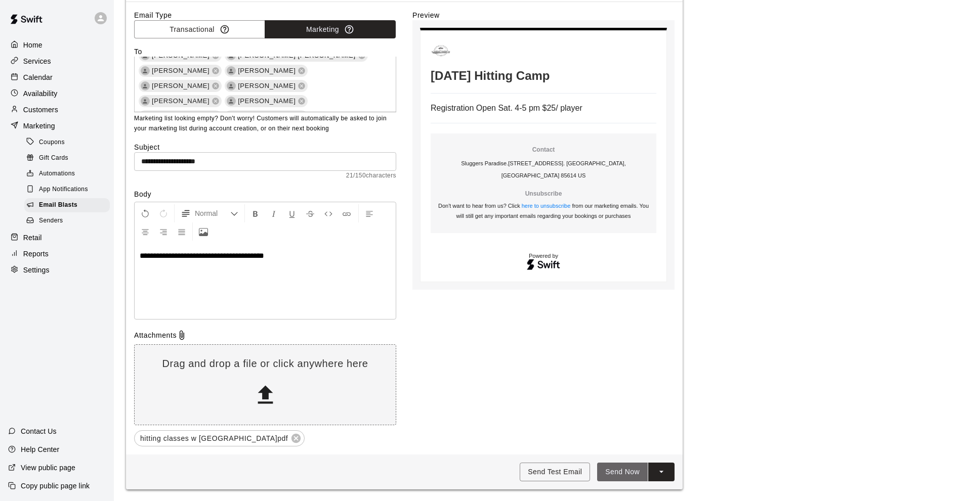
click at [634, 474] on button "Send Now" at bounding box center [622, 472] width 51 height 19
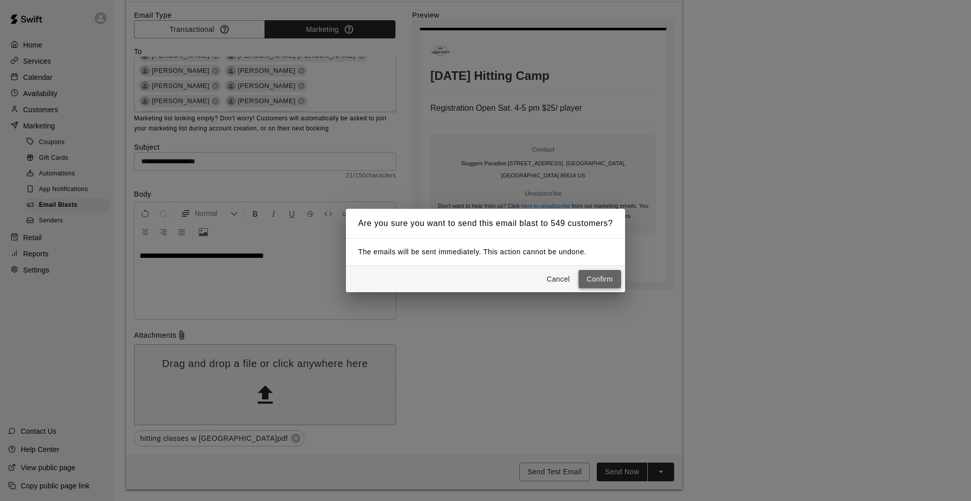
click at [609, 281] on button "Confirm" at bounding box center [600, 279] width 42 height 19
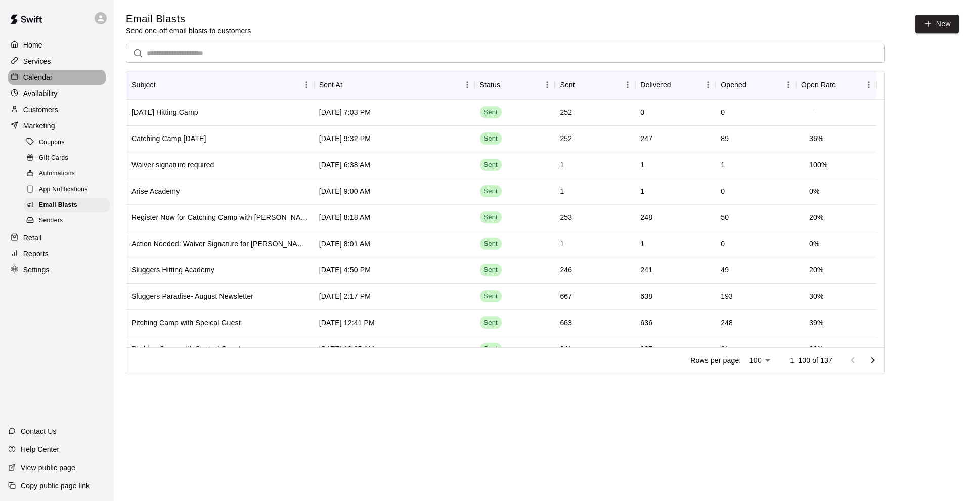
click at [38, 79] on p "Calendar" at bounding box center [37, 77] width 29 height 10
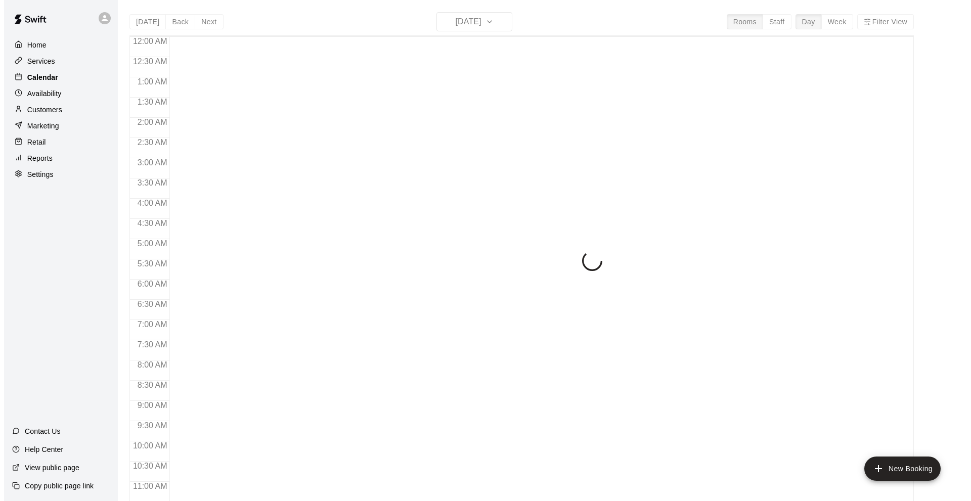
scroll to position [495, 0]
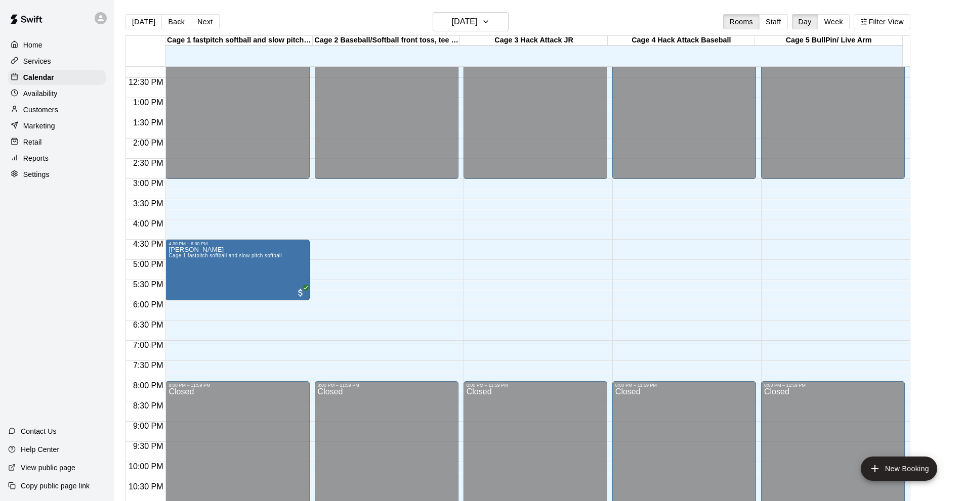
click at [23, 44] on p "Home" at bounding box center [32, 45] width 19 height 10
